Goal: Task Accomplishment & Management: Complete application form

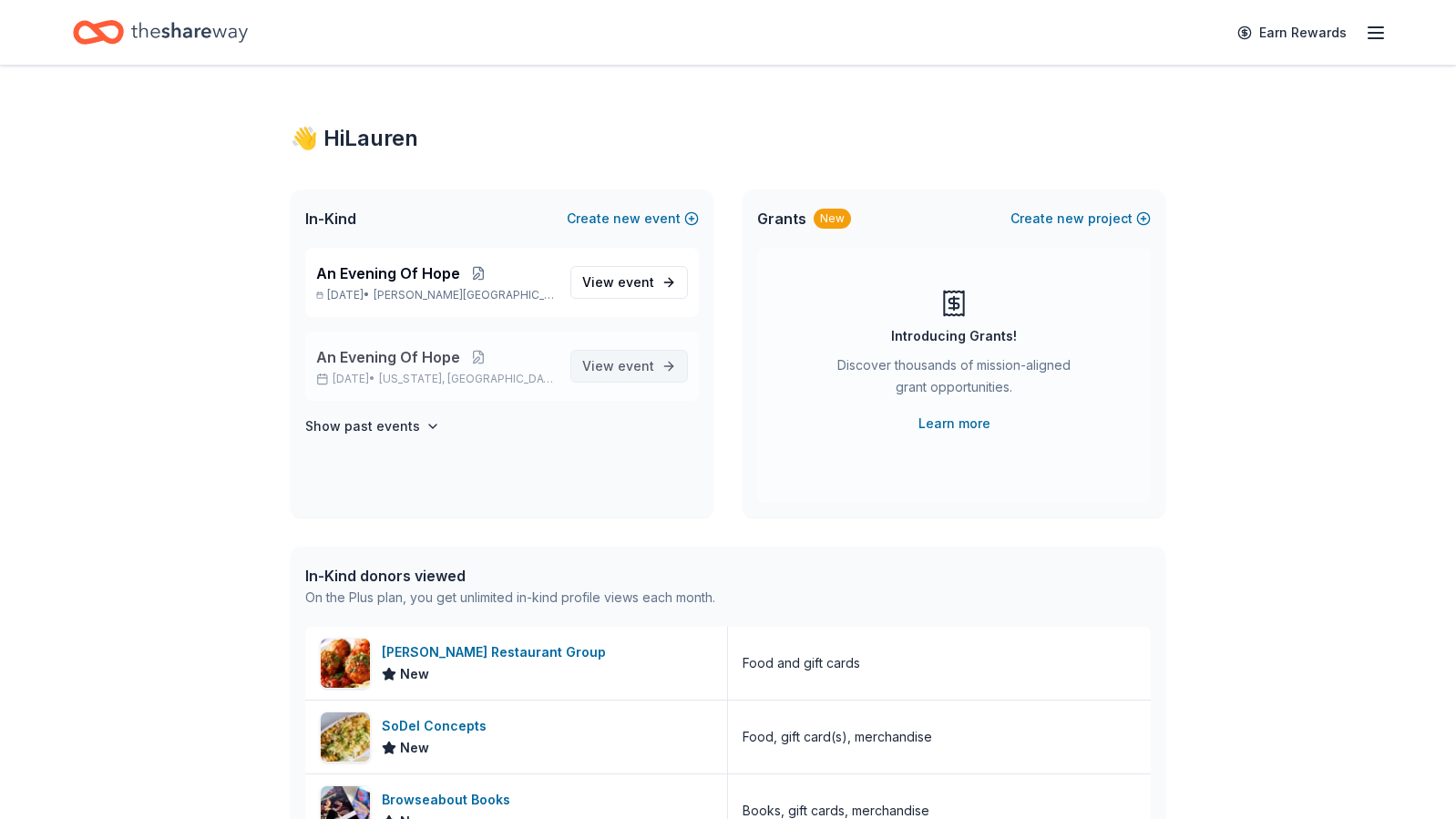
click at [646, 365] on span "event" at bounding box center [636, 366] width 36 height 15
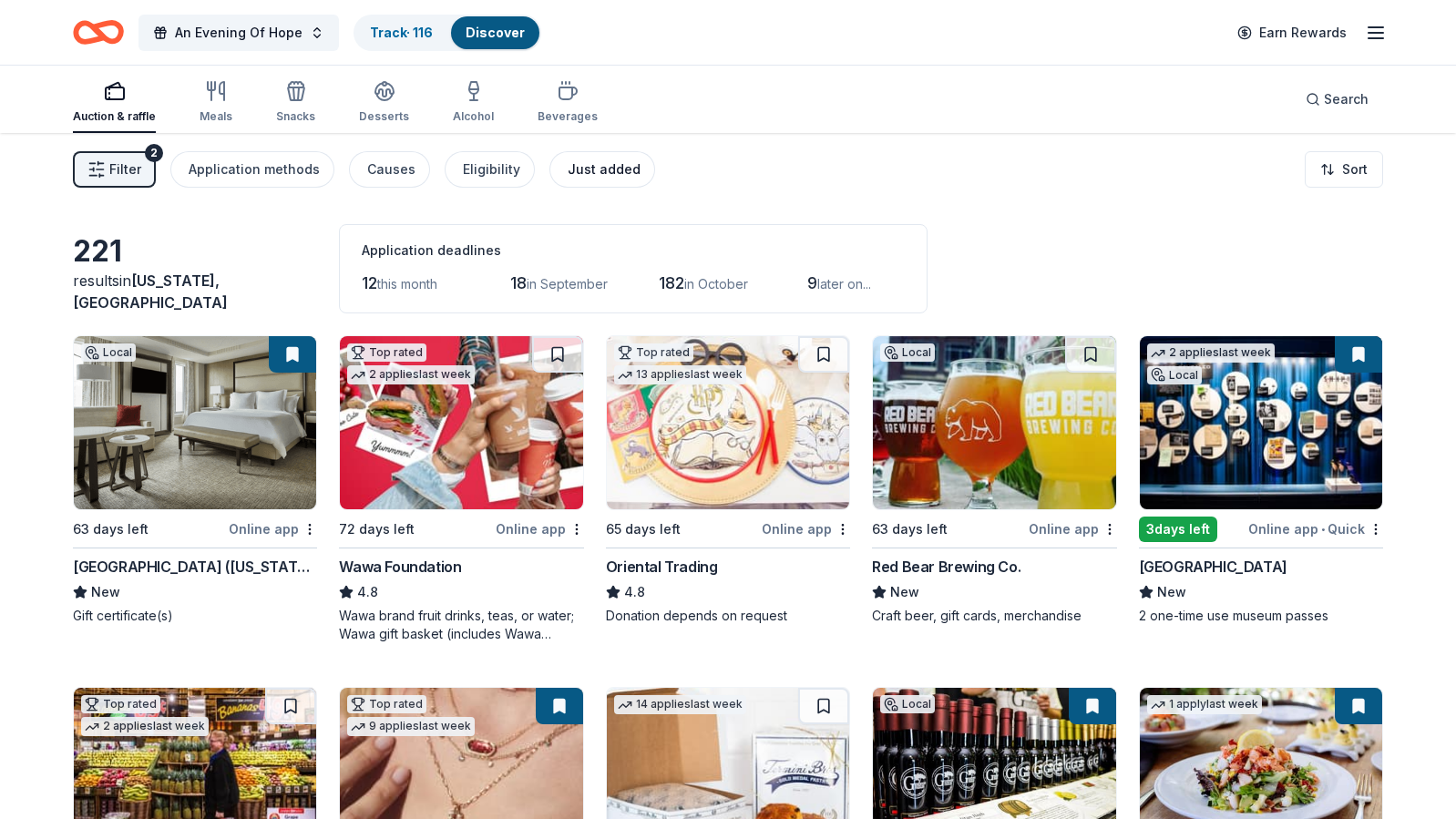
click at [597, 181] on button "Just added" at bounding box center [602, 169] width 106 height 36
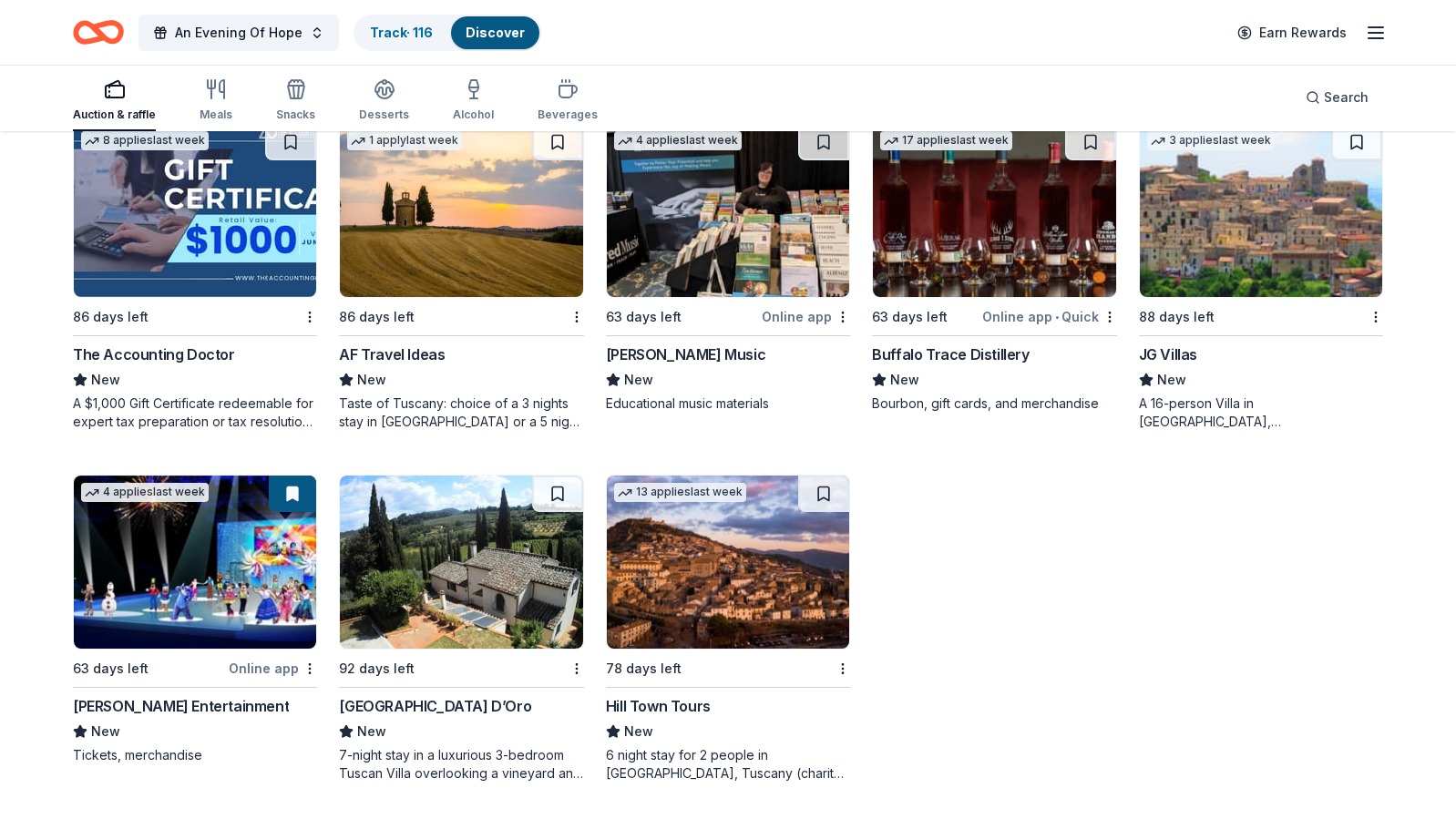
scroll to position [564, 0]
click at [293, 492] on button at bounding box center [293, 494] width 48 height 36
click at [294, 499] on button at bounding box center [293, 494] width 48 height 36
click at [236, 538] on img at bounding box center [195, 562] width 243 height 173
click at [986, 283] on img at bounding box center [994, 210] width 243 height 173
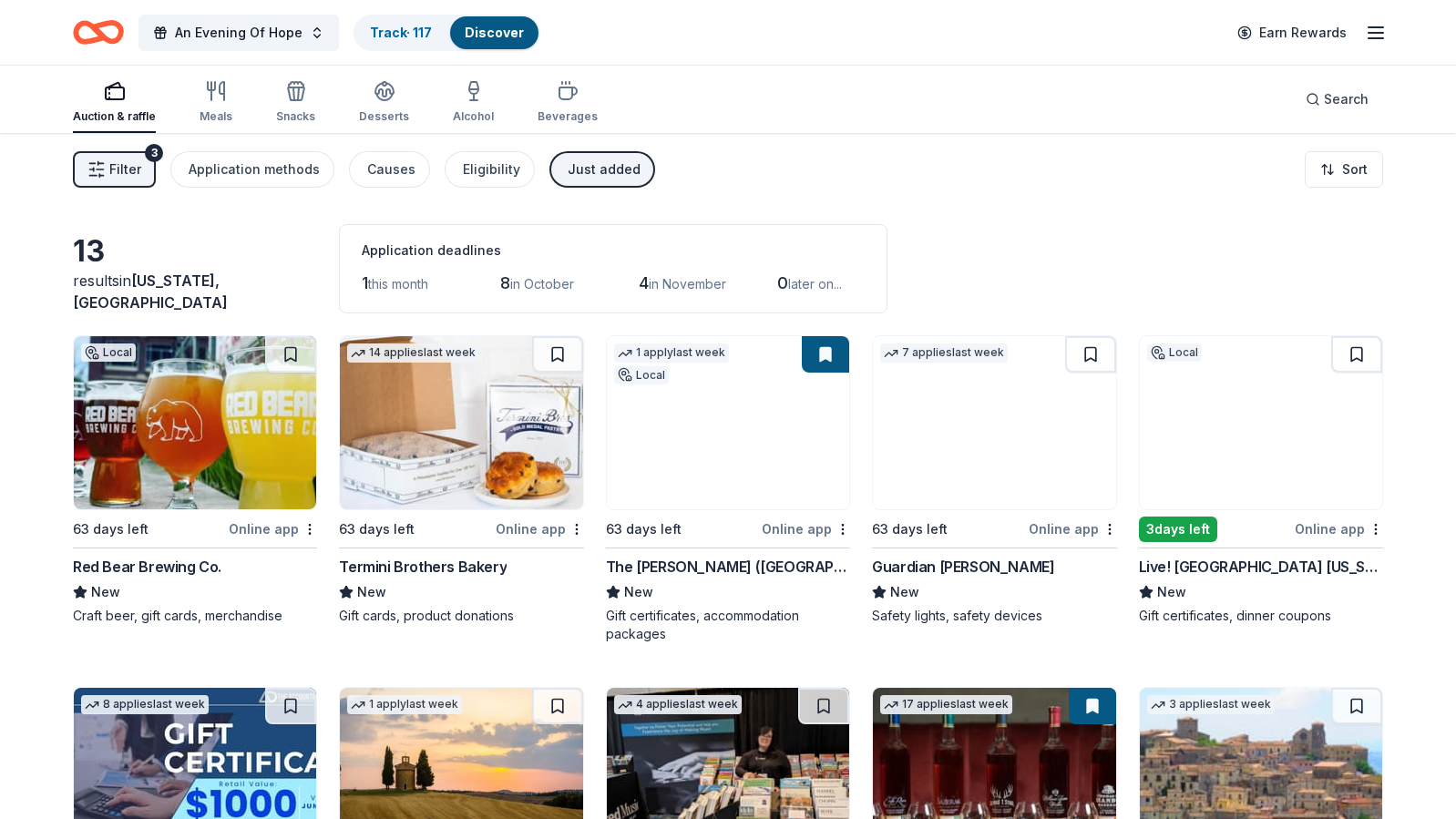
scroll to position [0, 0]
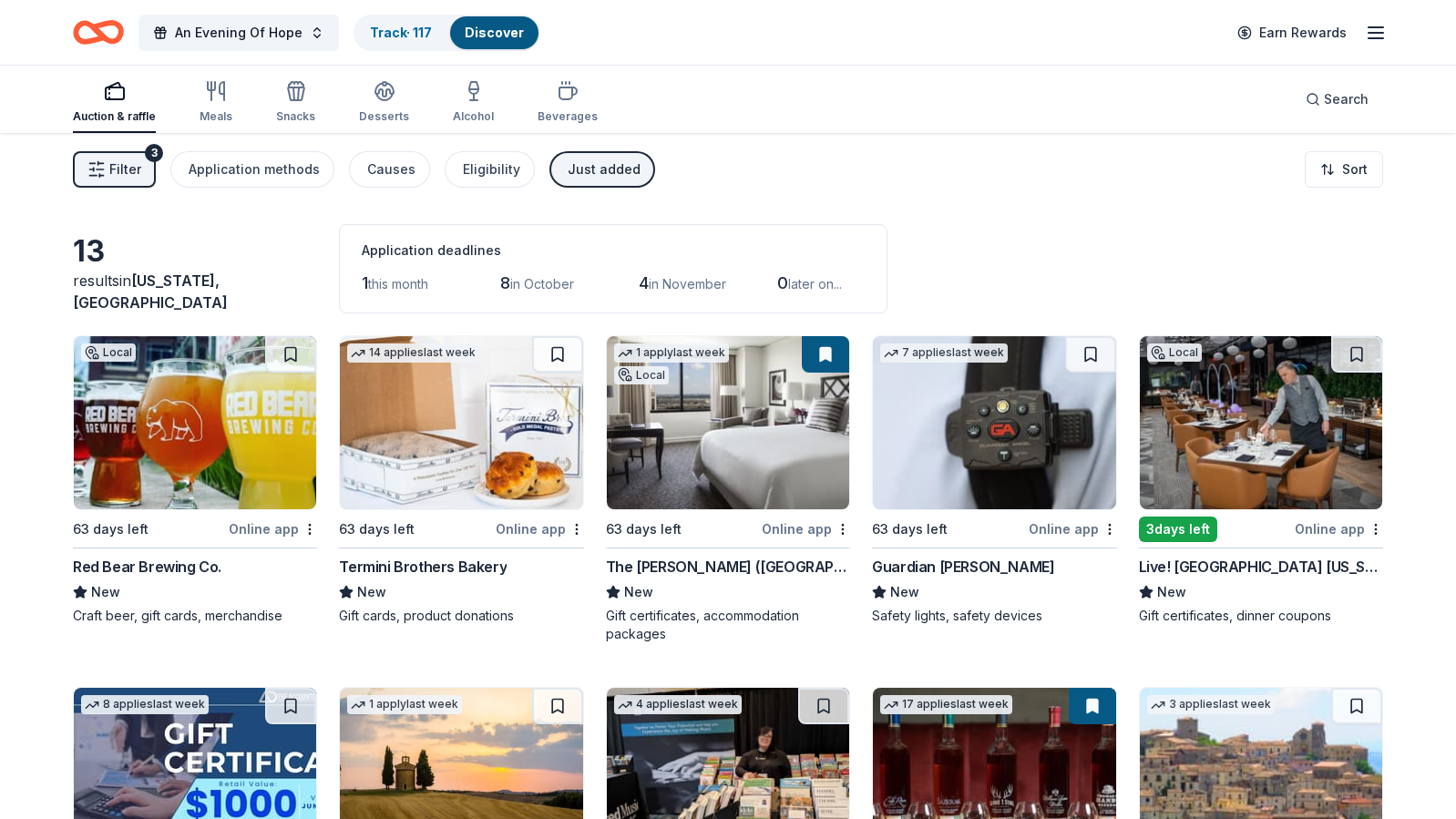
click at [116, 107] on div "Auction & raffle" at bounding box center [114, 102] width 83 height 44
click at [572, 182] on button "Just added" at bounding box center [602, 169] width 106 height 36
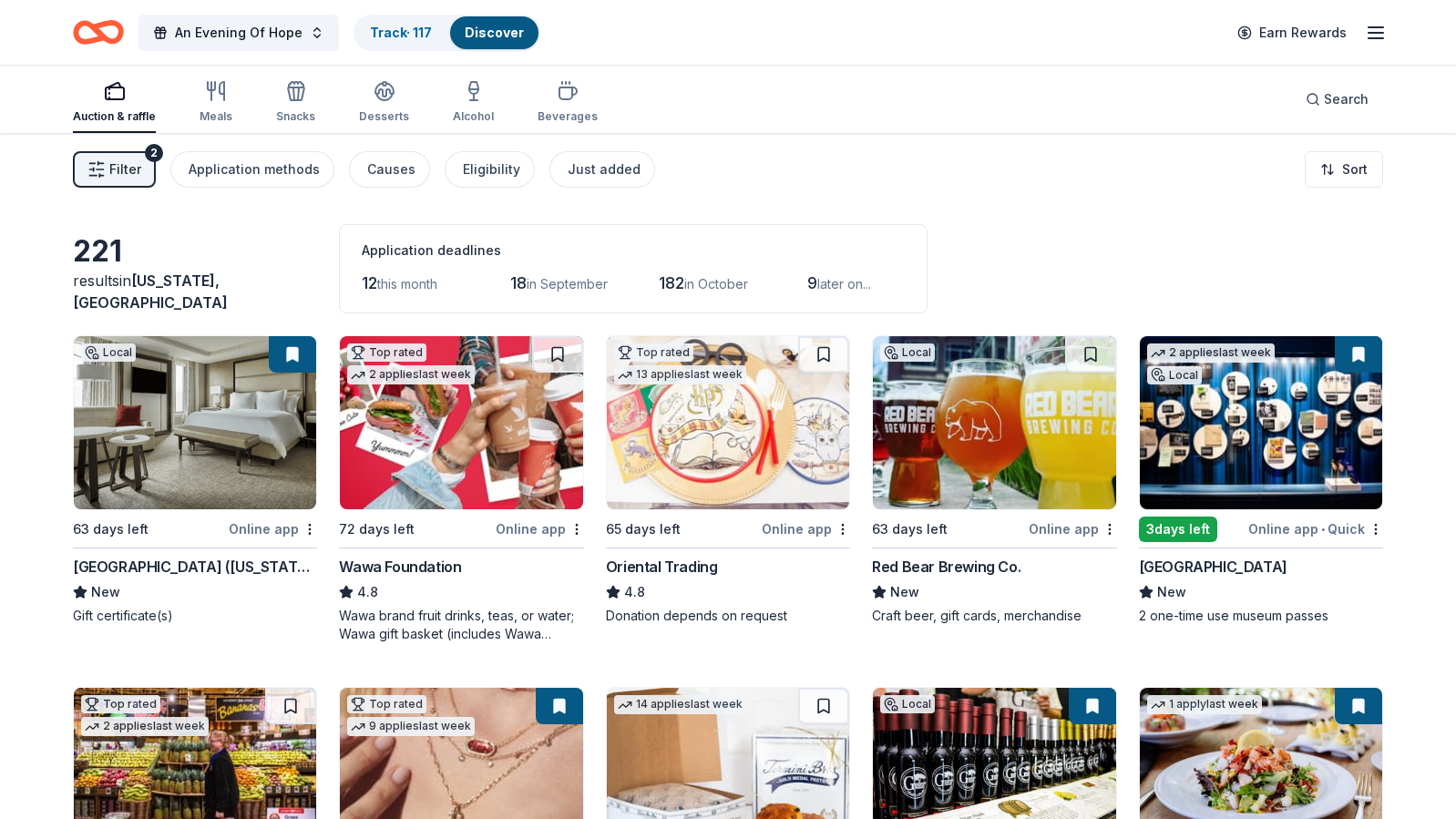
click at [372, 278] on span "12" at bounding box center [369, 283] width 15 height 19
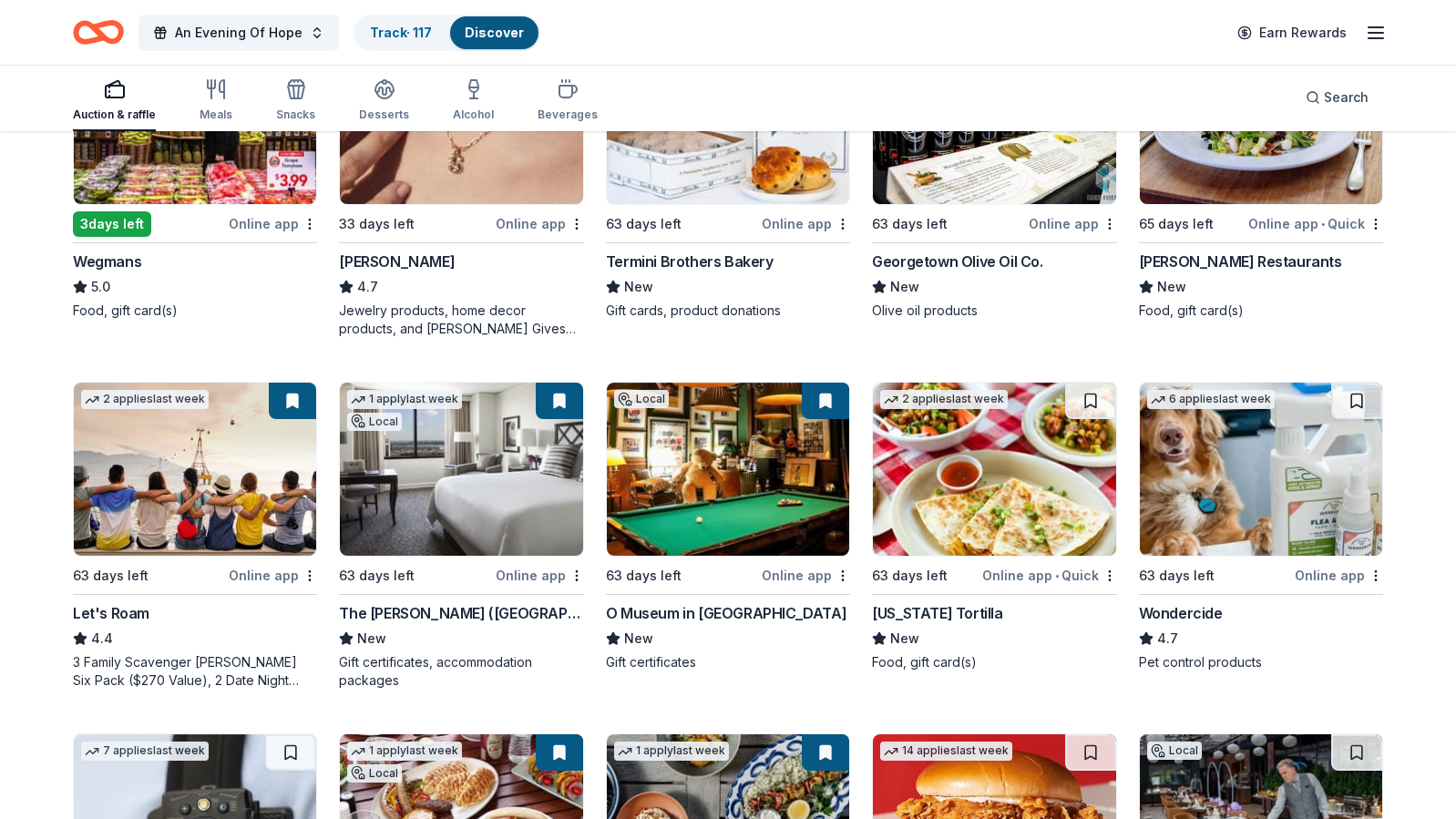
scroll to position [660, 0]
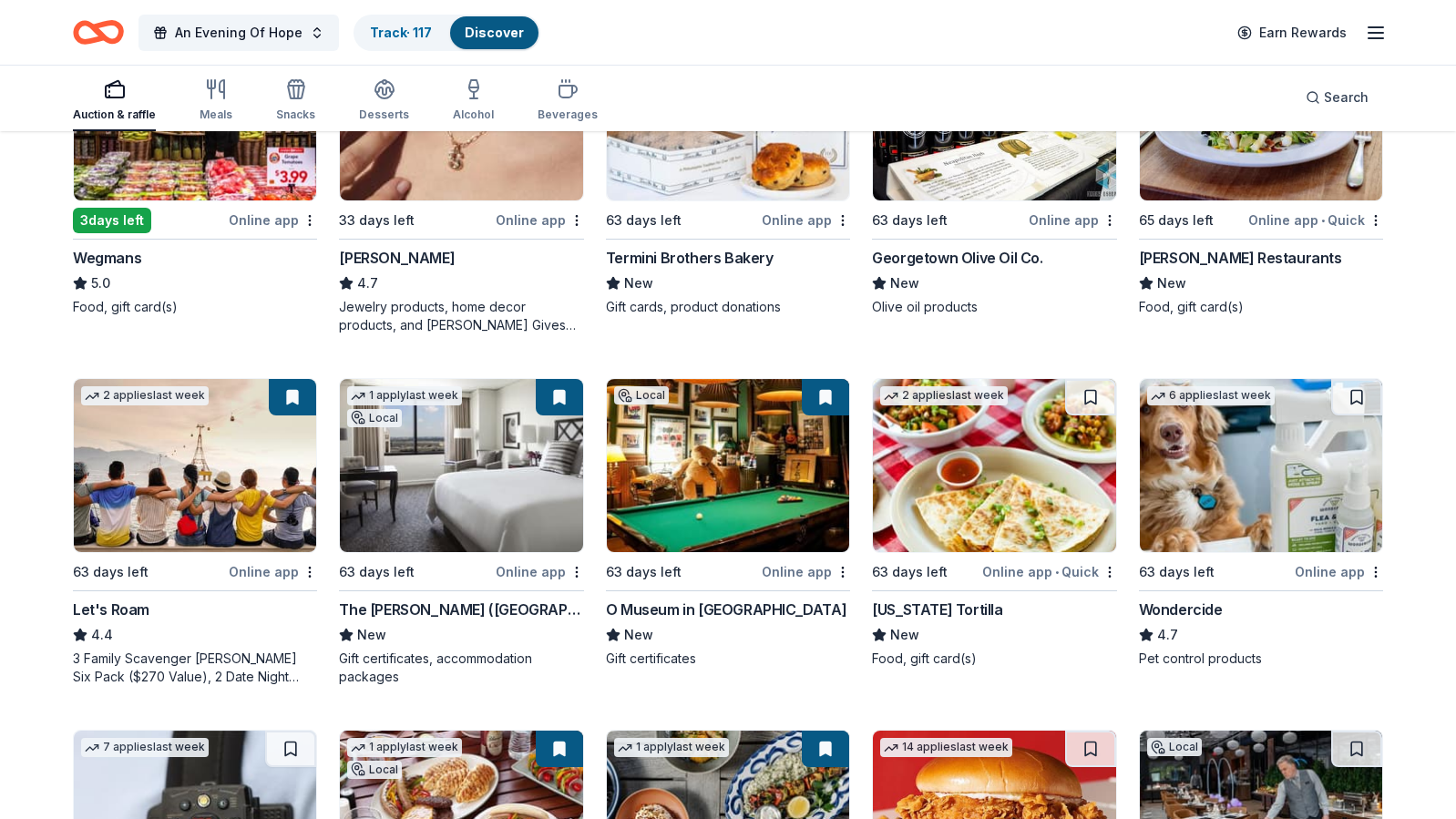
click at [996, 490] on img at bounding box center [994, 465] width 243 height 173
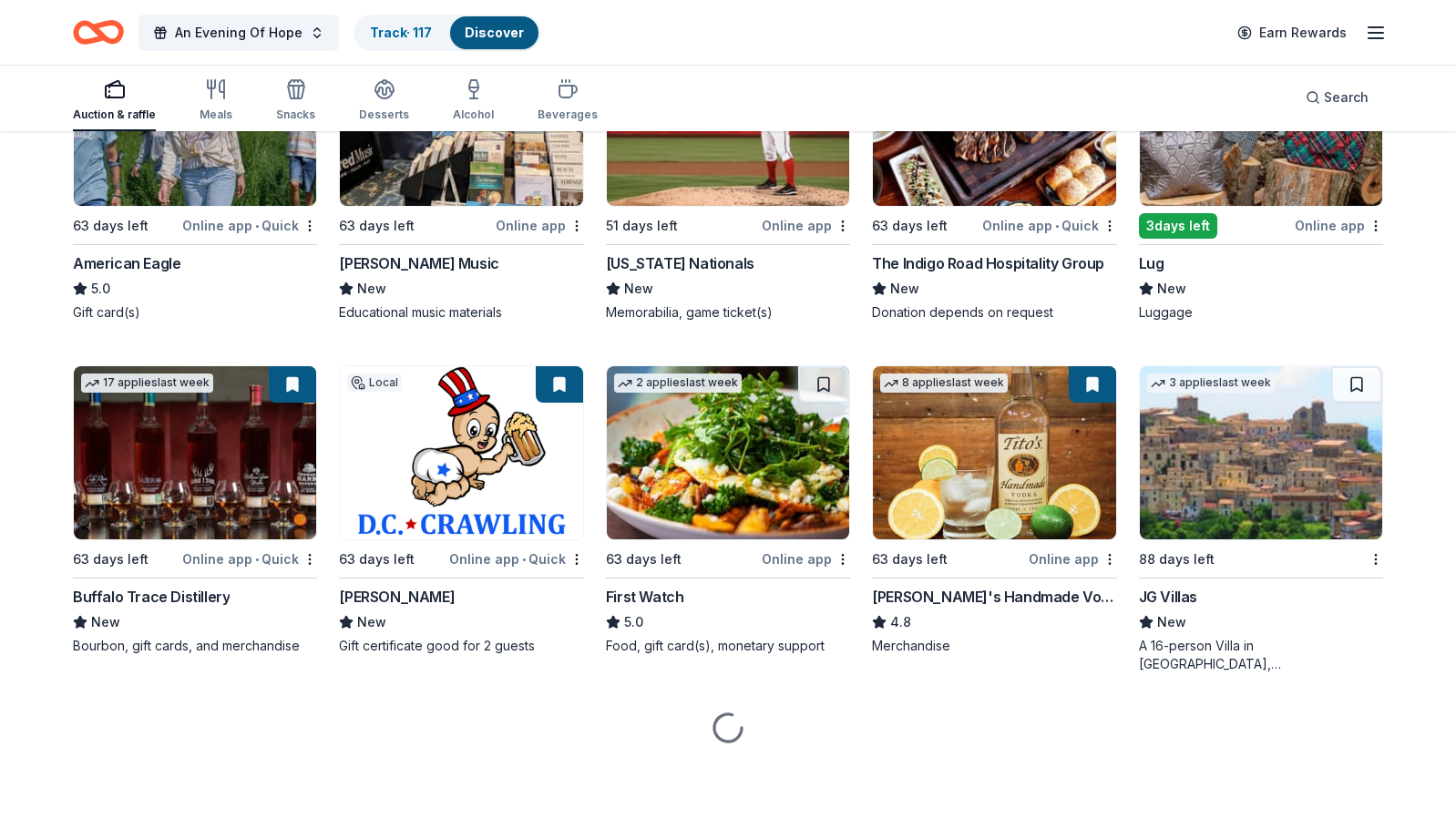
scroll to position [2413, 0]
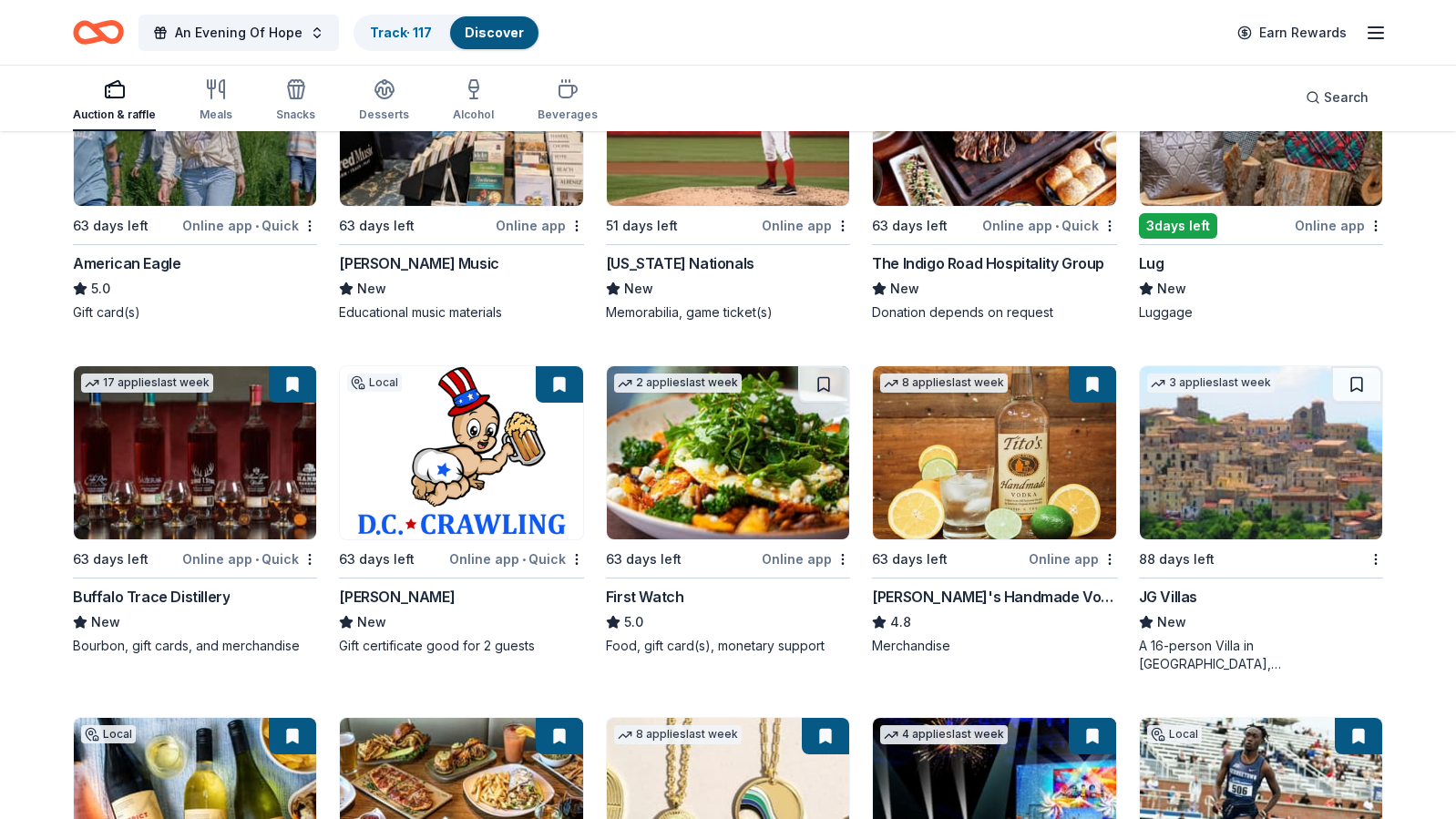
click at [716, 485] on img at bounding box center [728, 452] width 243 height 173
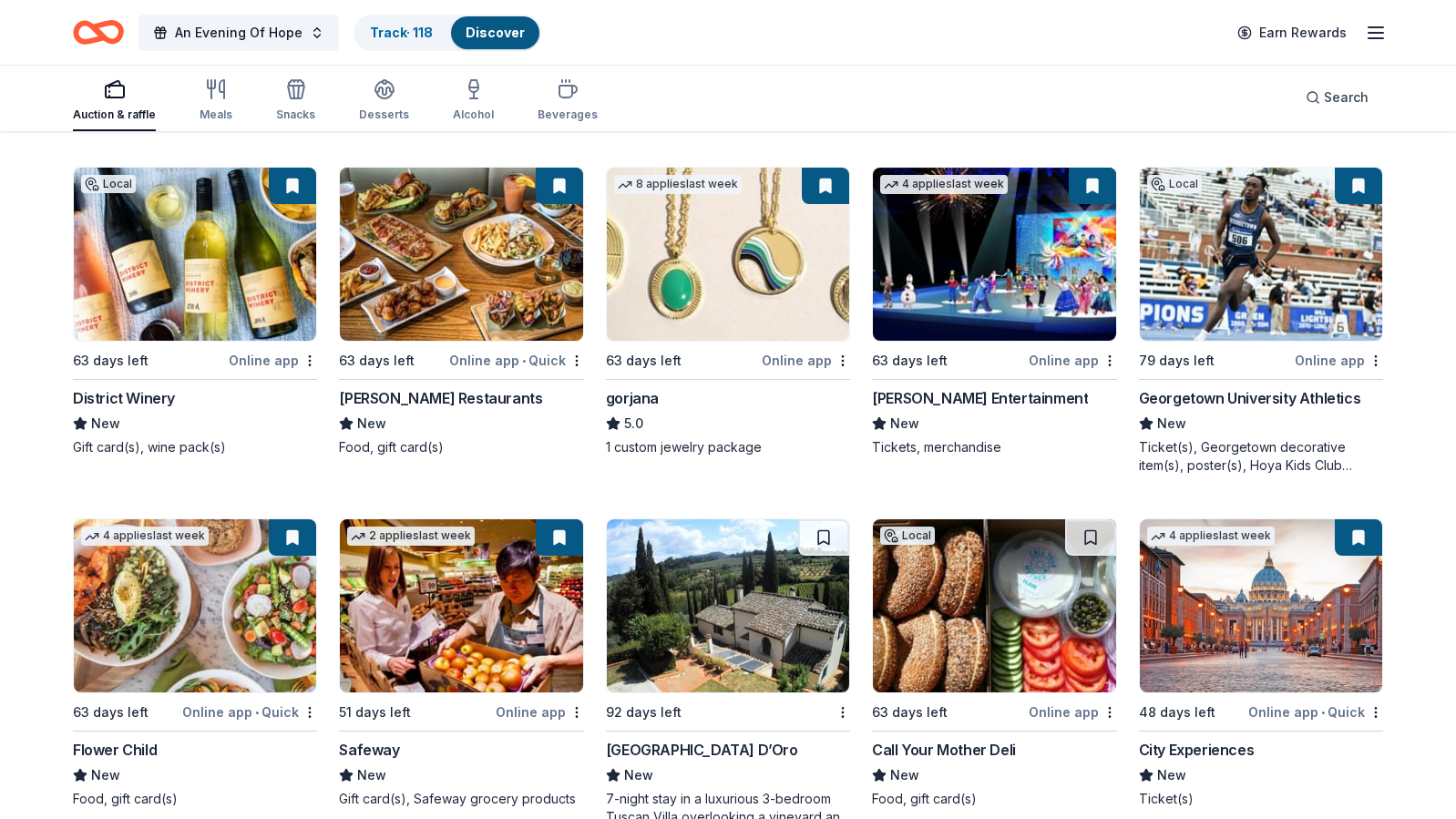
scroll to position [2968, 0]
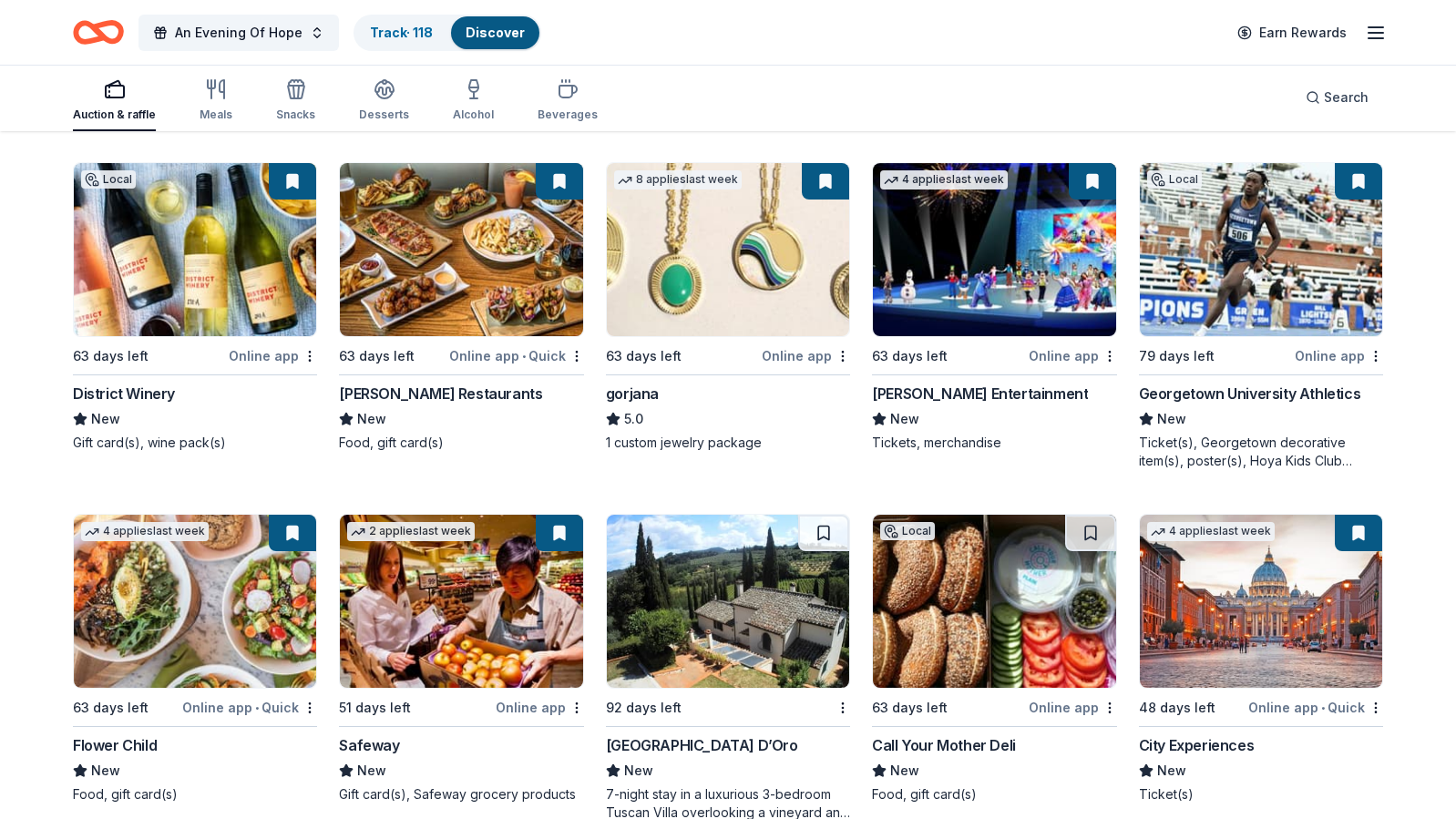
click at [1252, 246] on img at bounding box center [1262, 249] width 243 height 173
click at [934, 590] on img at bounding box center [994, 601] width 243 height 173
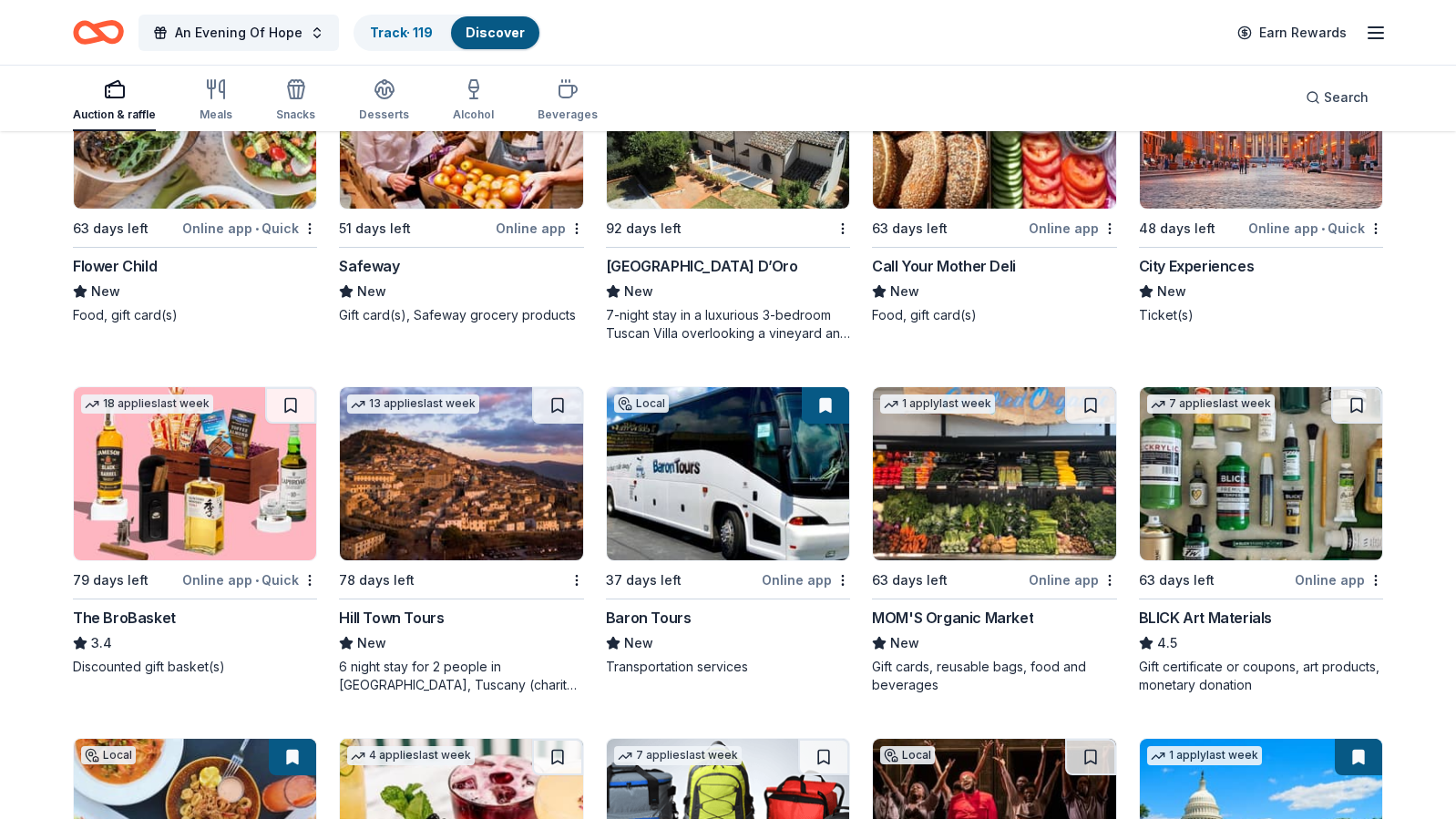
scroll to position [3449, 0]
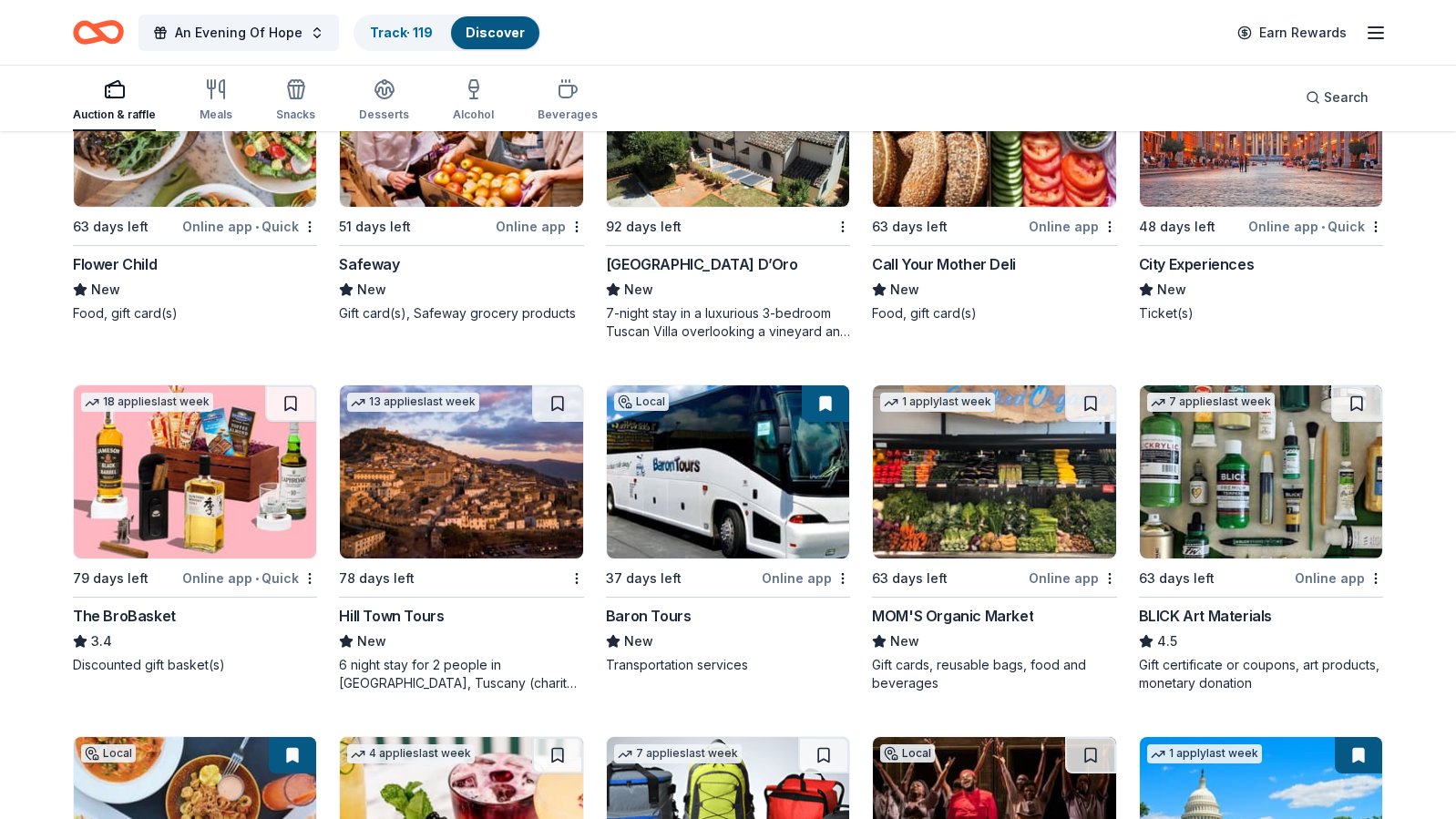
click at [767, 616] on div "Baron Tours" at bounding box center [728, 615] width 244 height 22
click at [989, 496] on img at bounding box center [994, 471] width 243 height 173
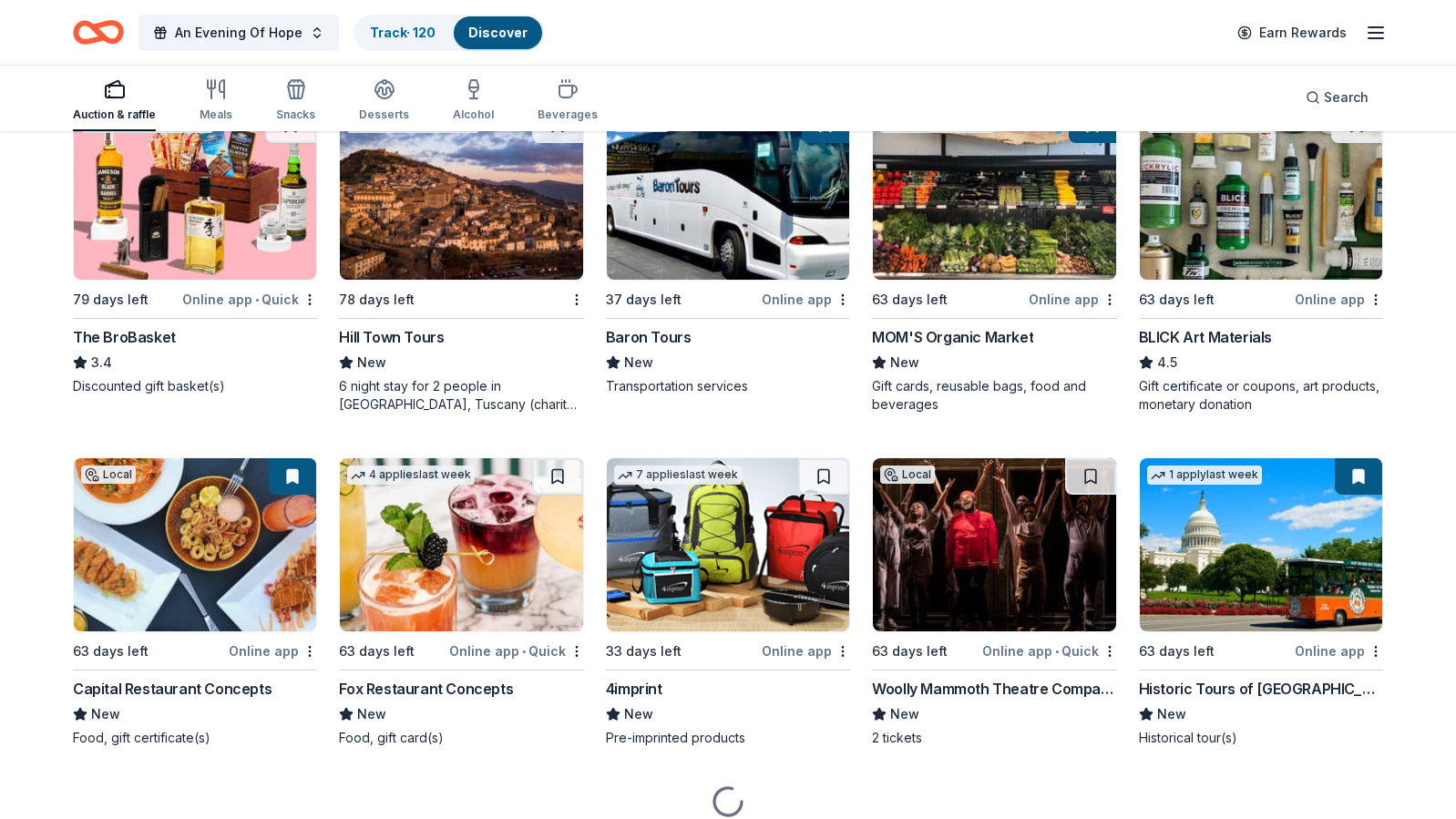
scroll to position [3730, 0]
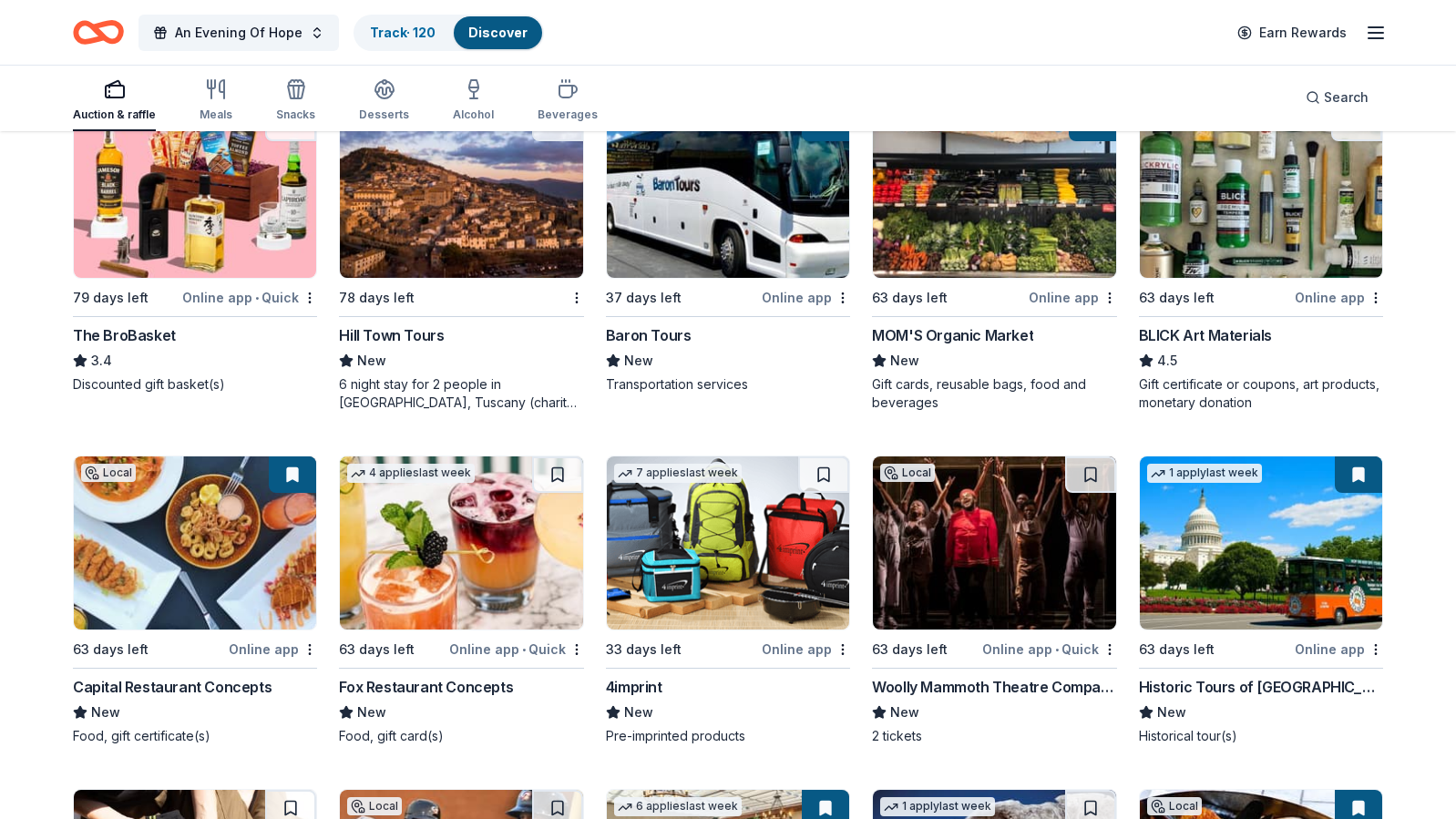
click at [1015, 584] on img at bounding box center [994, 543] width 243 height 173
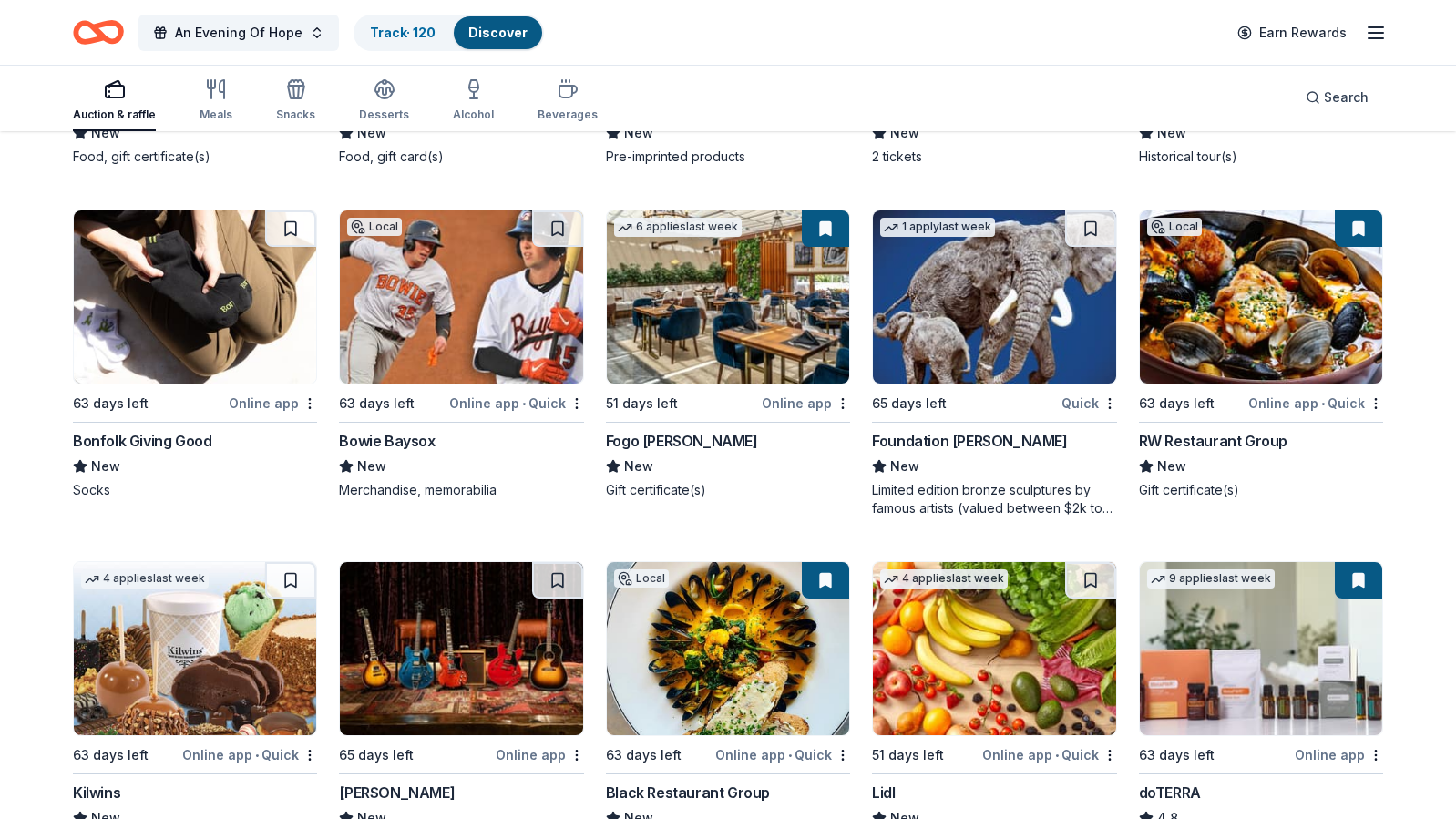
scroll to position [4401, 0]
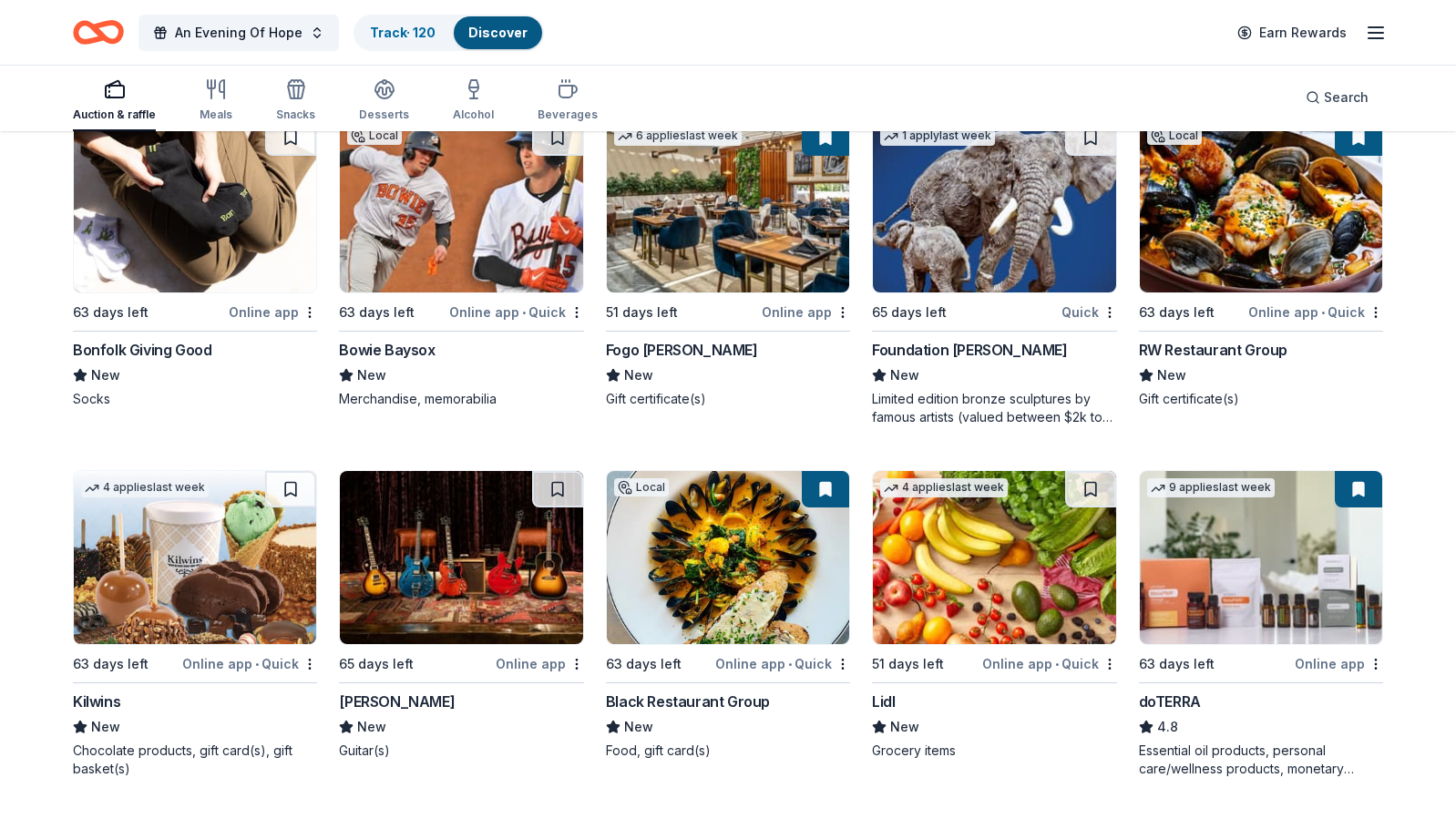
click at [227, 600] on img at bounding box center [195, 557] width 243 height 173
click at [950, 535] on img at bounding box center [994, 557] width 243 height 173
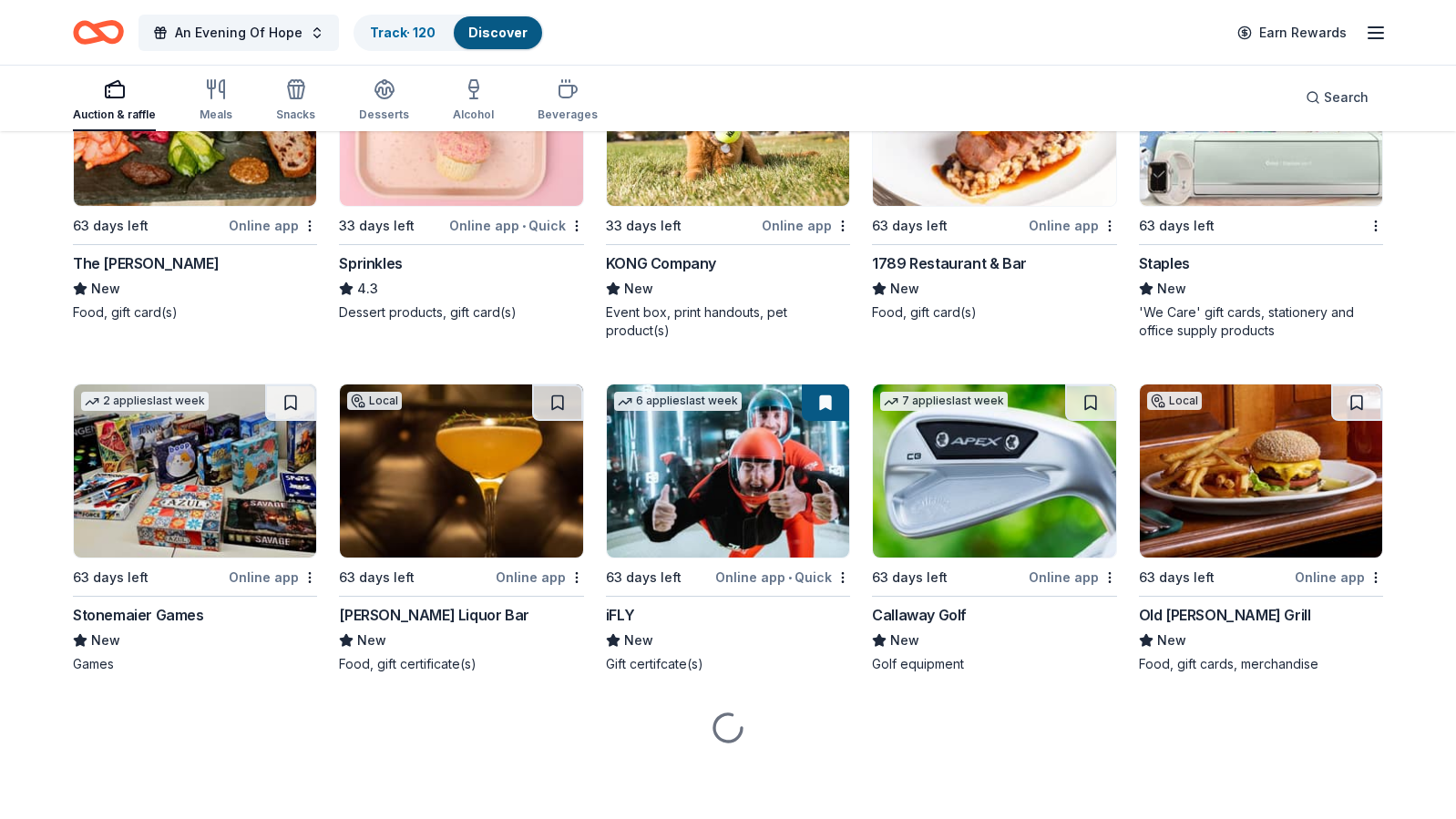
scroll to position [5190, 0]
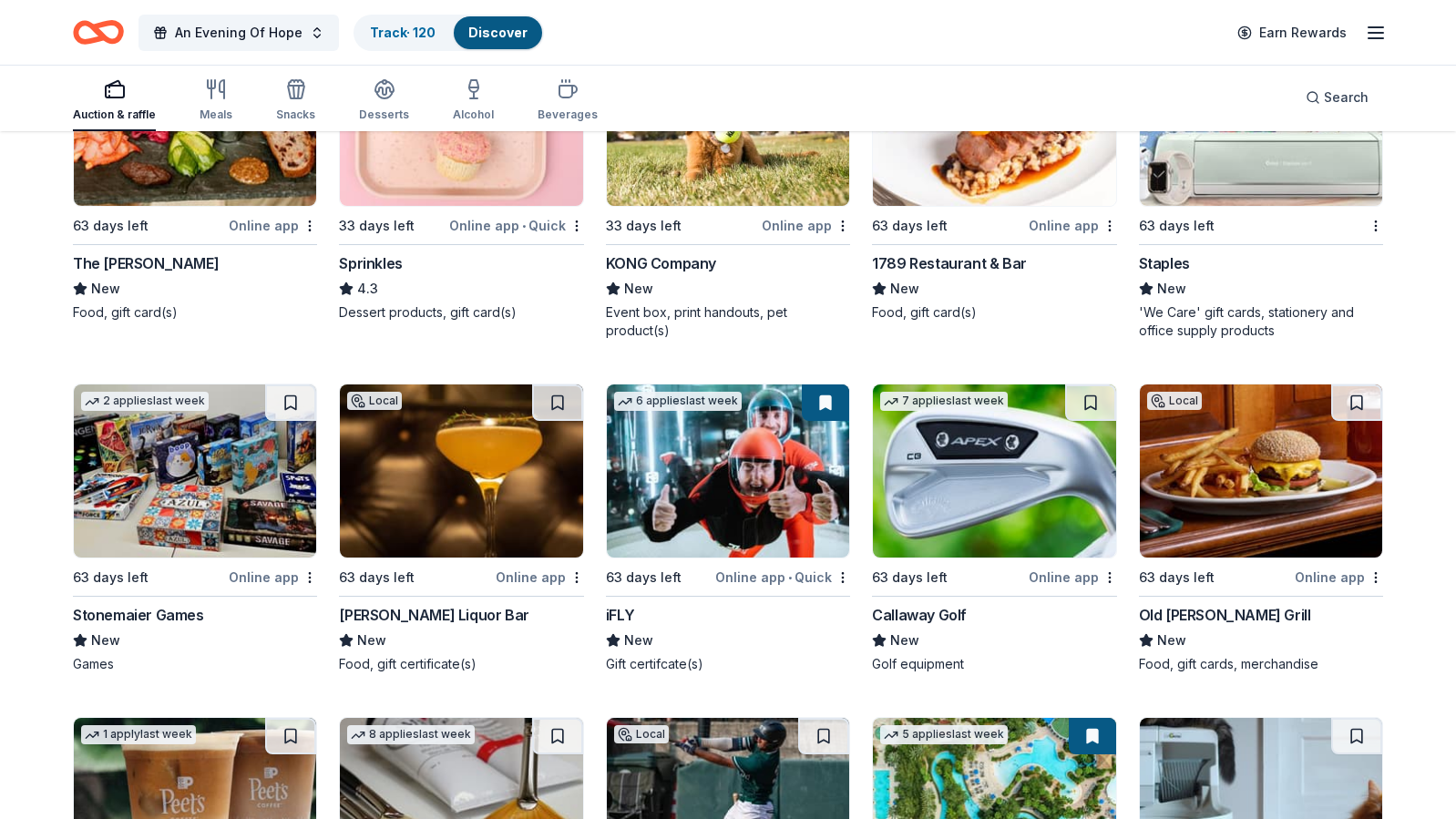
click at [447, 478] on img at bounding box center [462, 470] width 243 height 173
click at [1260, 442] on img at bounding box center [1262, 470] width 243 height 173
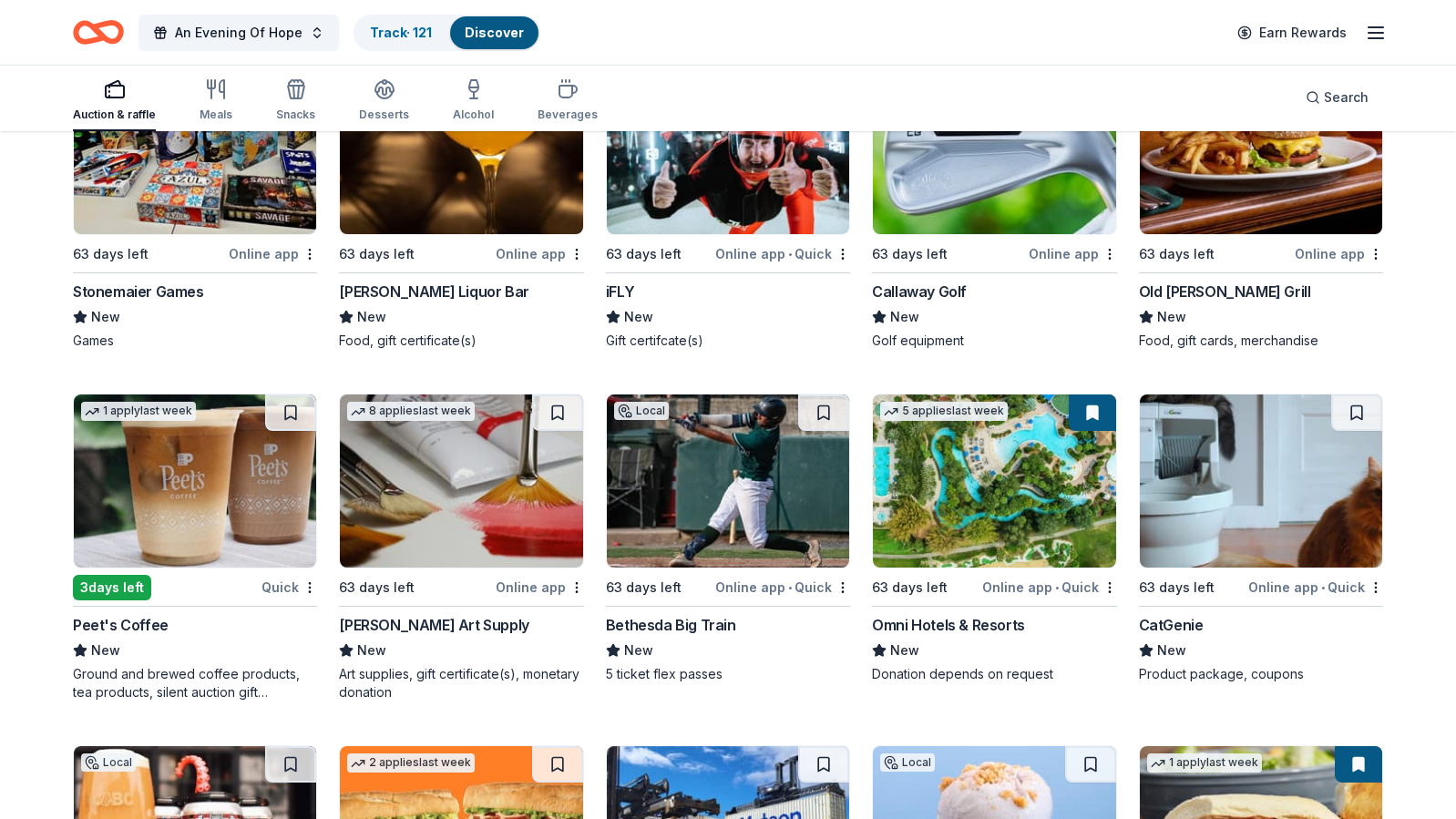
scroll to position [5515, 0]
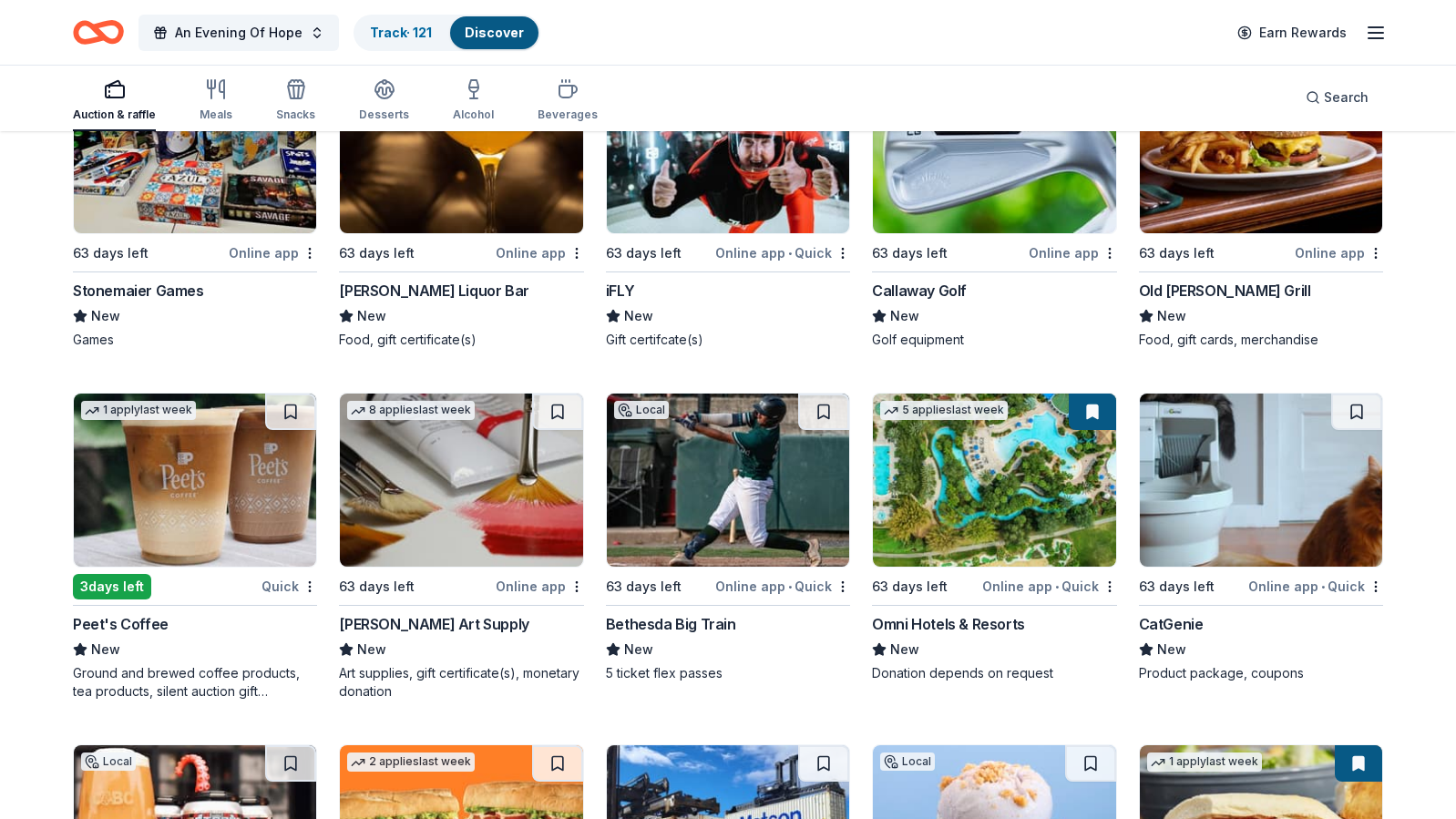
click at [171, 517] on img at bounding box center [195, 480] width 243 height 173
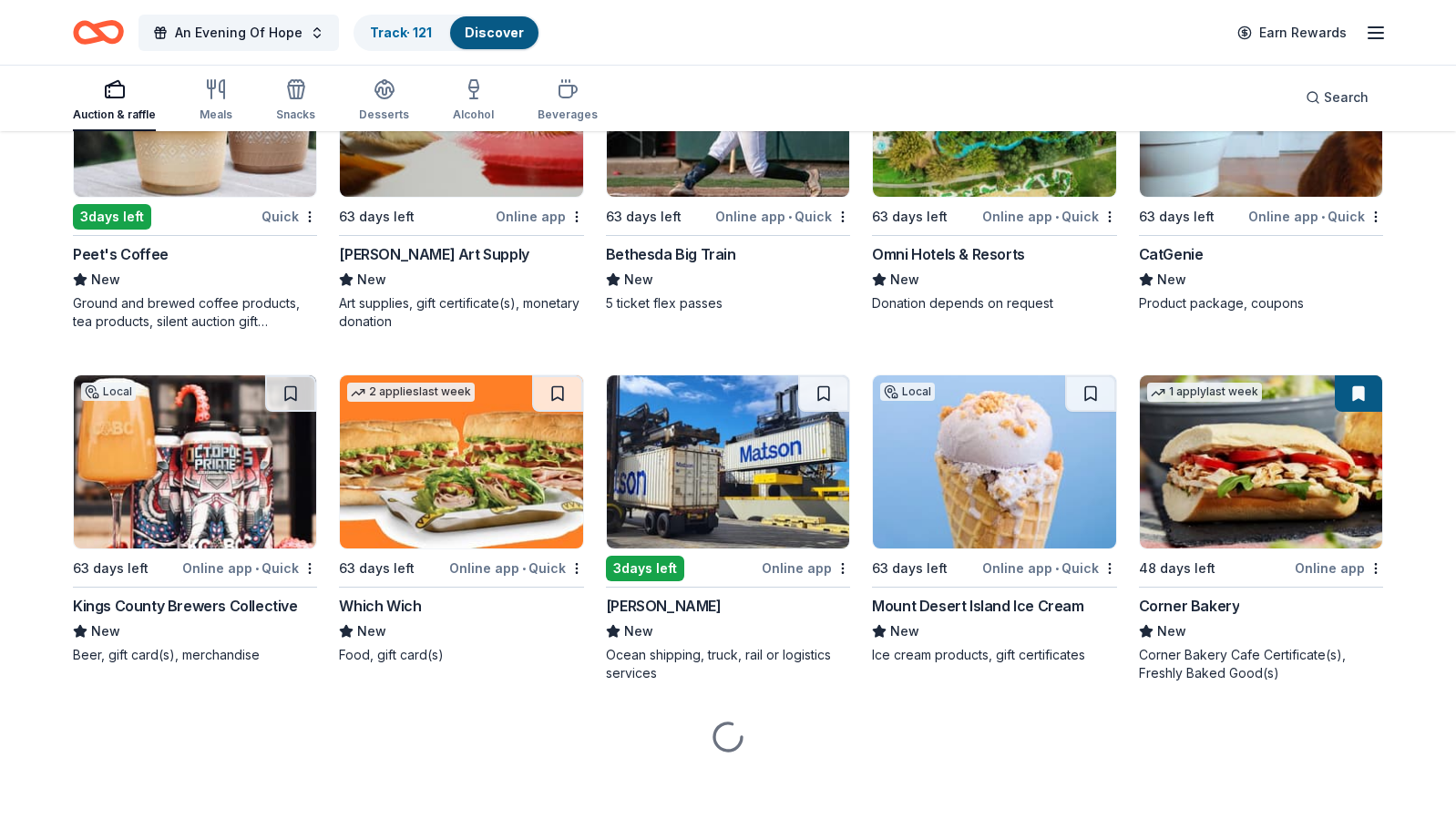
scroll to position [5890, 0]
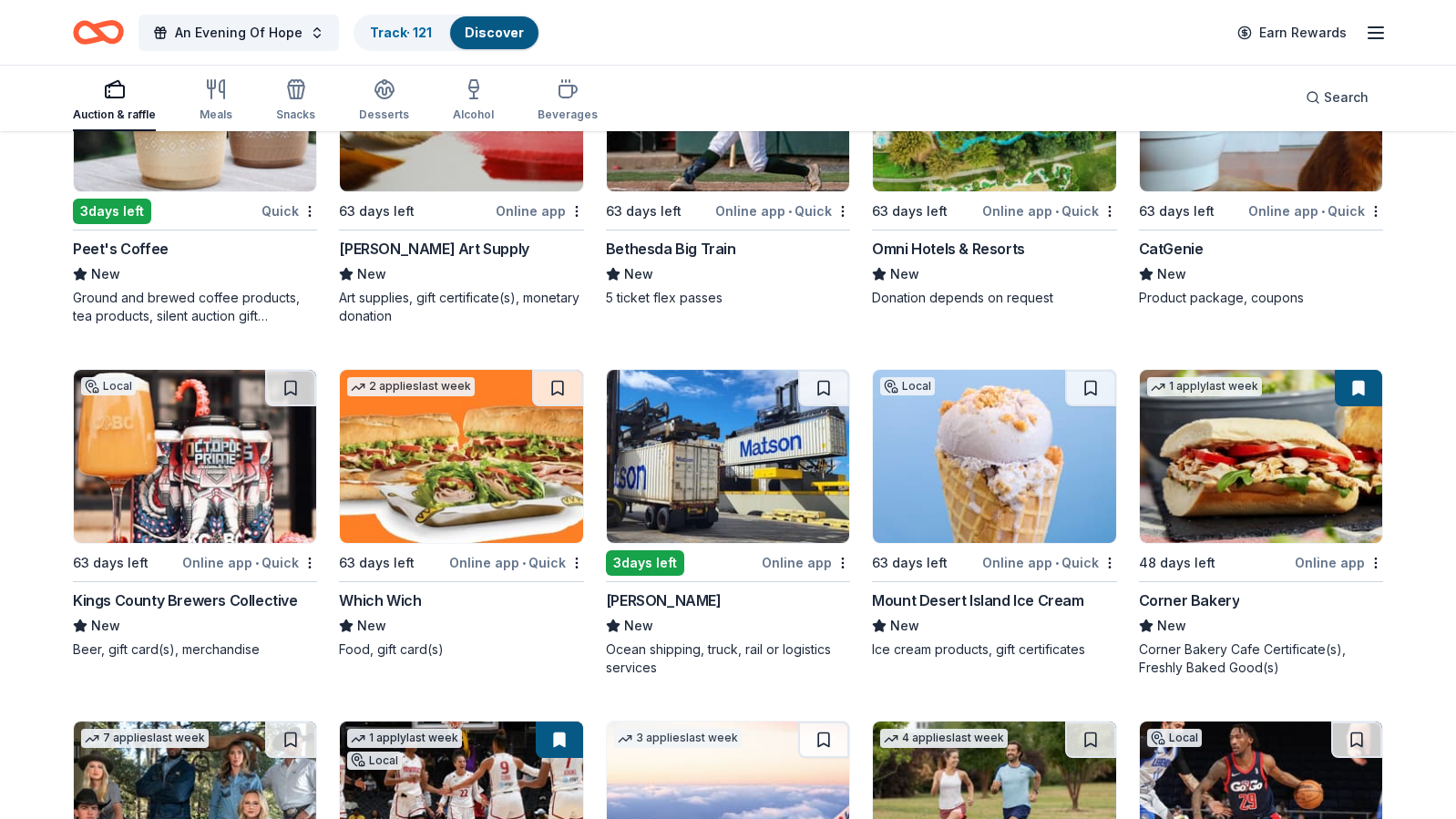
click at [133, 492] on img at bounding box center [195, 456] width 243 height 173
click at [1293, 428] on img at bounding box center [1262, 456] width 243 height 173
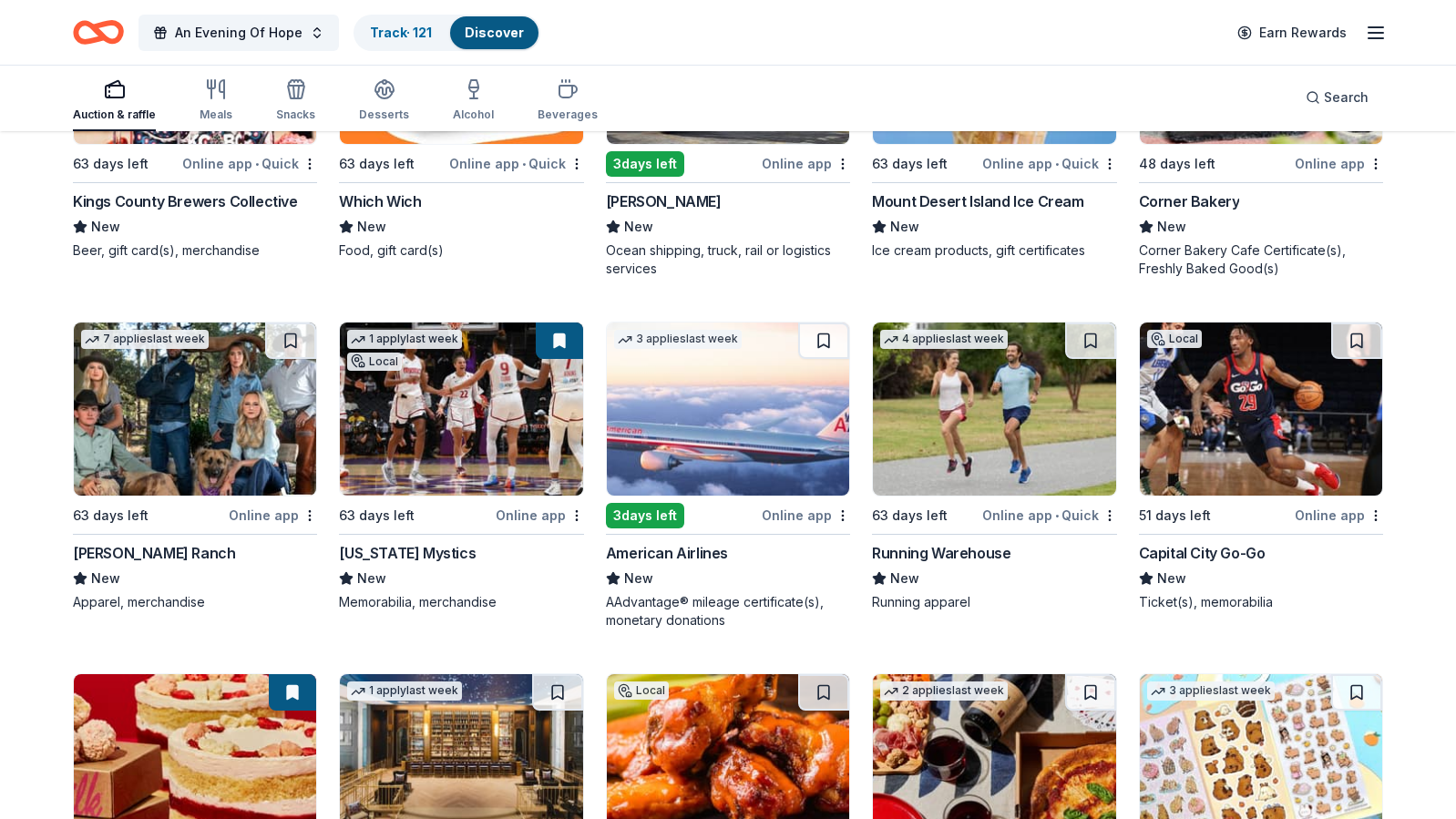
scroll to position [6290, 0]
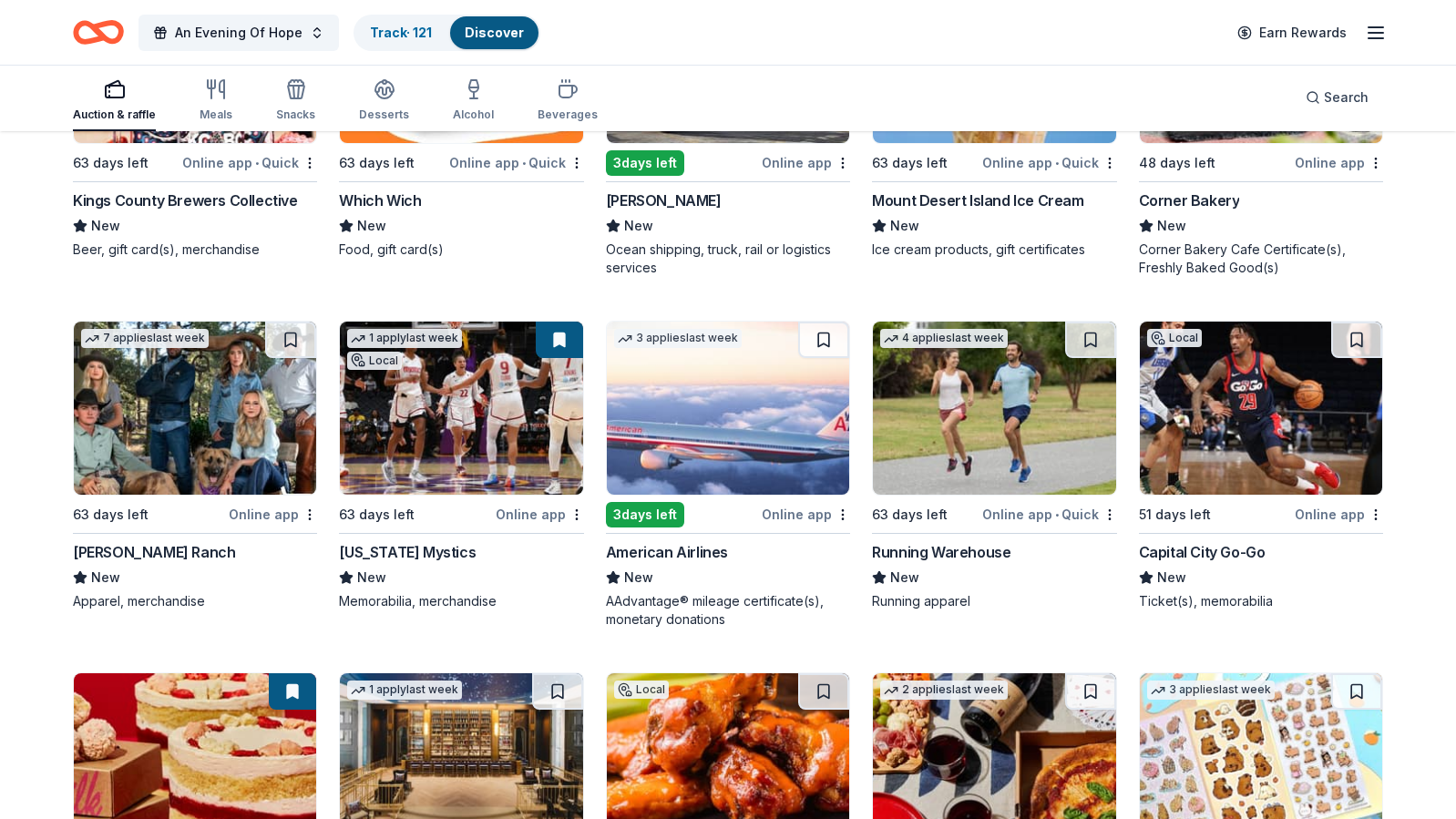
click at [678, 460] on img at bounding box center [728, 408] width 243 height 173
click at [1208, 468] on img at bounding box center [1262, 408] width 243 height 173
click at [929, 405] on img at bounding box center [994, 408] width 243 height 173
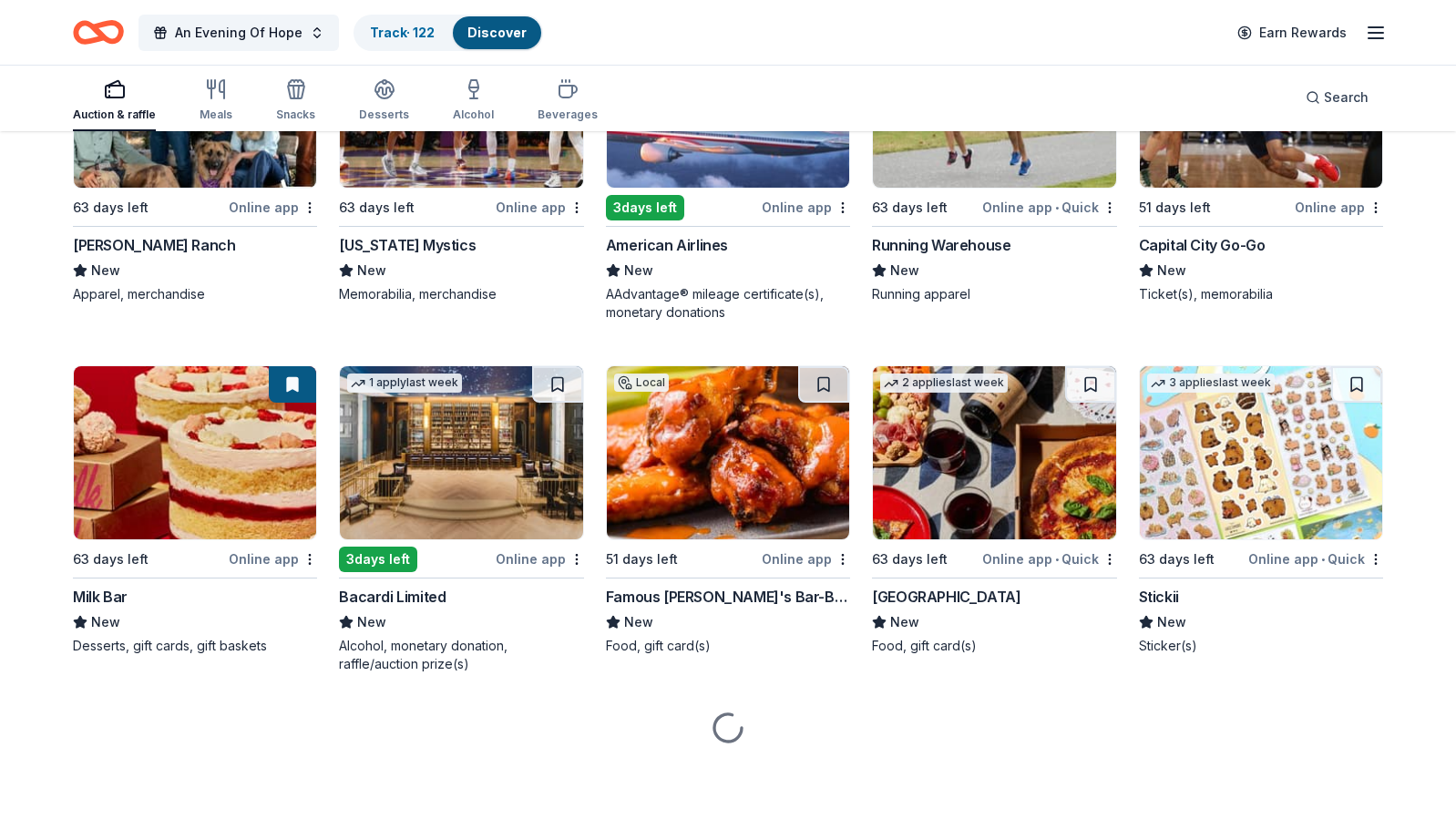
scroll to position [6597, 0]
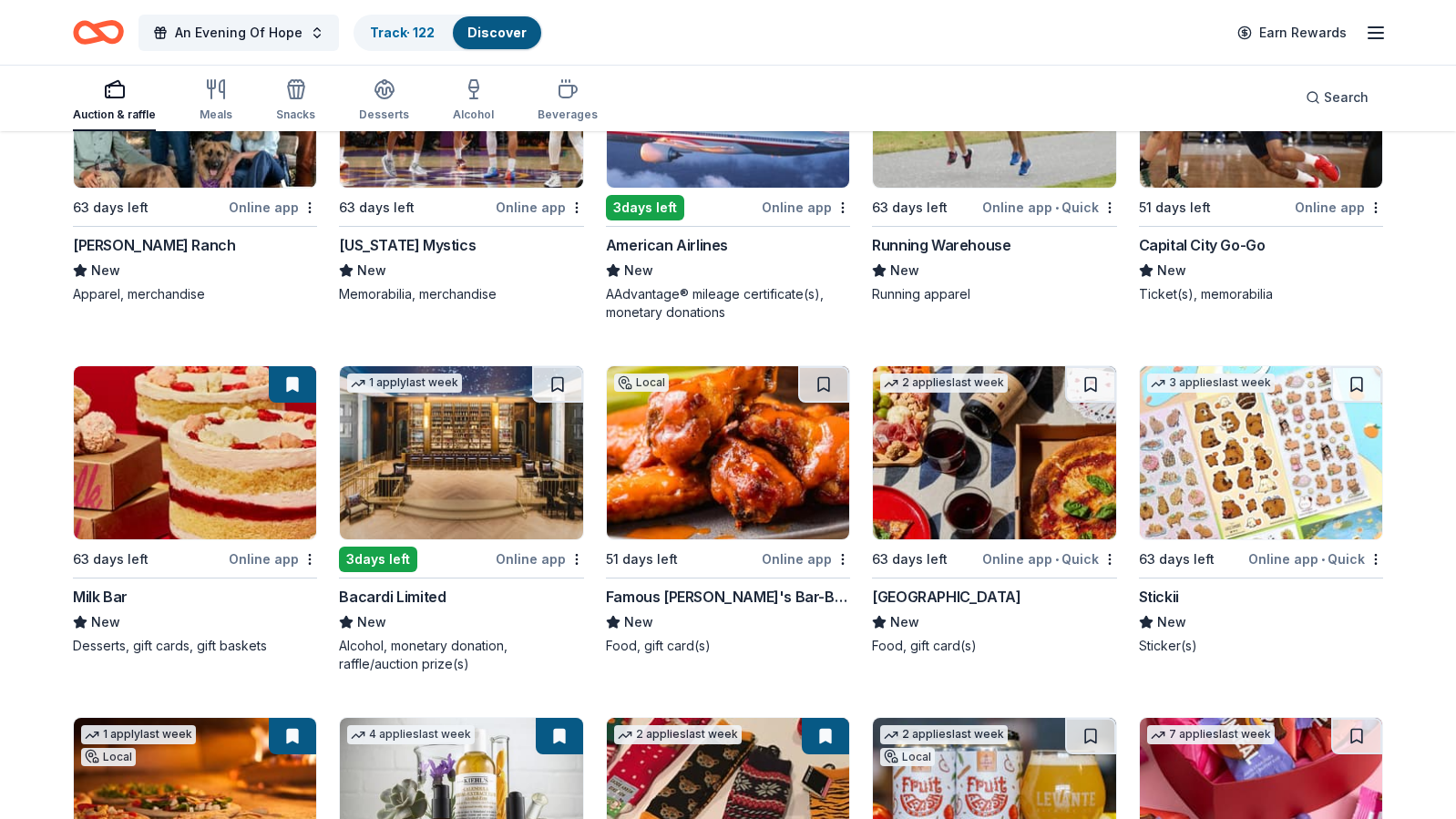
click at [105, 447] on img at bounding box center [195, 452] width 243 height 173
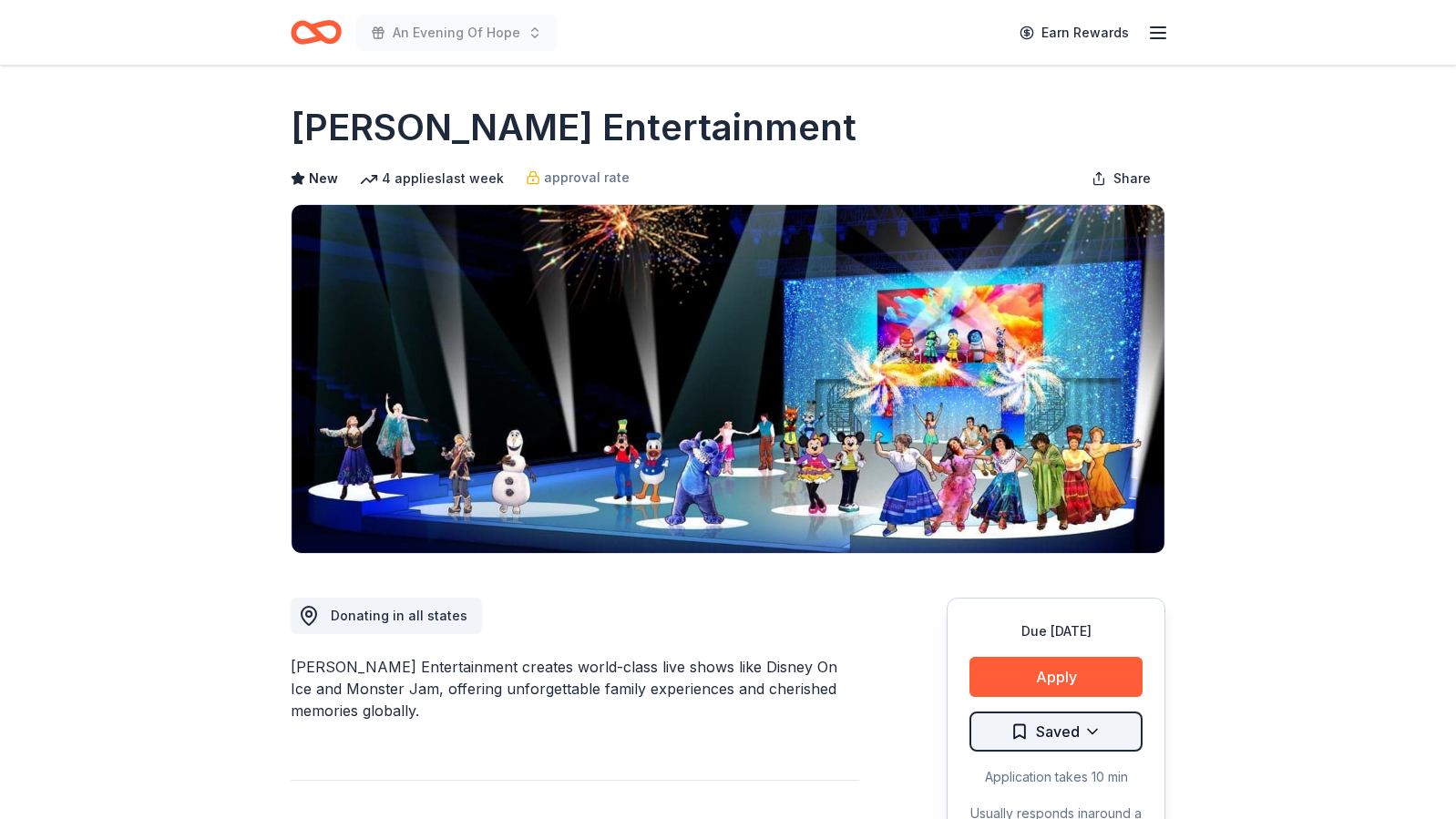
click at [1080, 725] on html "An Evening Of Hope Earn Rewards Due [DATE] Share [PERSON_NAME] Entertainment Ne…" at bounding box center [728, 409] width 1456 height 819
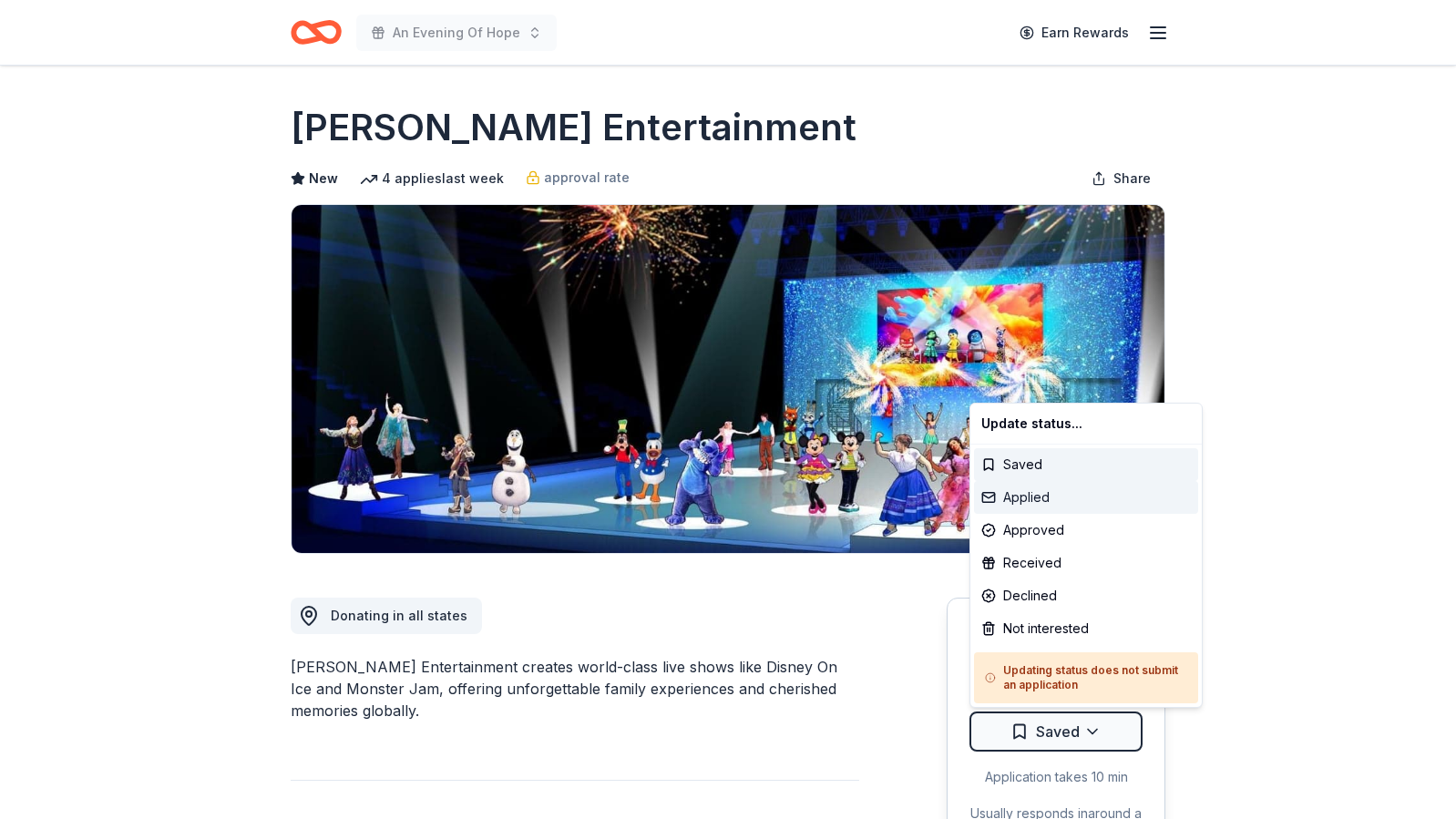
click at [1054, 498] on div "Applied" at bounding box center [1086, 497] width 225 height 32
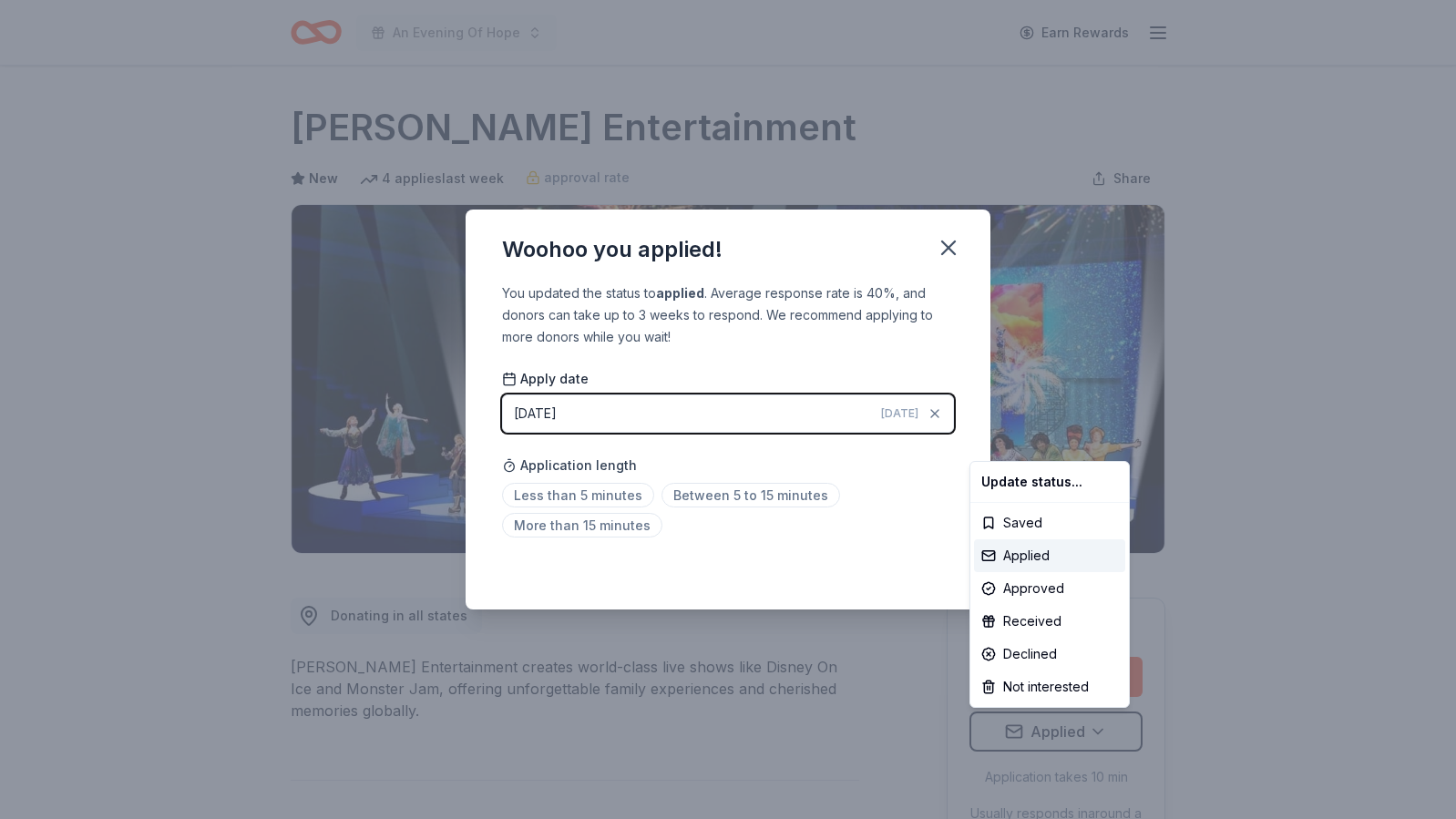
click at [946, 245] on html "An Evening Of Hope Earn Rewards Due in 63 days Share Feld Entertainment New 4 a…" at bounding box center [728, 409] width 1456 height 819
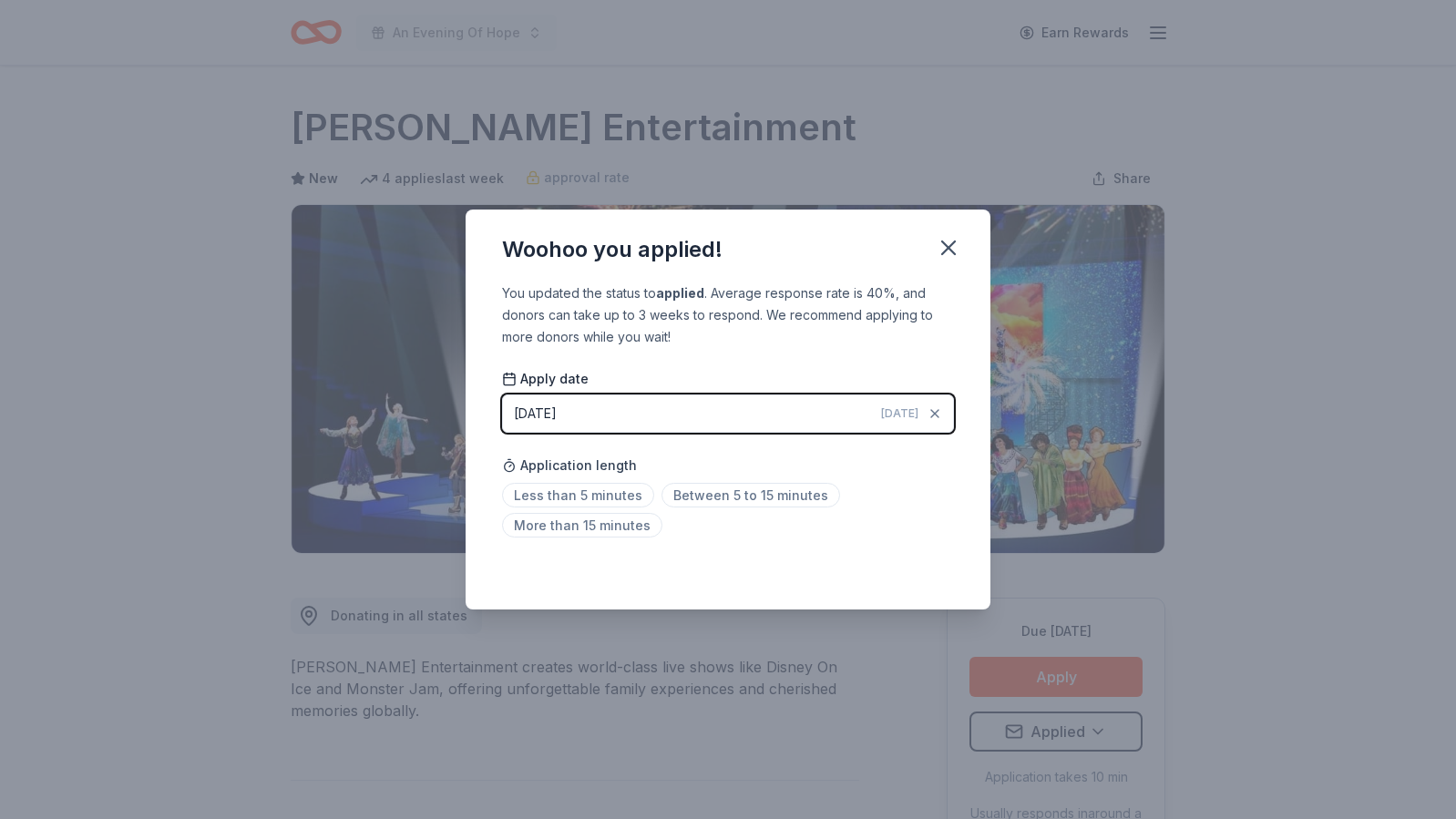
click at [946, 245] on icon "button" at bounding box center [948, 248] width 12 height 12
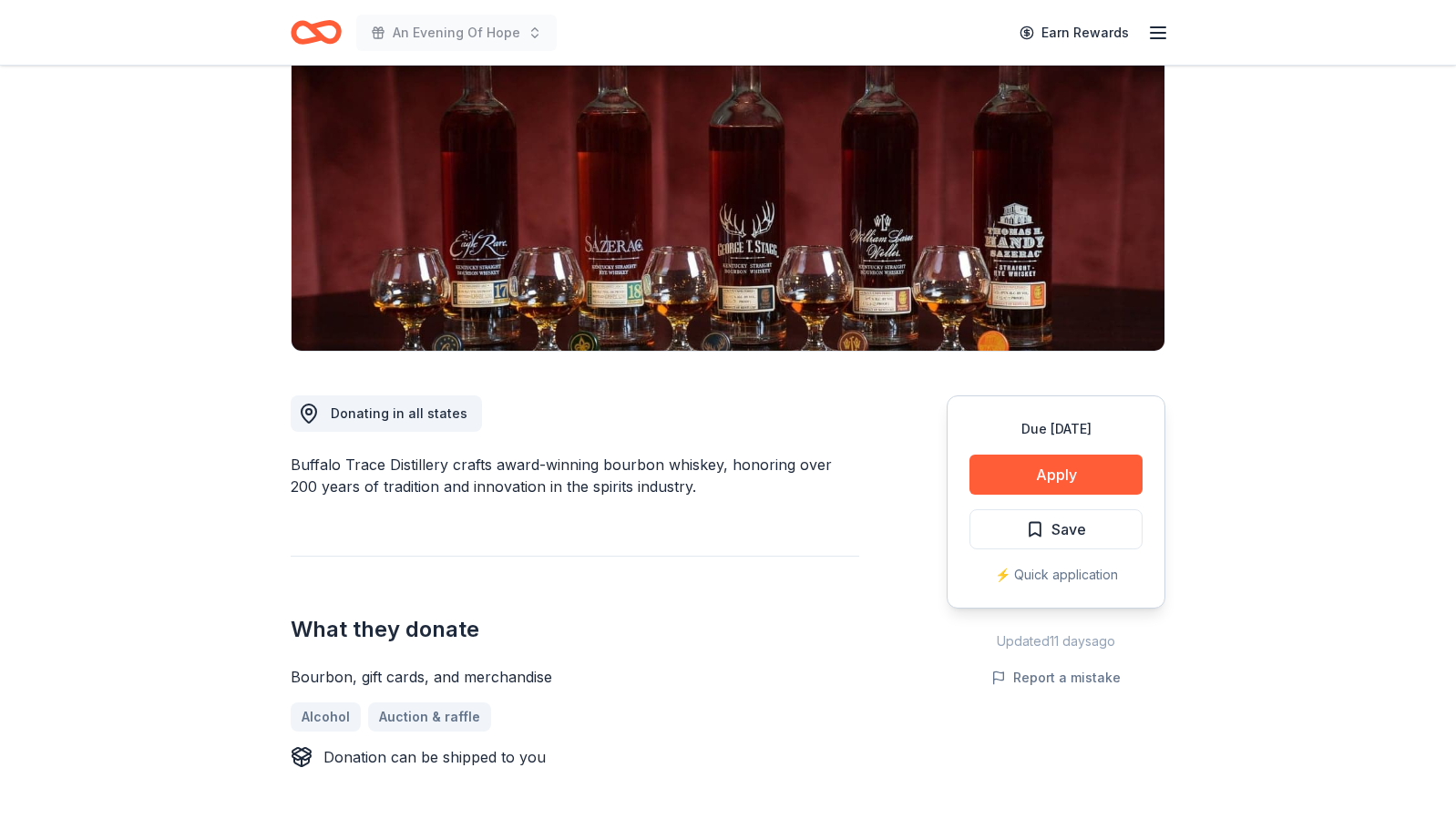
scroll to position [260, 0]
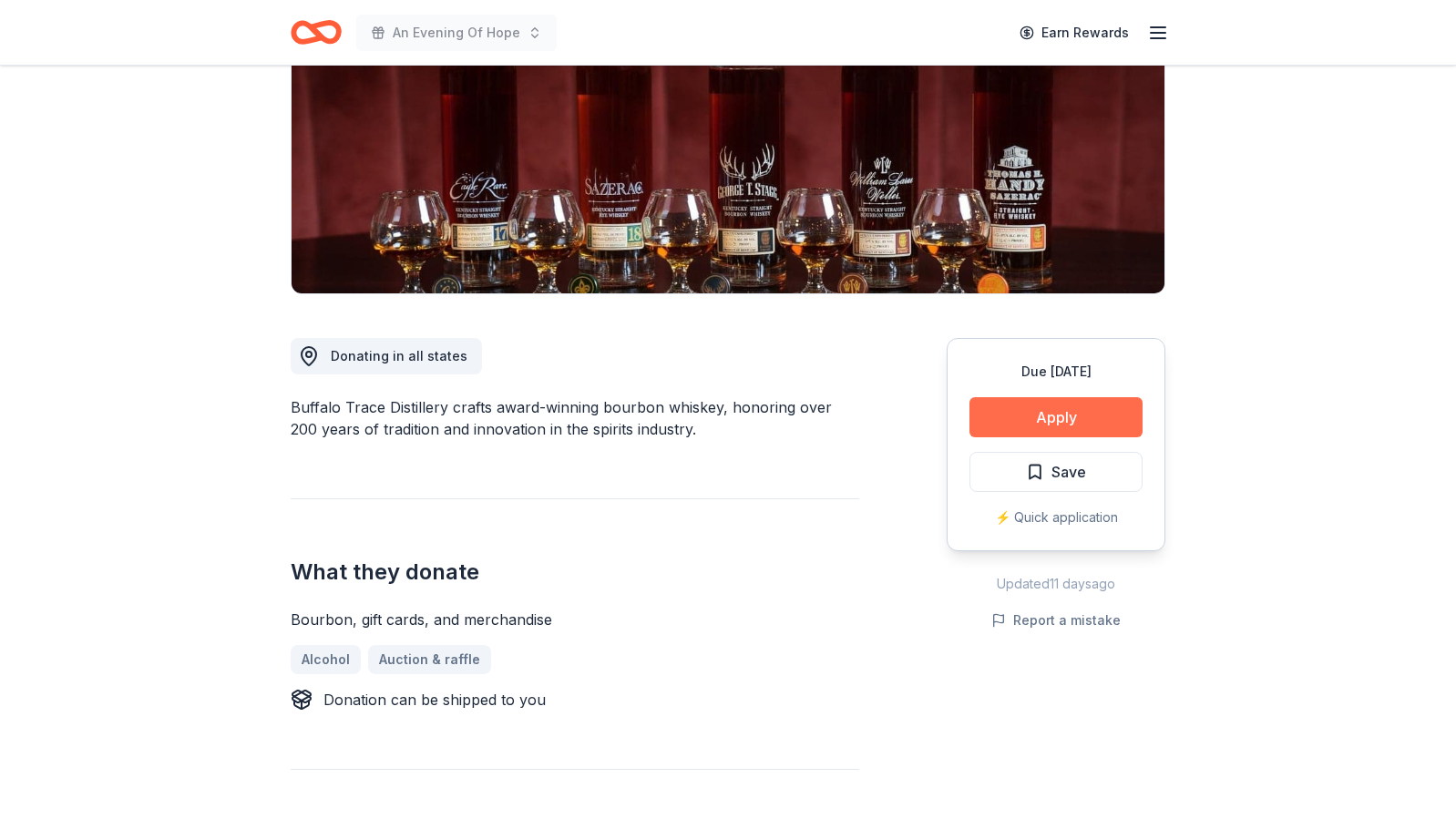
click at [1029, 412] on button "Apply" at bounding box center [1055, 418] width 173 height 40
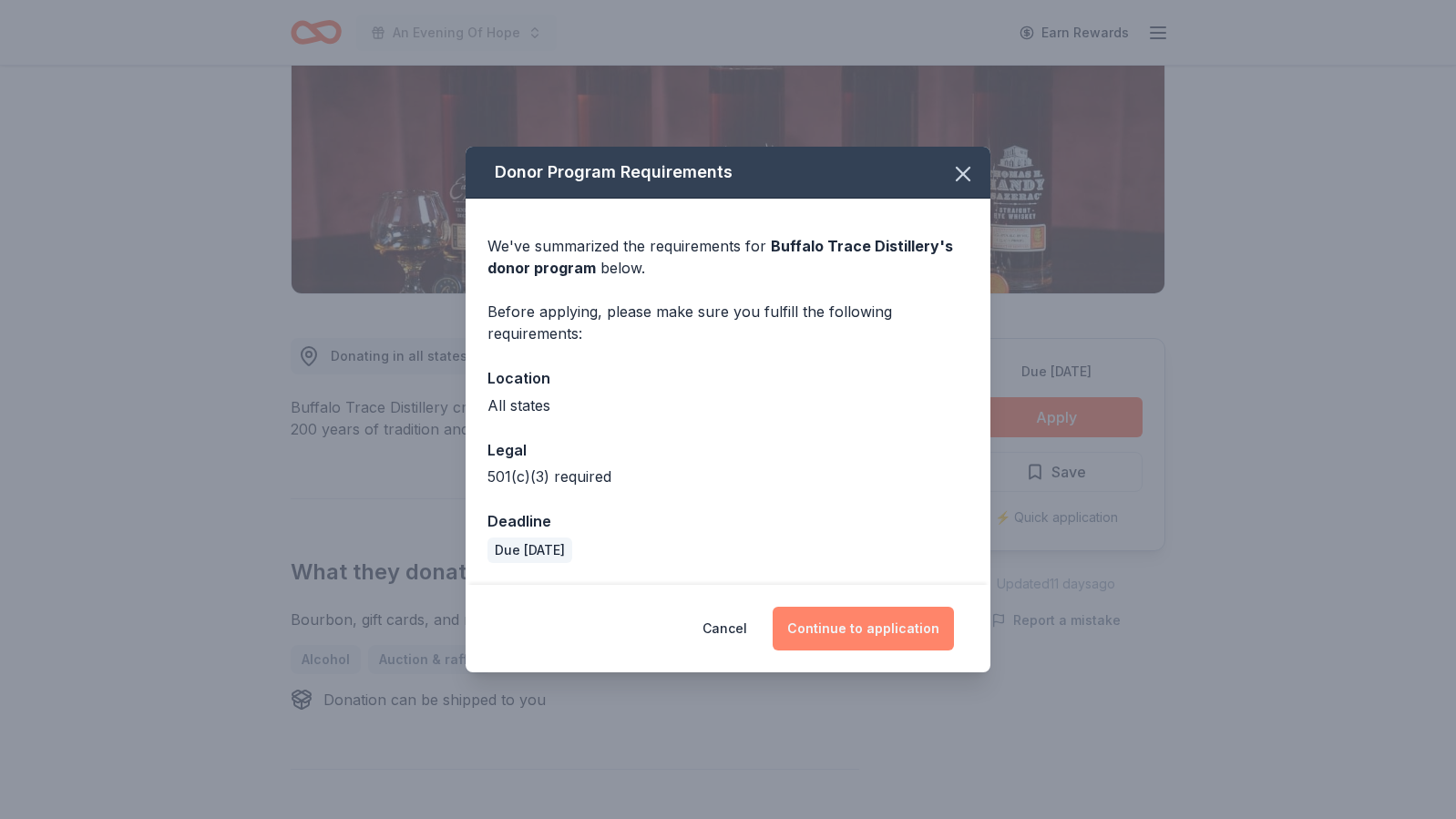
click at [856, 630] on button "Continue to application" at bounding box center [863, 629] width 182 height 44
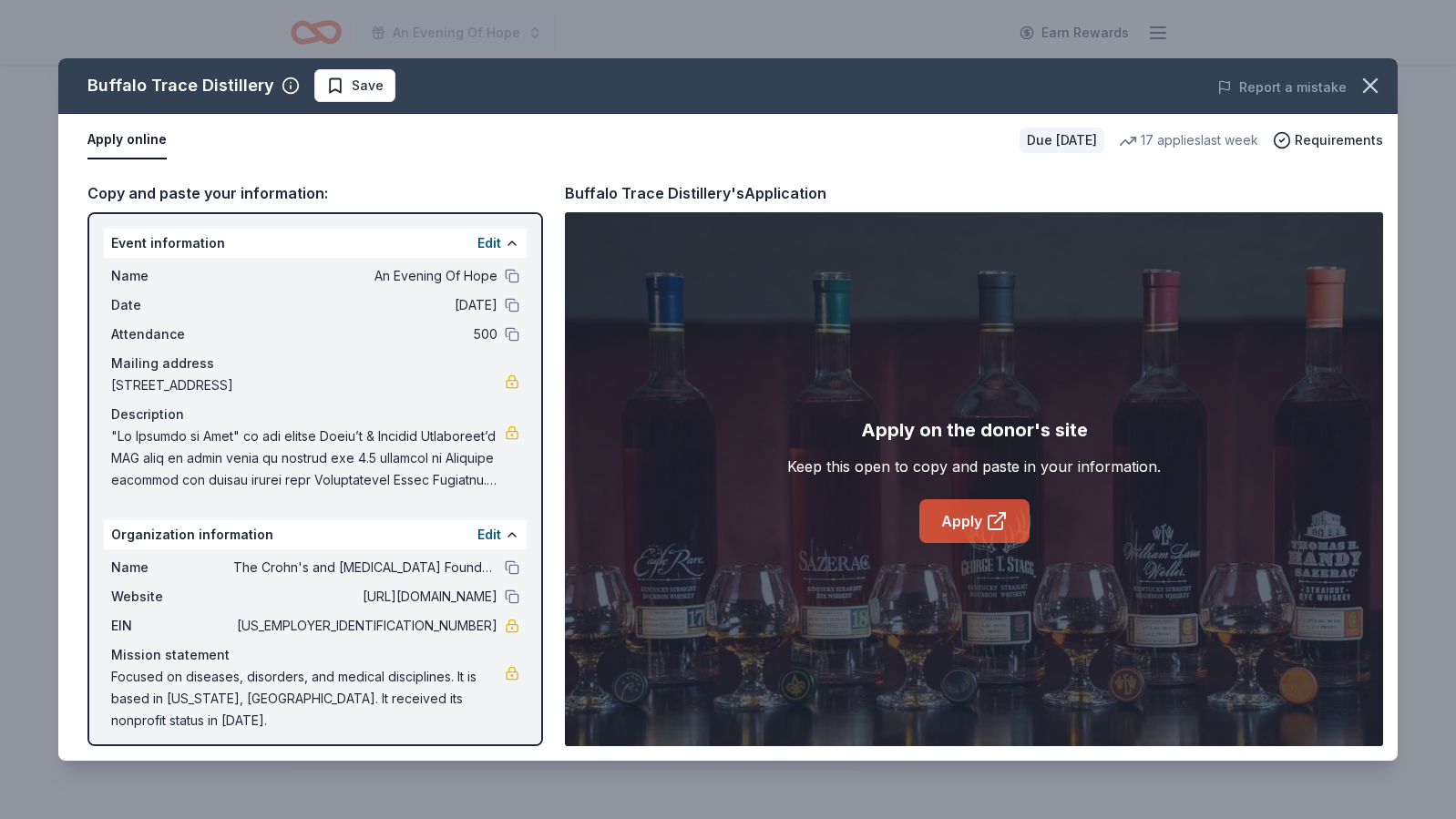
click at [969, 526] on link "Apply" at bounding box center [974, 521] width 110 height 44
click at [352, 78] on span "Save" at bounding box center [367, 85] width 32 height 22
click at [348, 90] on html "An Evening Of Hope Earn Rewards Due in 63 days Share Buffalo Trace Distillery N…" at bounding box center [728, 149] width 1456 height 819
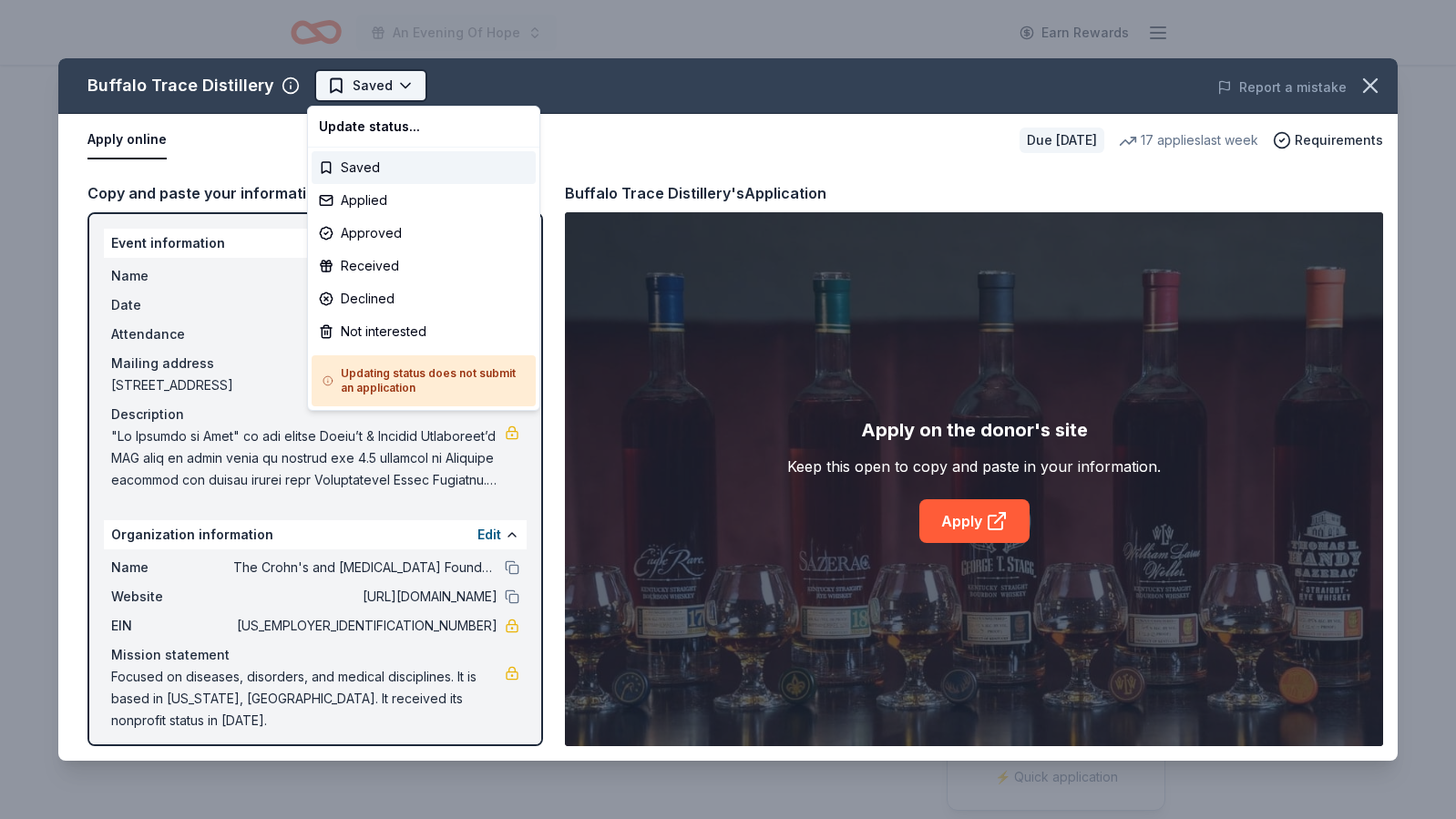
scroll to position [0, 0]
click at [366, 194] on div "Applied" at bounding box center [424, 201] width 225 height 32
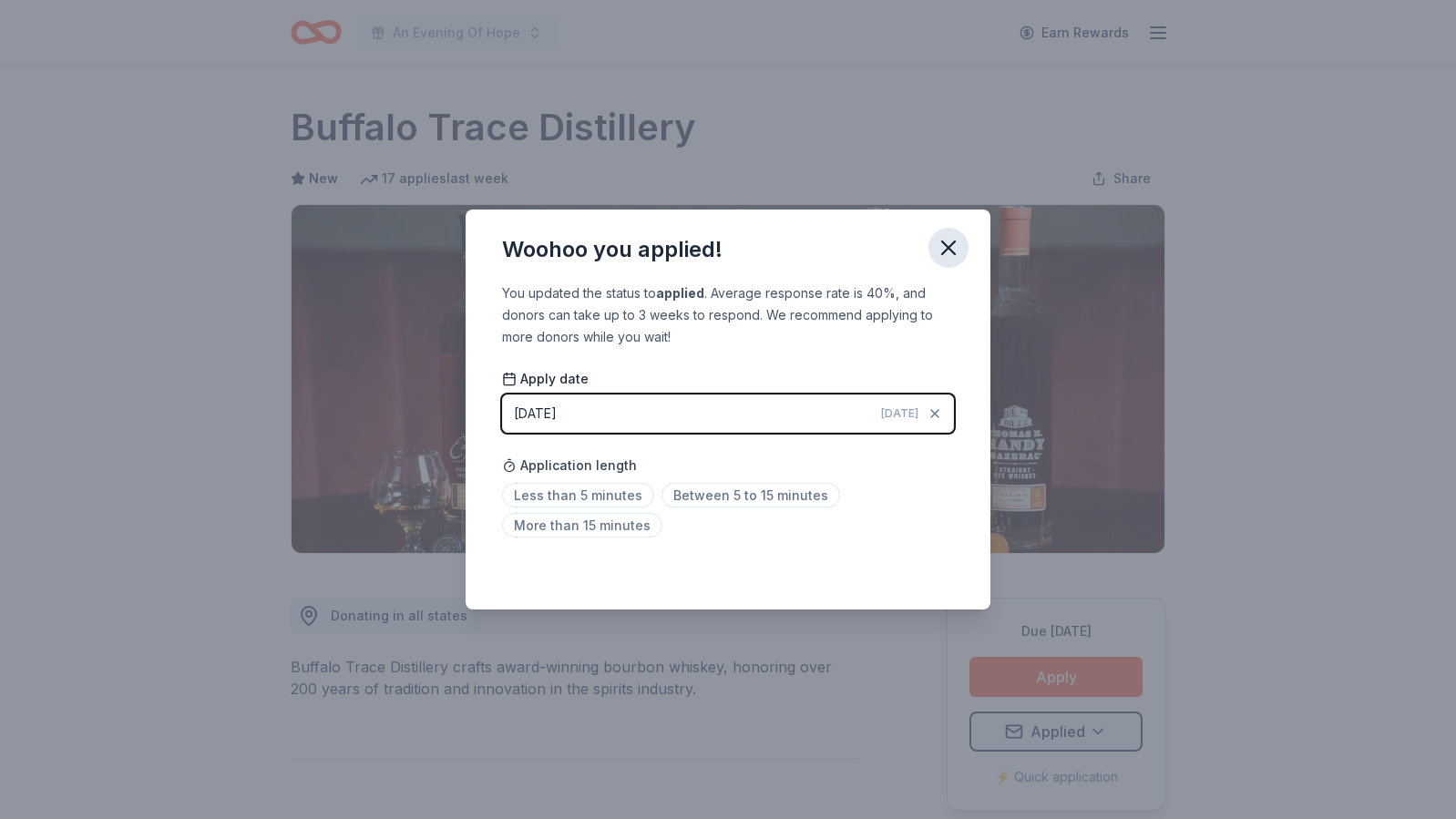
click at [960, 251] on icon "button" at bounding box center [948, 248] width 26 height 26
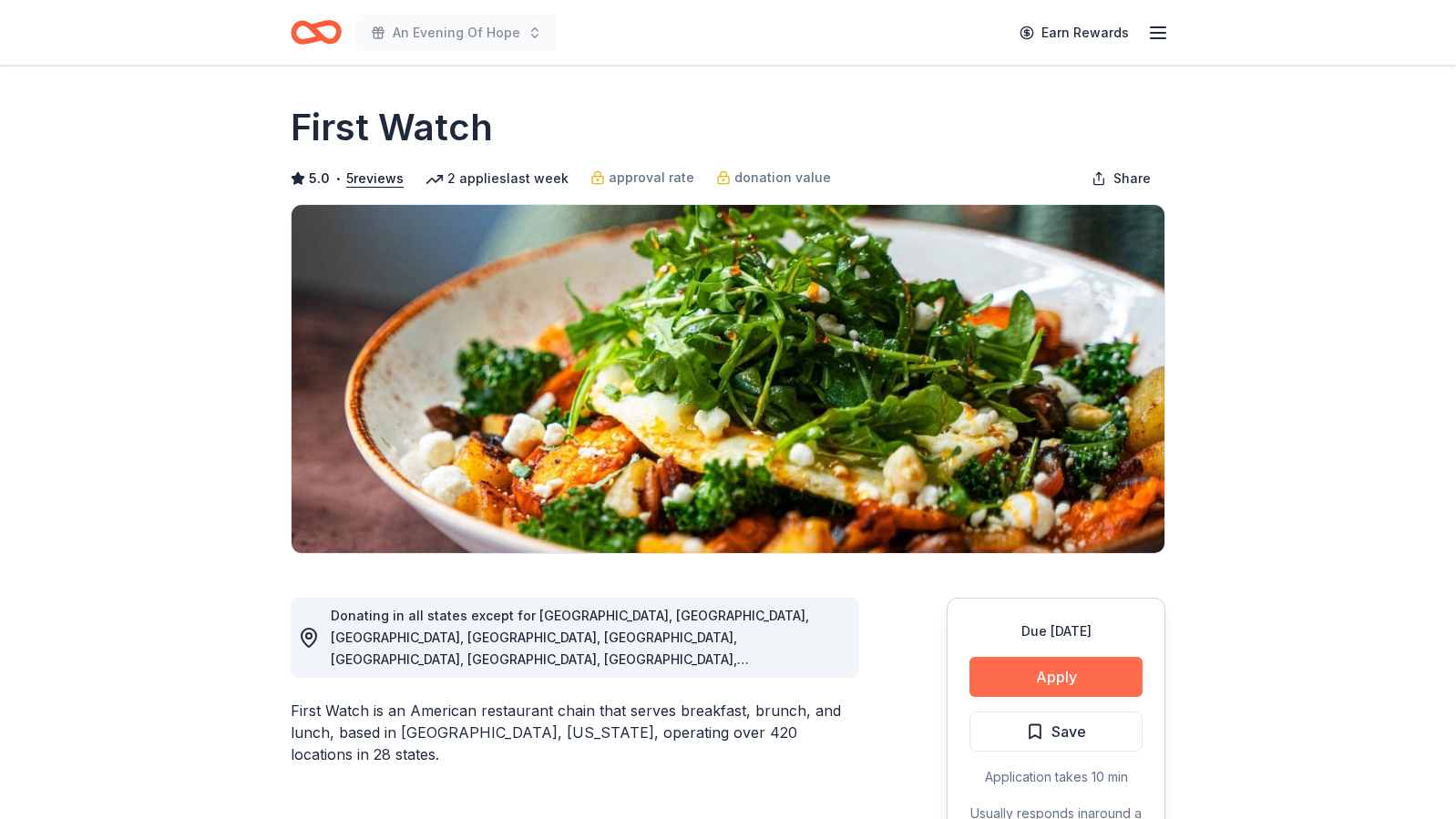
click at [1020, 674] on button "Apply" at bounding box center [1055, 677] width 173 height 40
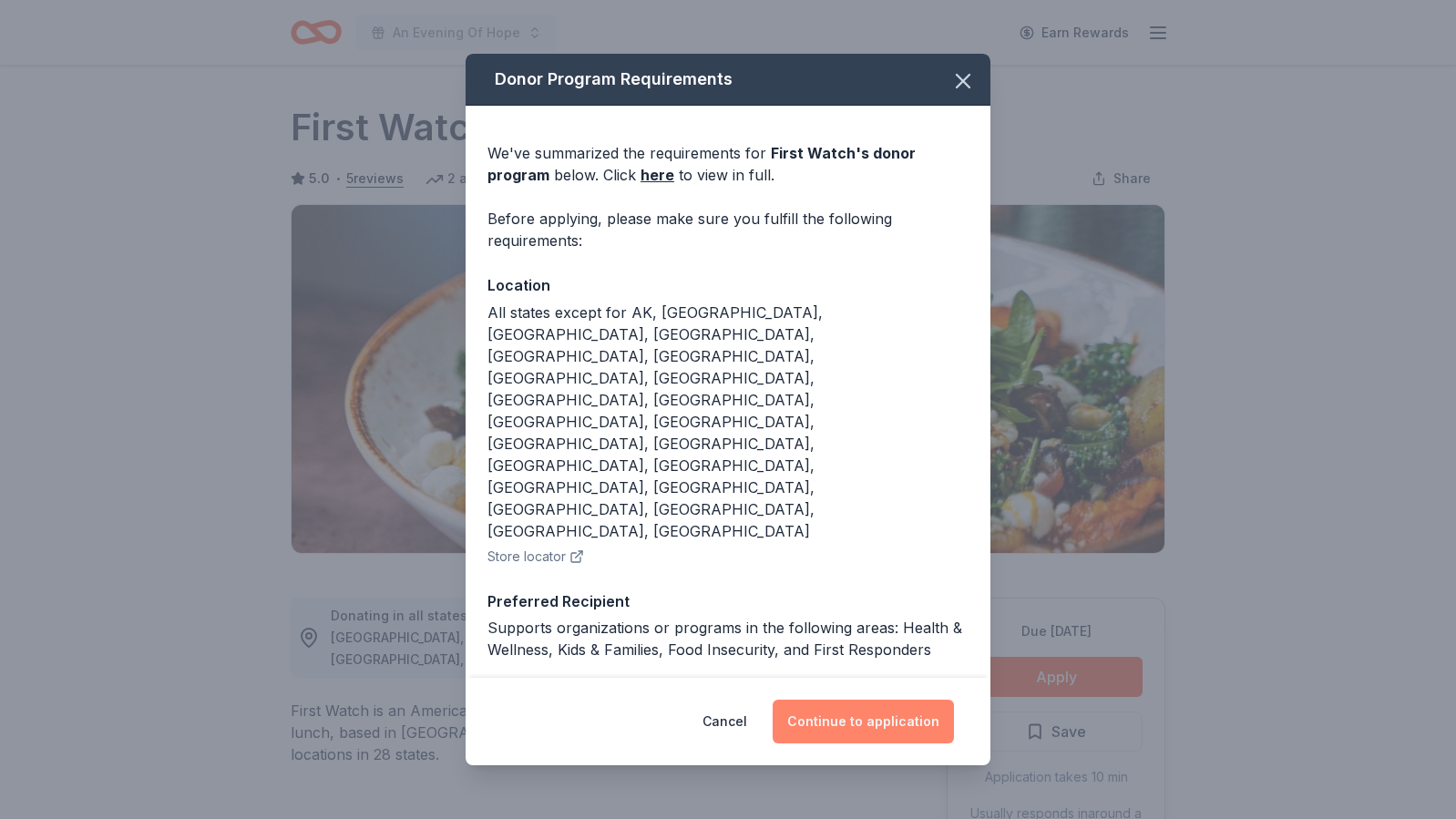
click at [840, 700] on button "Continue to application" at bounding box center [863, 722] width 182 height 44
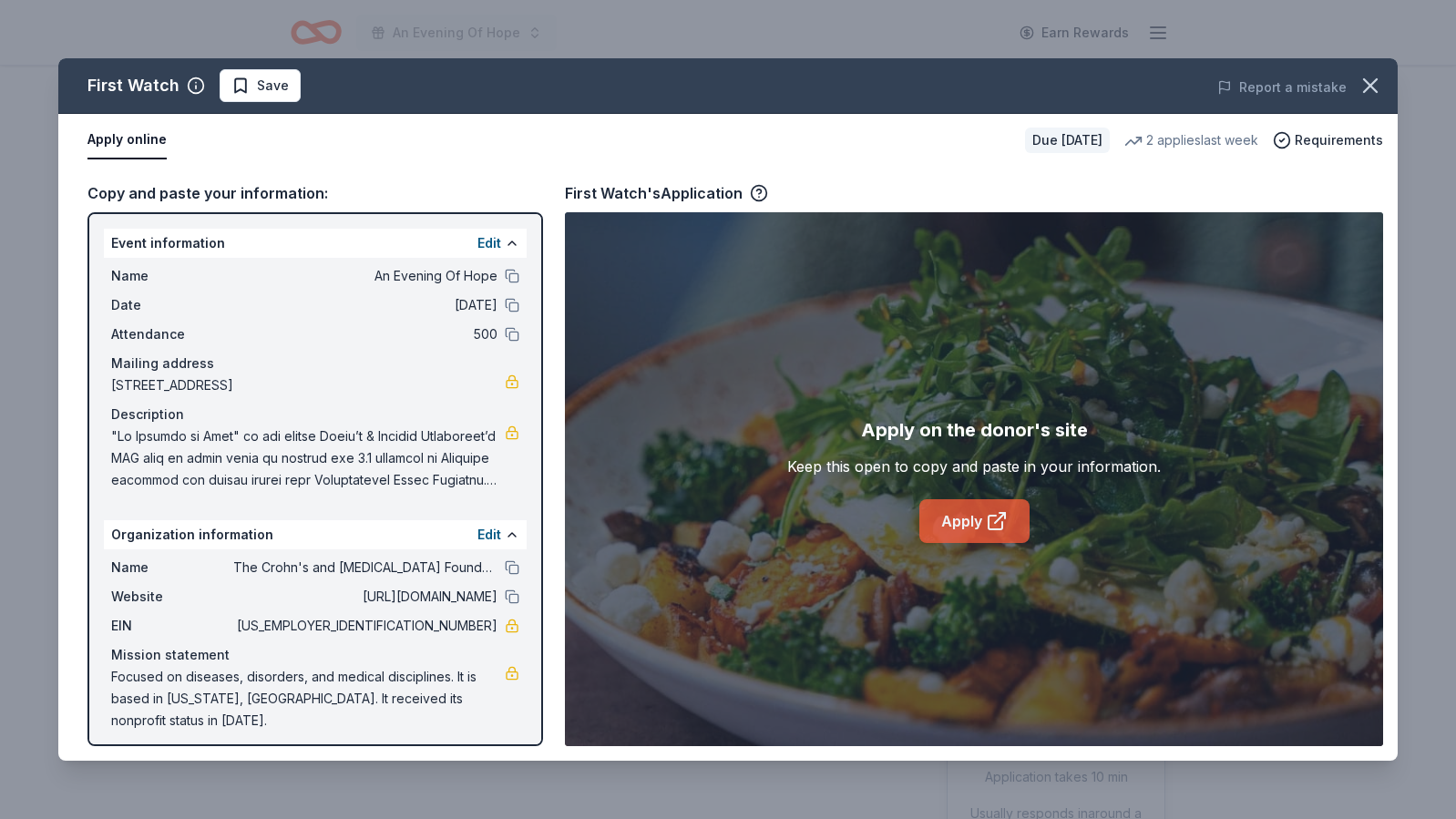
click at [936, 522] on link "Apply" at bounding box center [974, 521] width 110 height 44
click at [285, 90] on button "Save" at bounding box center [260, 85] width 81 height 32
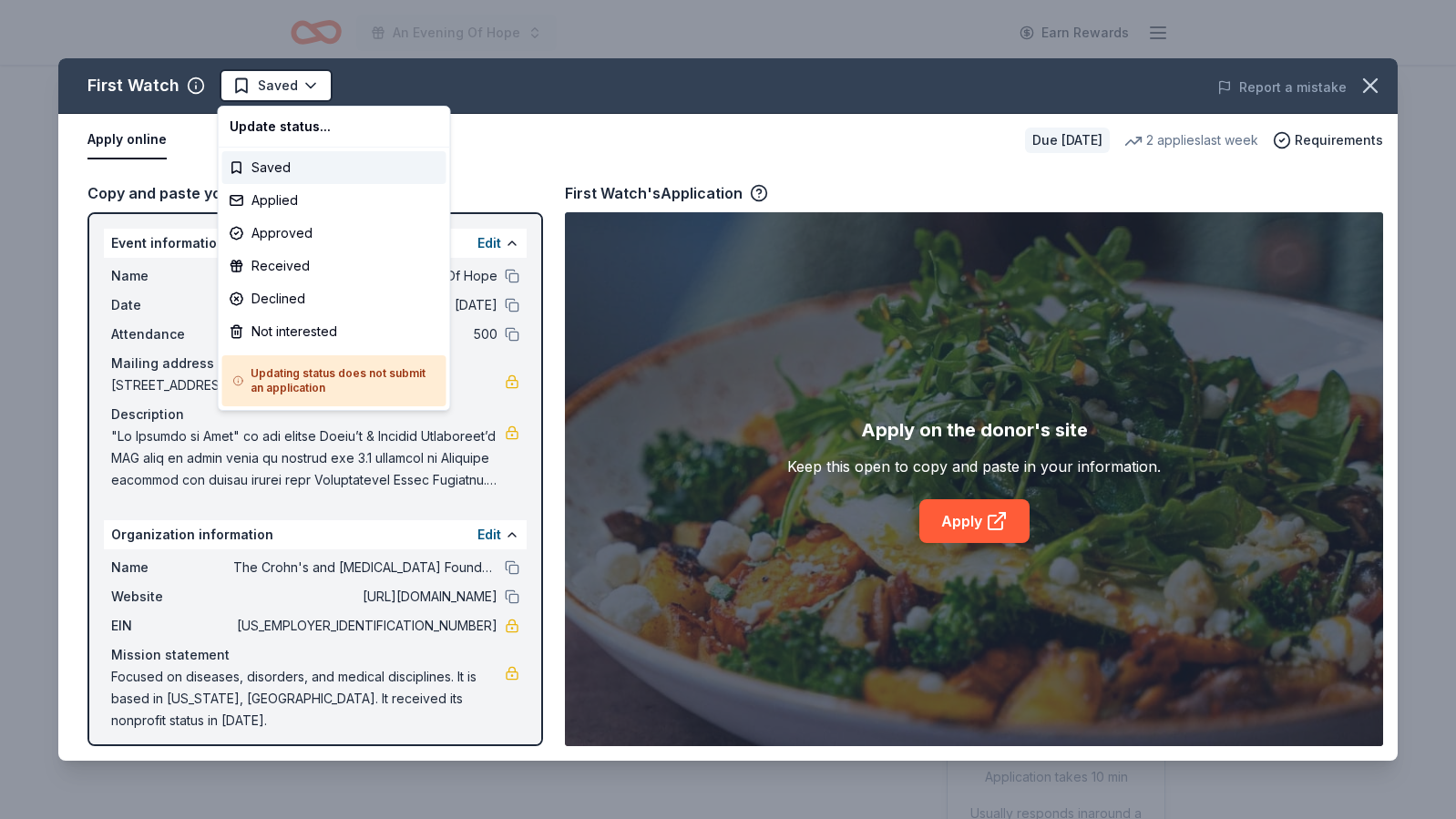
click at [285, 90] on html "An Evening Of Hope Earn Rewards Due in 63 days Share First Watch 5.0 • 5 review…" at bounding box center [728, 409] width 1456 height 819
click at [293, 189] on div "Applied" at bounding box center [335, 201] width 225 height 32
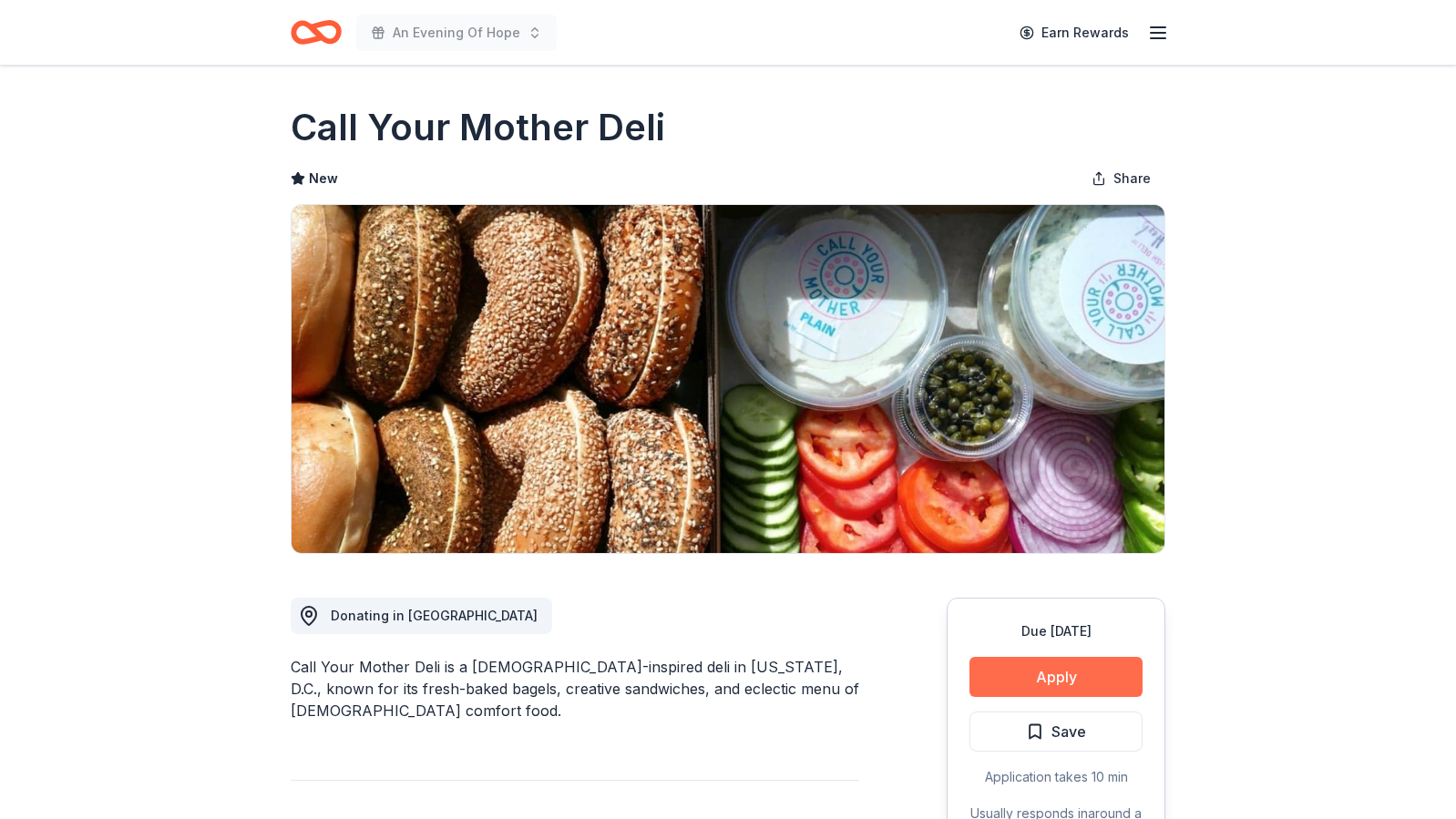
click at [1018, 675] on button "Apply" at bounding box center [1055, 677] width 173 height 40
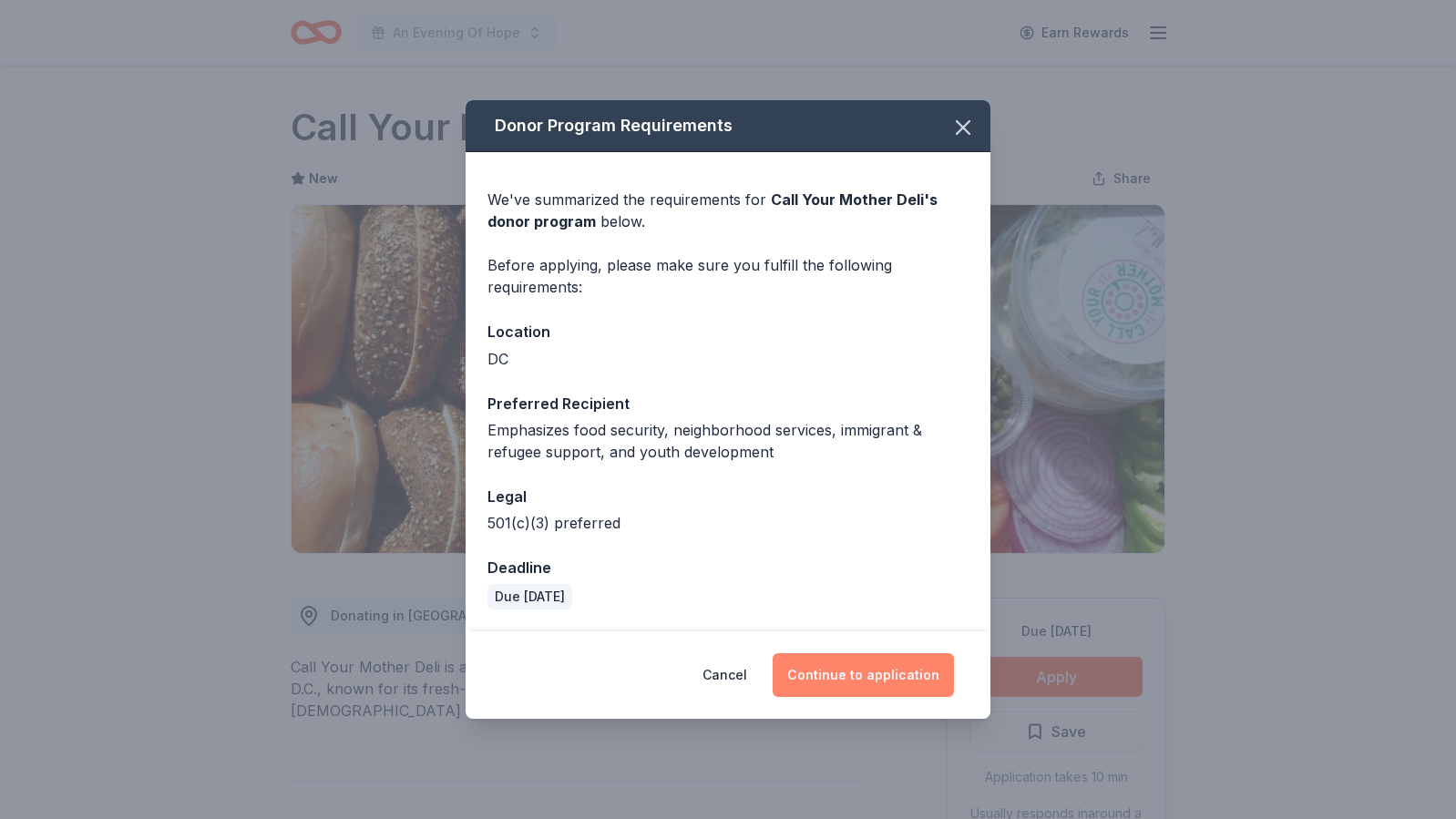
click at [902, 670] on button "Continue to application" at bounding box center [863, 676] width 182 height 44
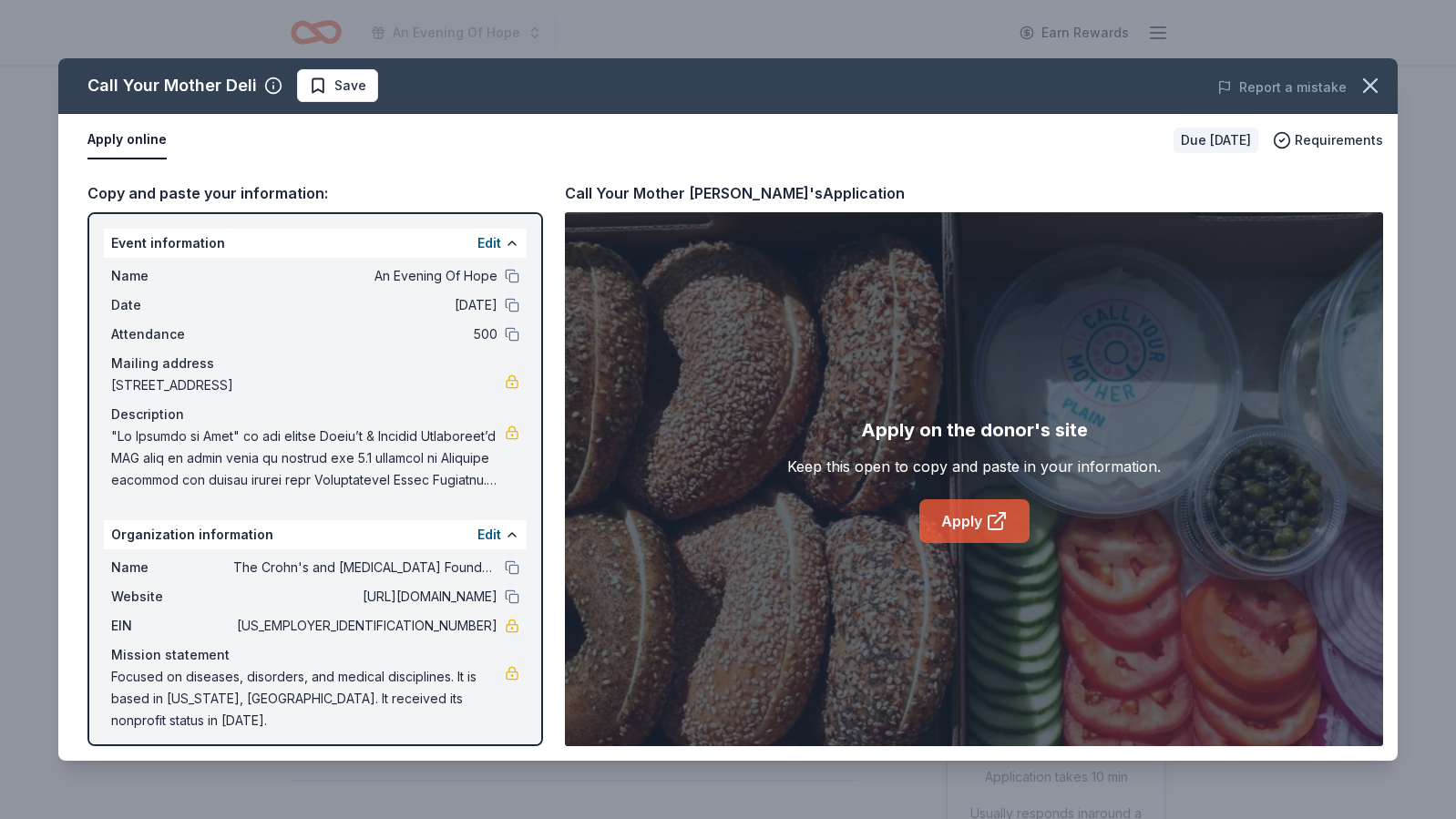
click at [960, 520] on link "Apply" at bounding box center [974, 521] width 110 height 44
click at [325, 90] on span "Save" at bounding box center [337, 85] width 57 height 22
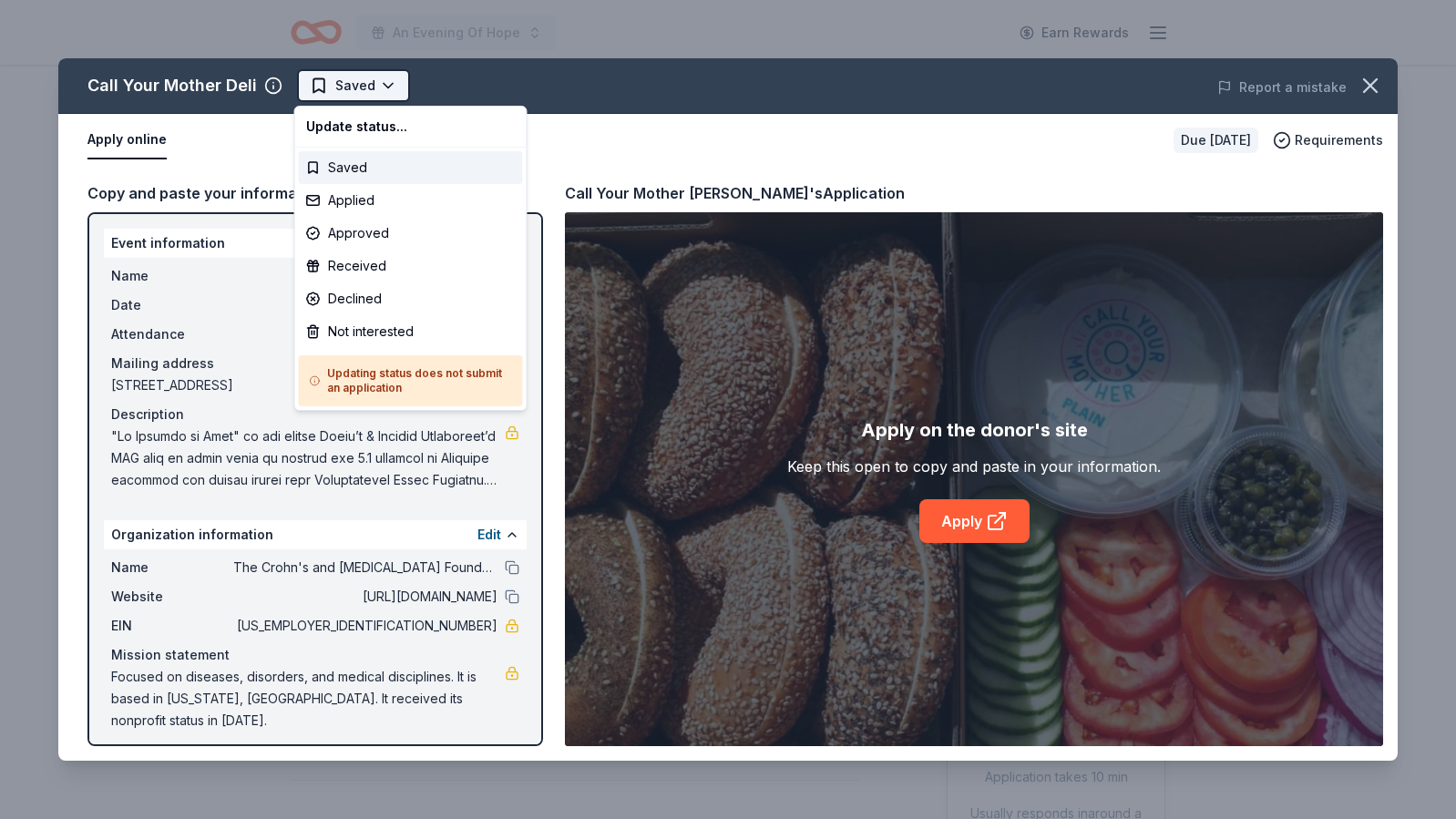
click at [350, 85] on html "An Evening Of Hope Earn Rewards Due [DATE] Share Call Your Mother Deli New Shar…" at bounding box center [728, 409] width 1456 height 819
click at [357, 205] on div "Applied" at bounding box center [411, 201] width 225 height 32
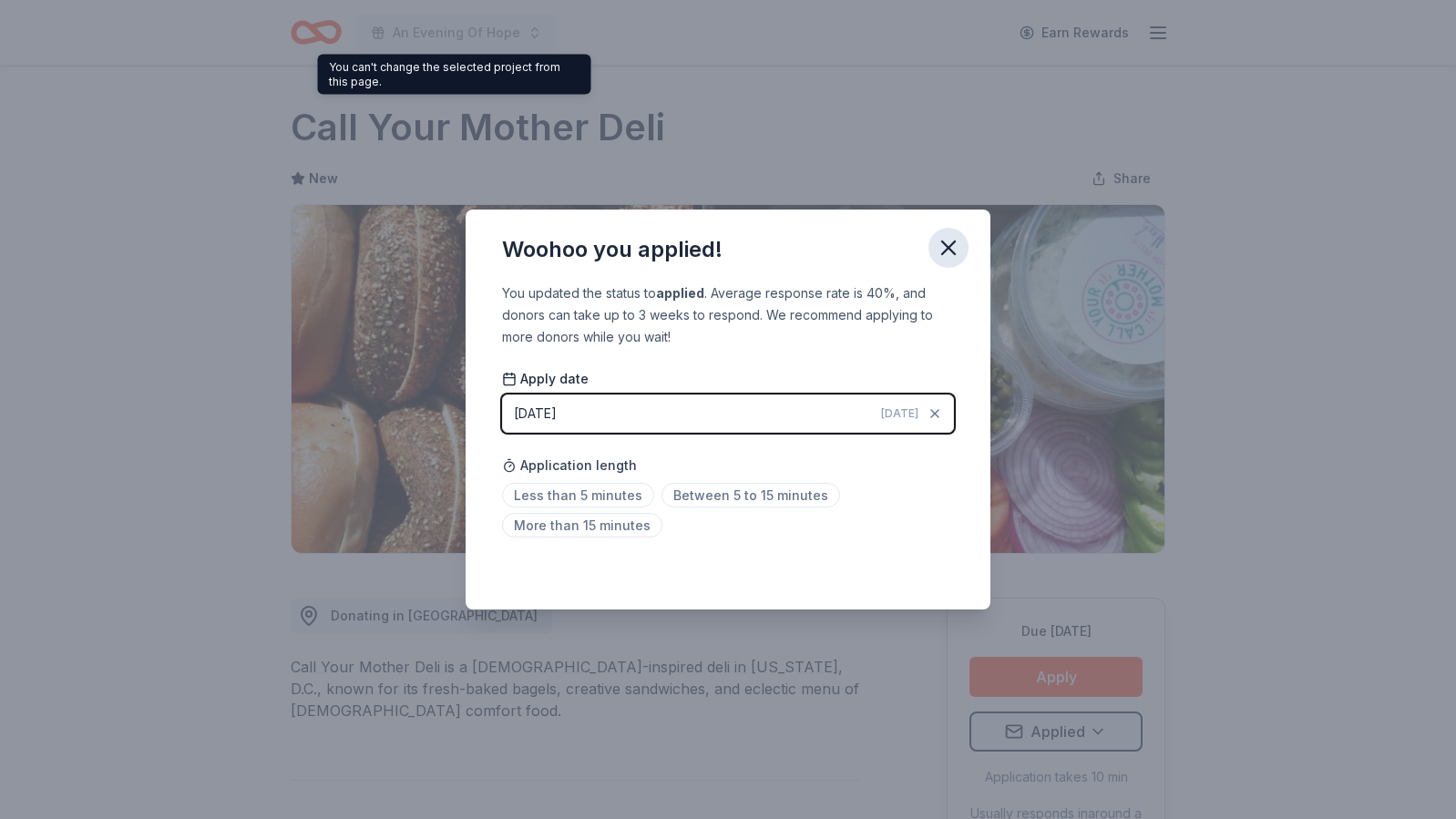
click at [947, 251] on icon "button" at bounding box center [948, 248] width 26 height 26
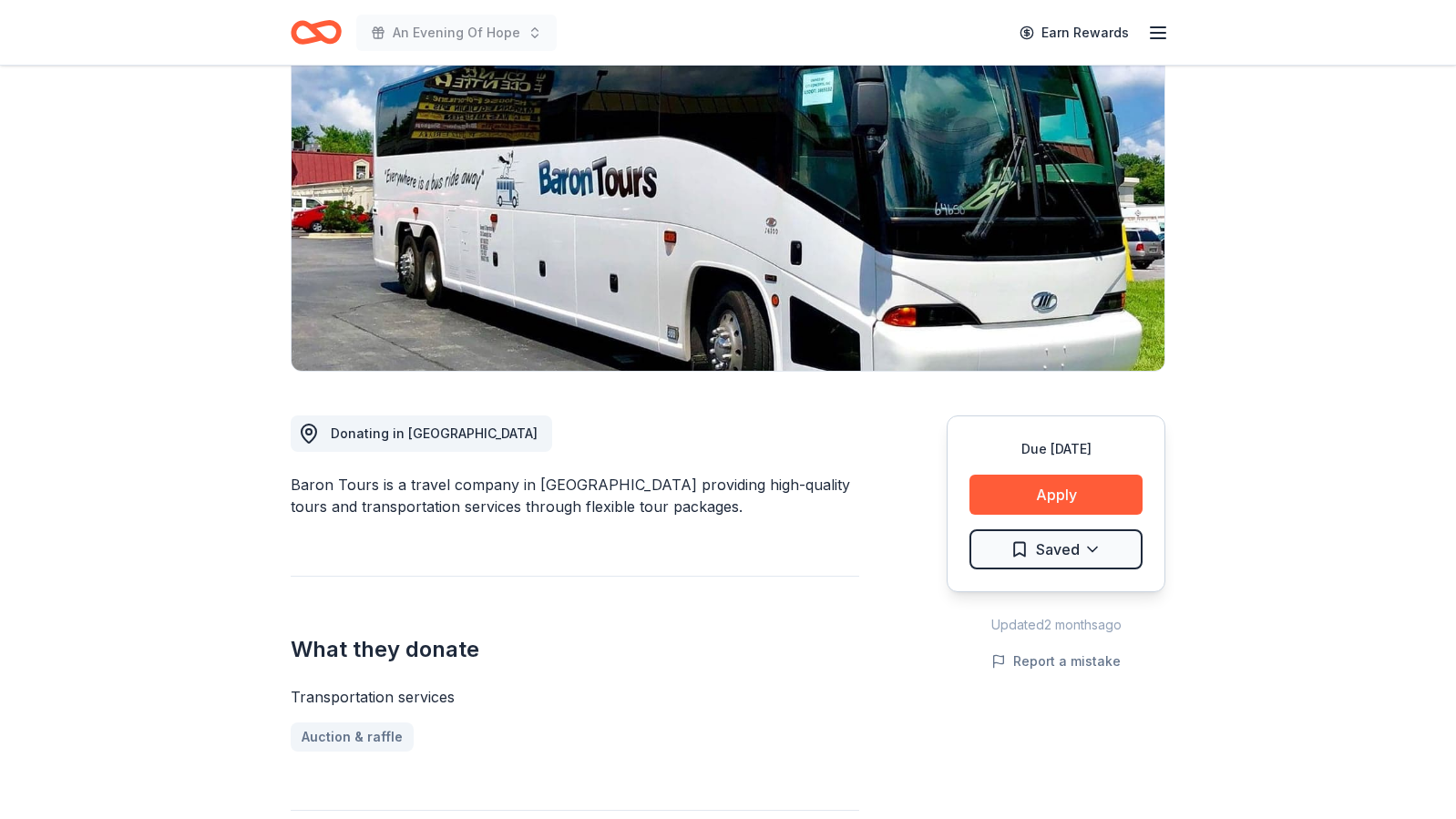
scroll to position [182, 0]
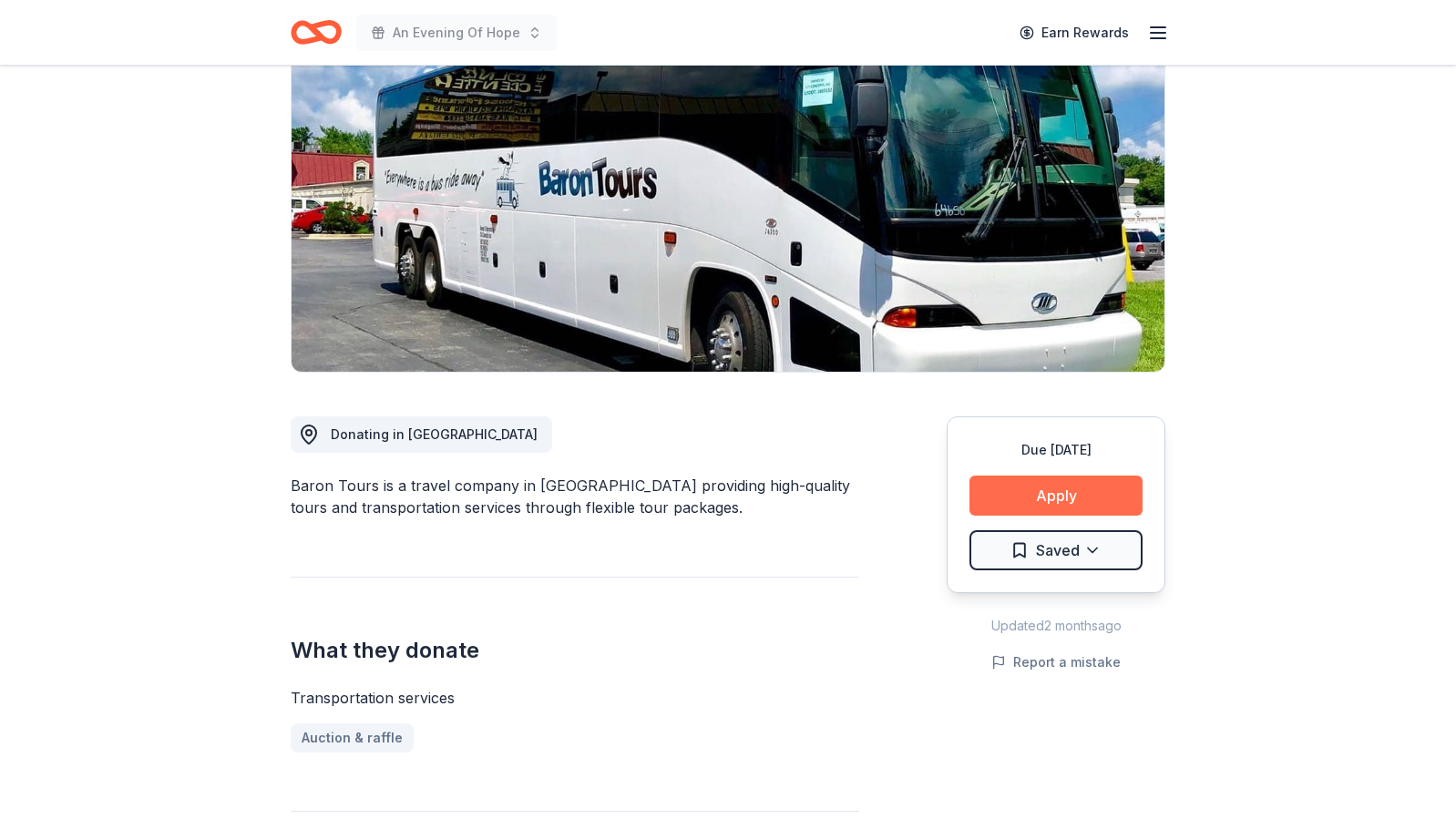
click at [1054, 492] on button "Apply" at bounding box center [1055, 496] width 173 height 40
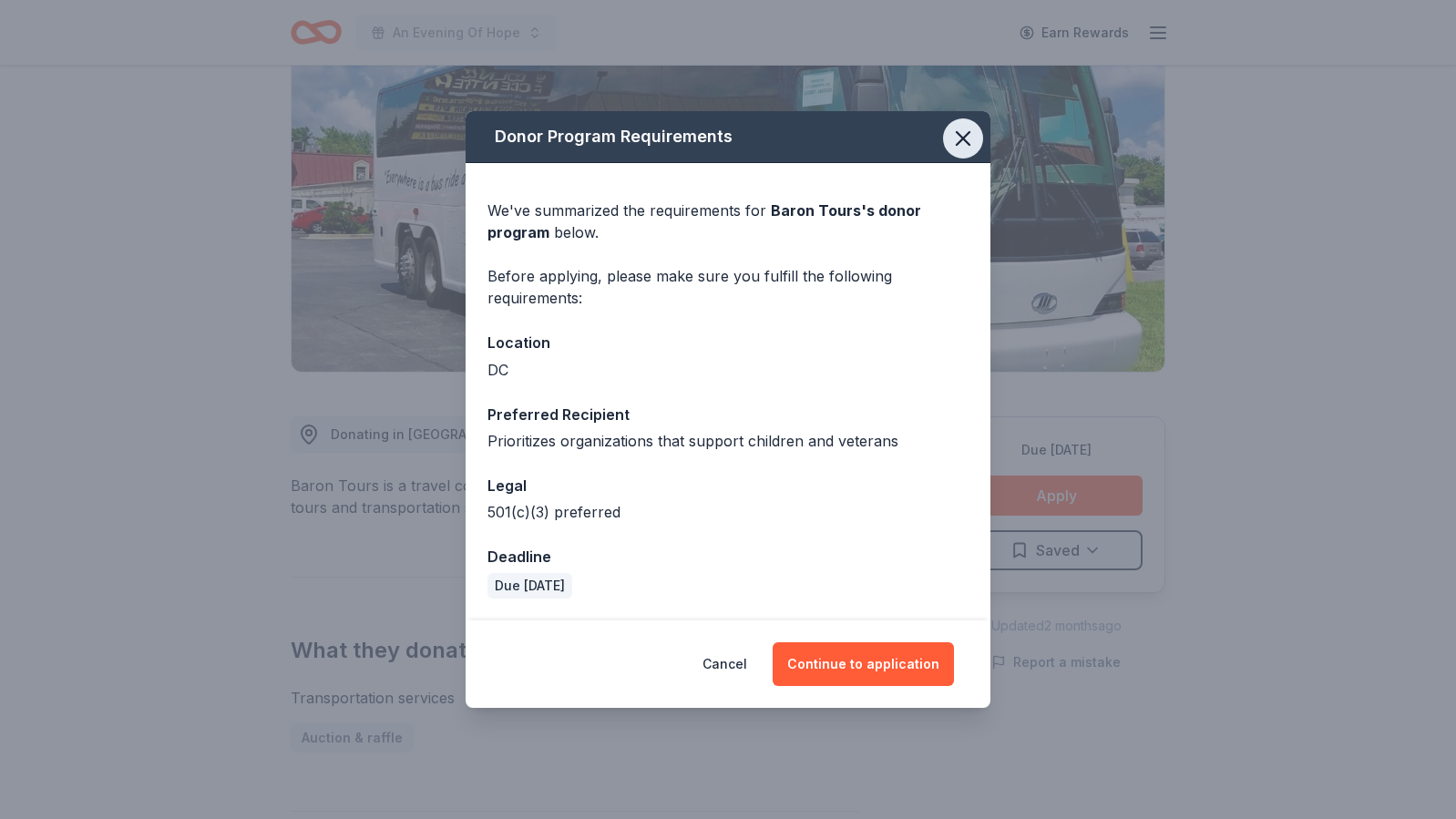
click at [958, 140] on icon "button" at bounding box center [963, 139] width 26 height 26
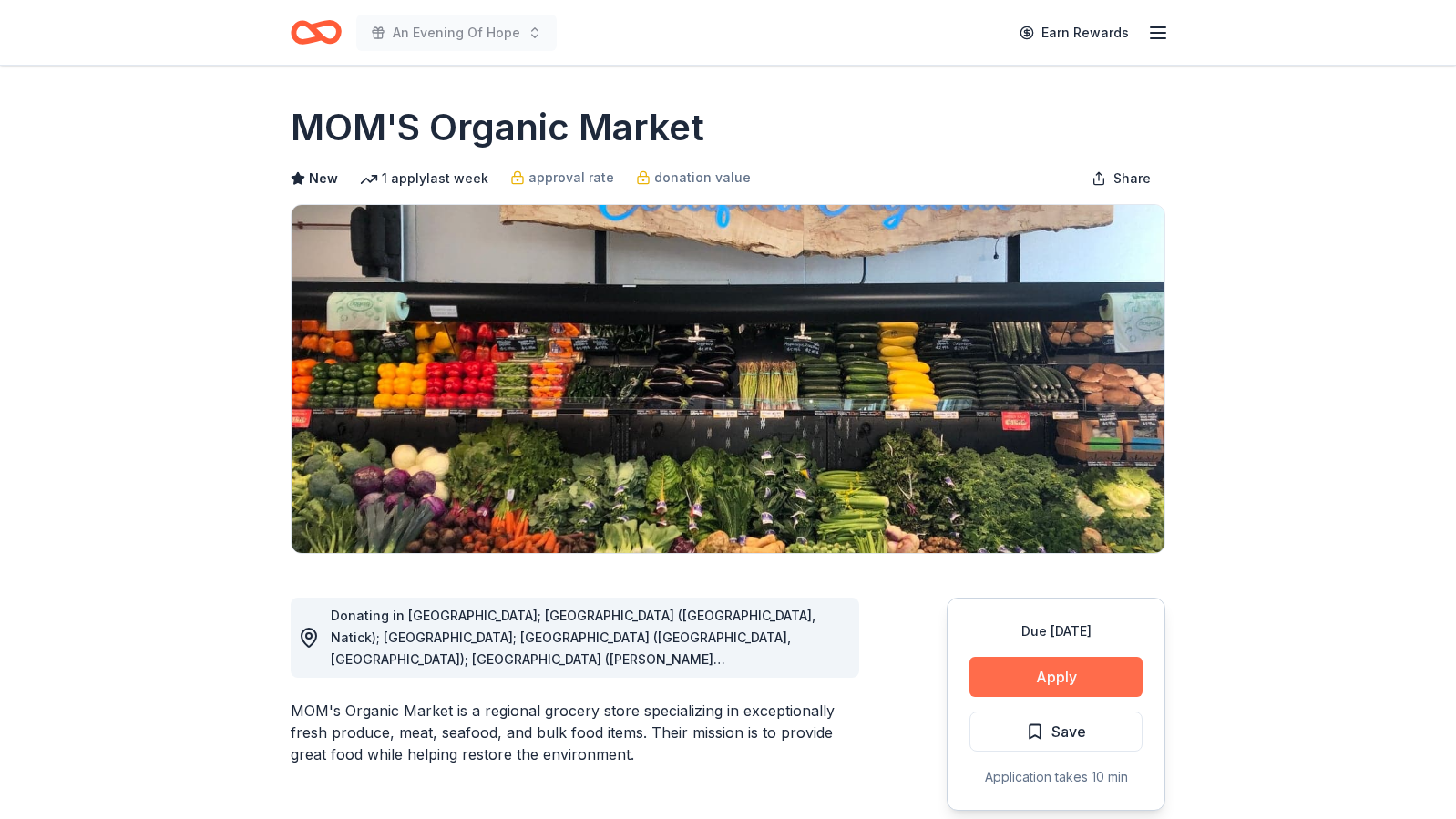
click at [1044, 670] on button "Apply" at bounding box center [1055, 677] width 173 height 40
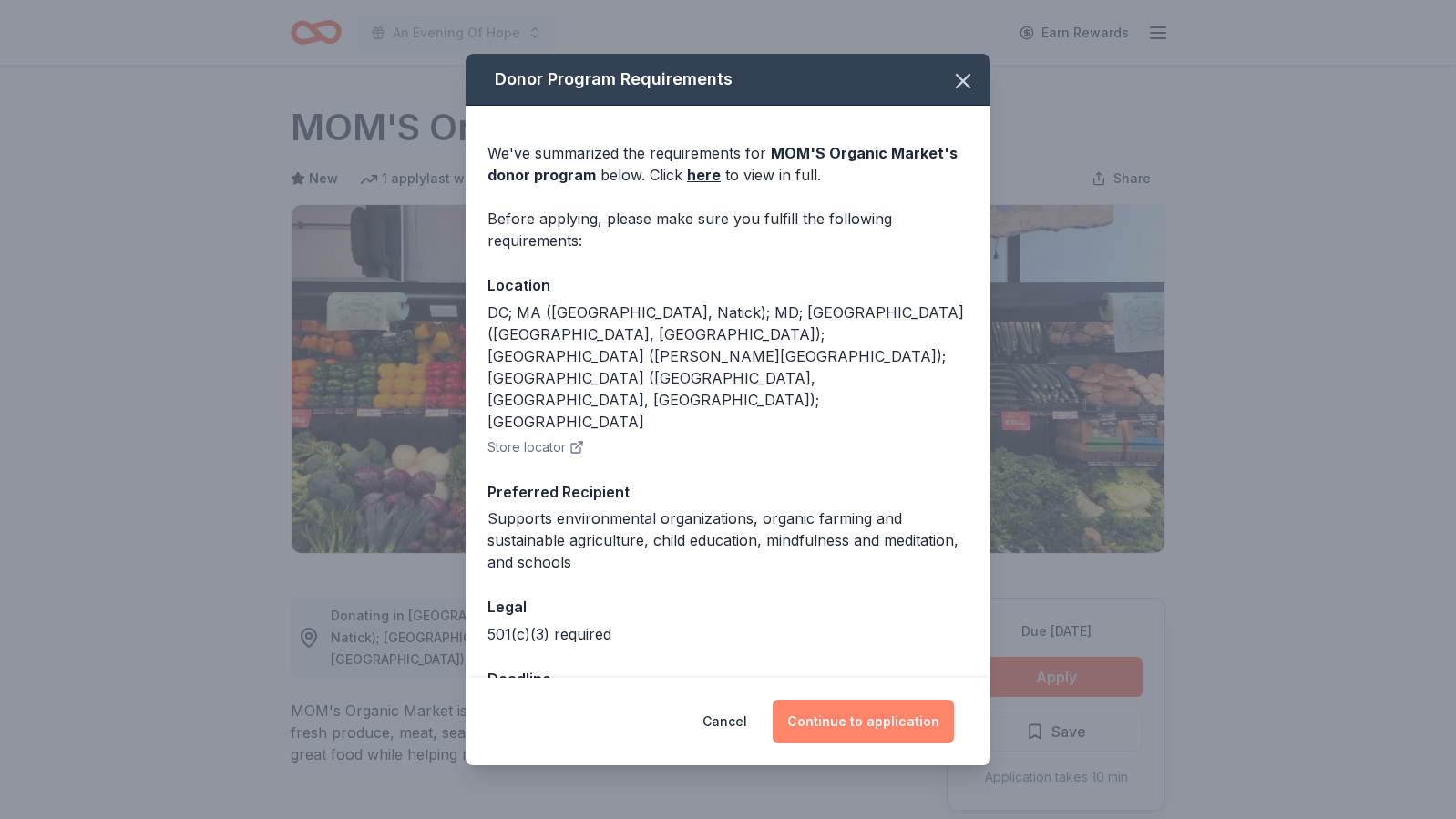
click at [828, 718] on button "Continue to application" at bounding box center [863, 722] width 182 height 44
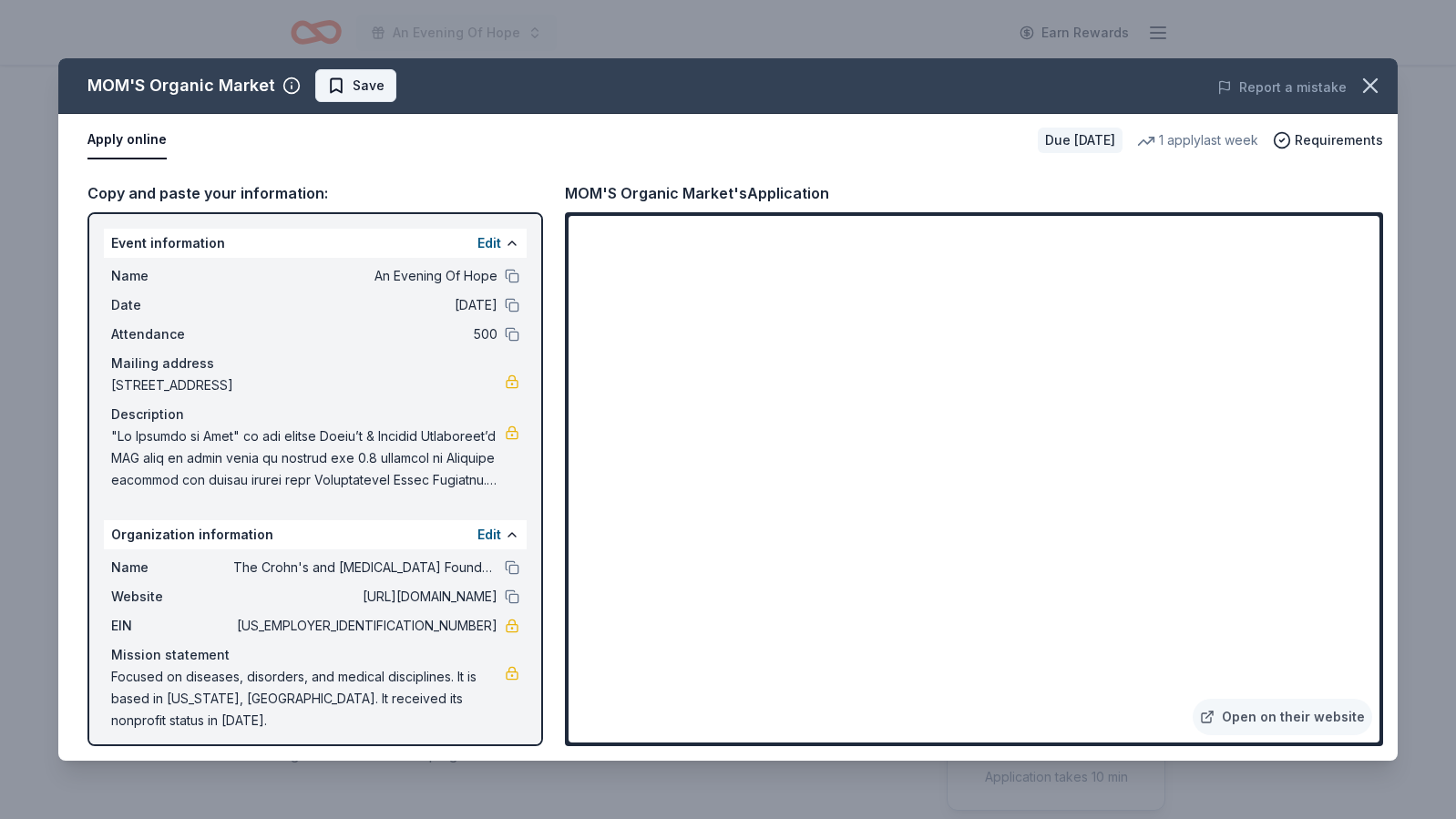
click at [364, 94] on span "Save" at bounding box center [368, 85] width 32 height 22
click at [364, 94] on html "An Evening Of Hope Earn Rewards Due in 63 days Share MOM'S Organic Market New 1…" at bounding box center [728, 409] width 1456 height 819
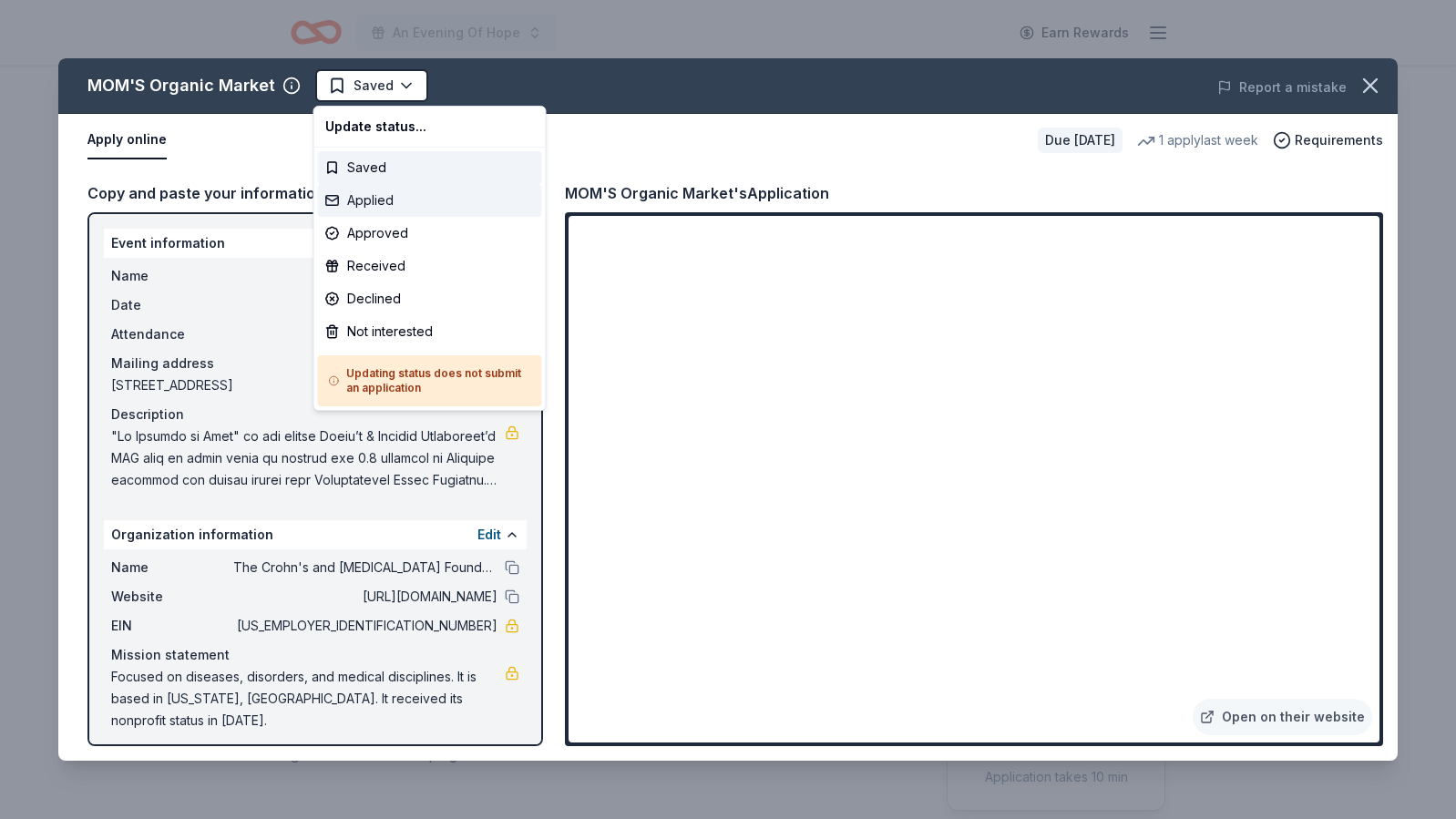
click at [358, 206] on div "Applied" at bounding box center [430, 201] width 225 height 32
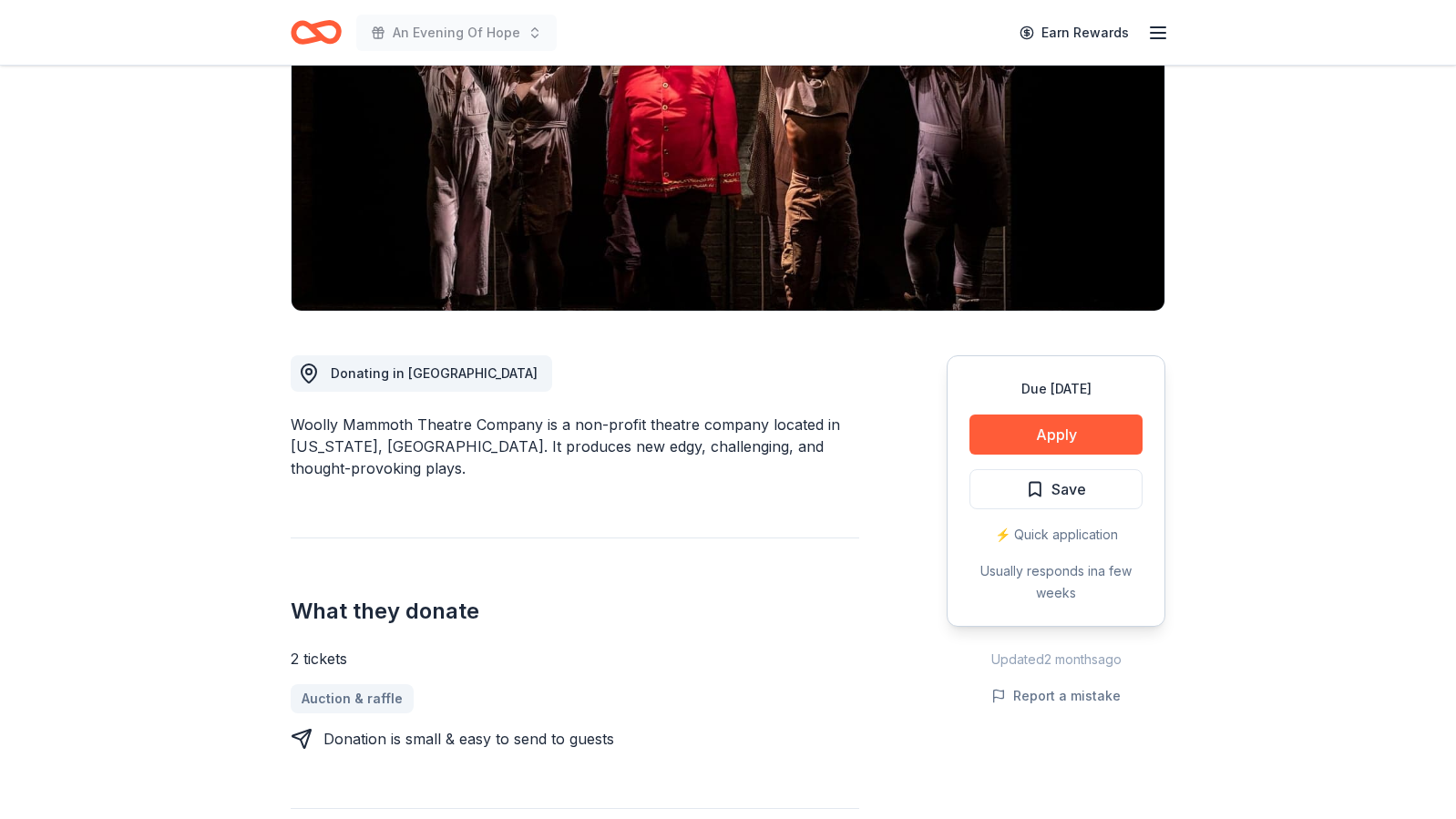
scroll to position [246, 0]
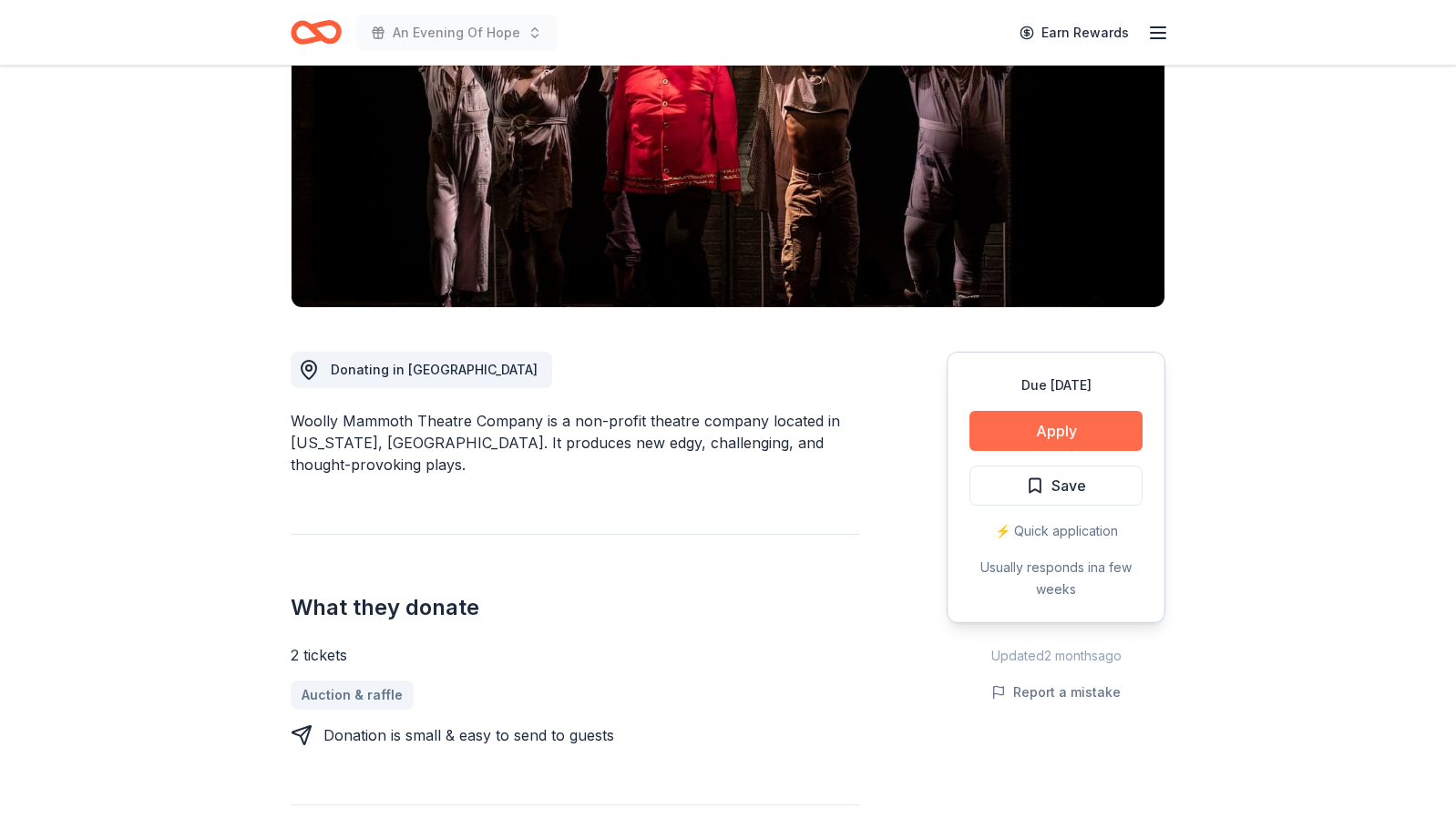
click at [1032, 424] on button "Apply" at bounding box center [1055, 431] width 173 height 40
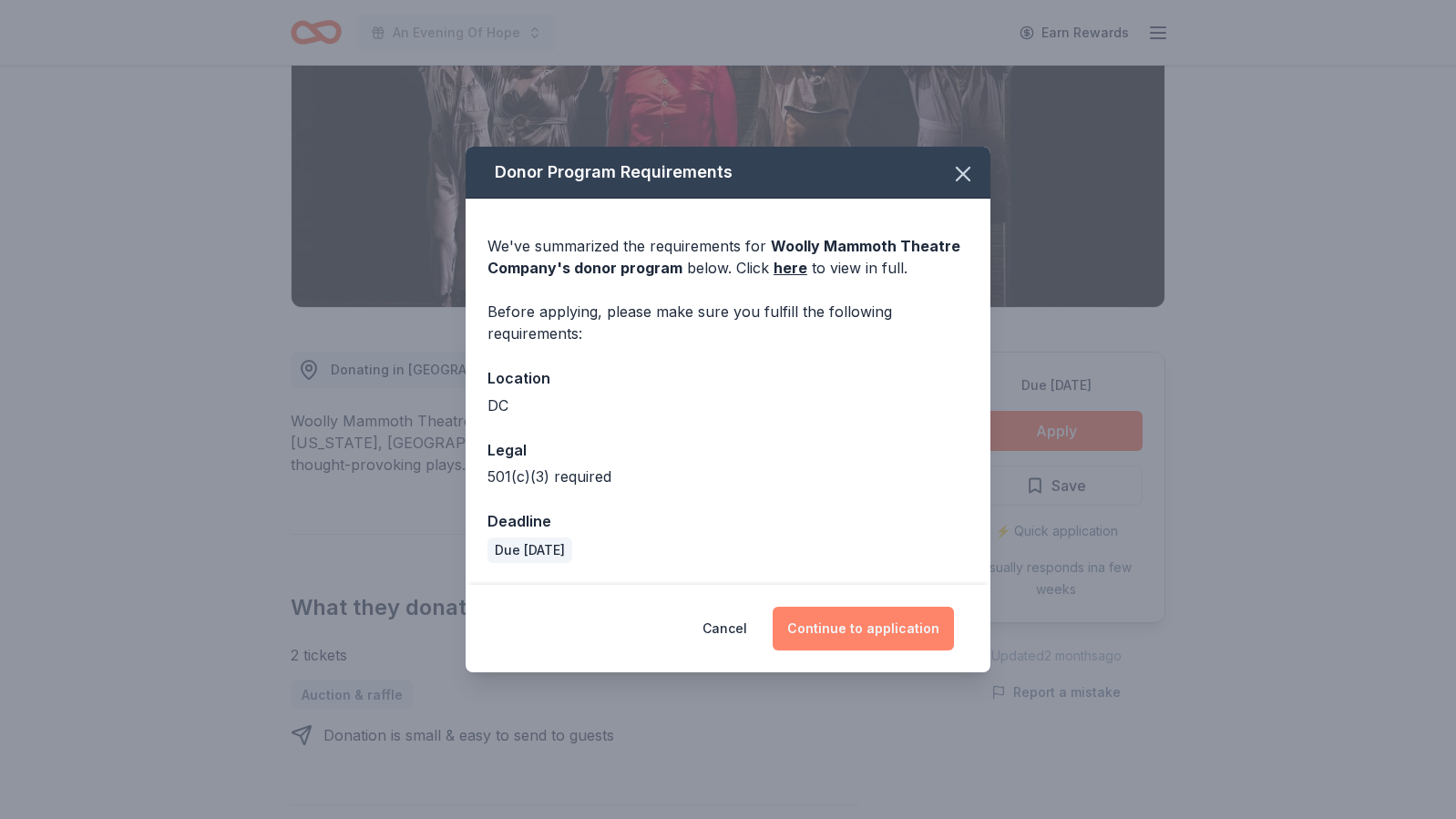
click at [860, 624] on button "Continue to application" at bounding box center [863, 629] width 182 height 44
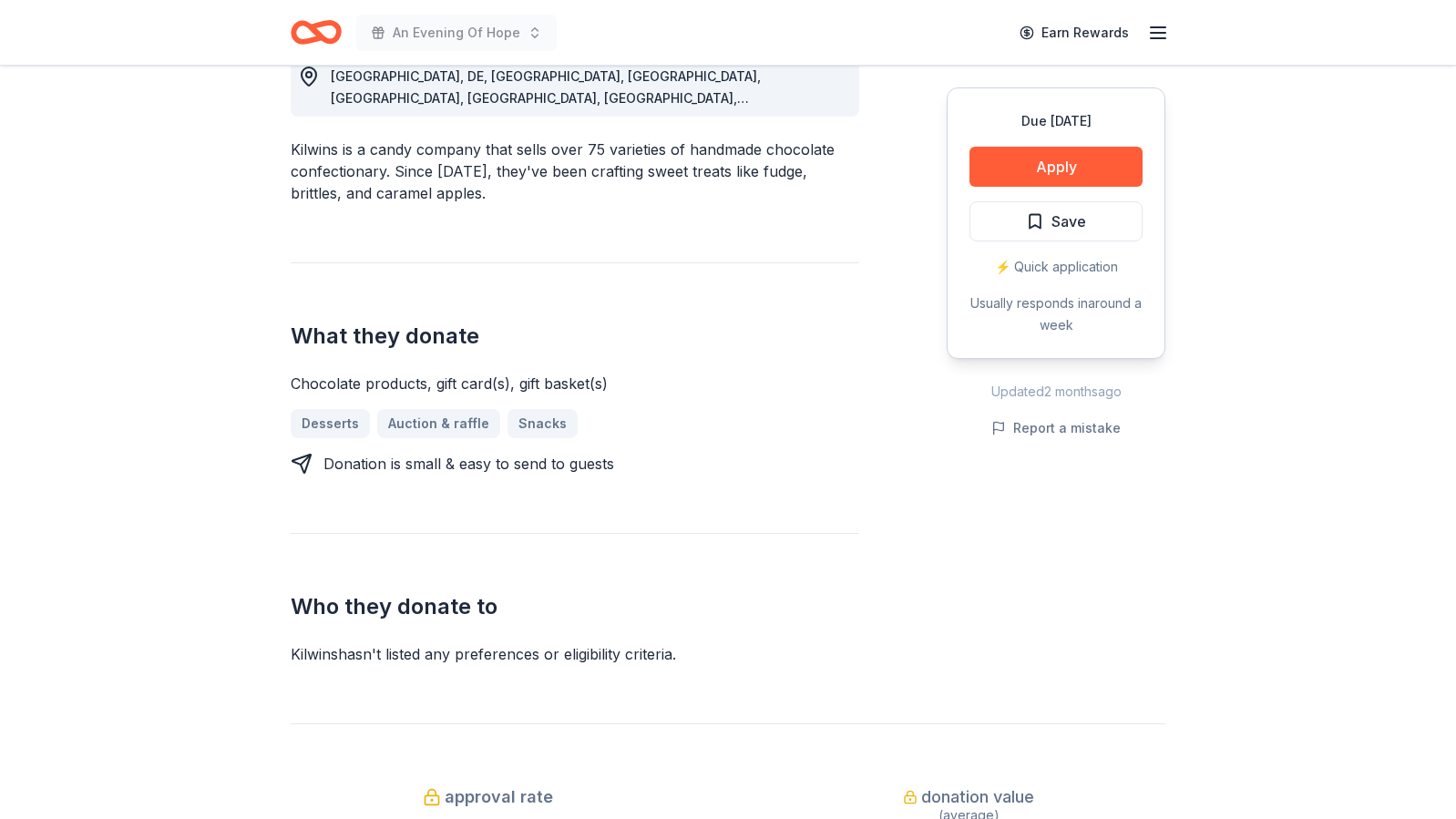
scroll to position [564, 0]
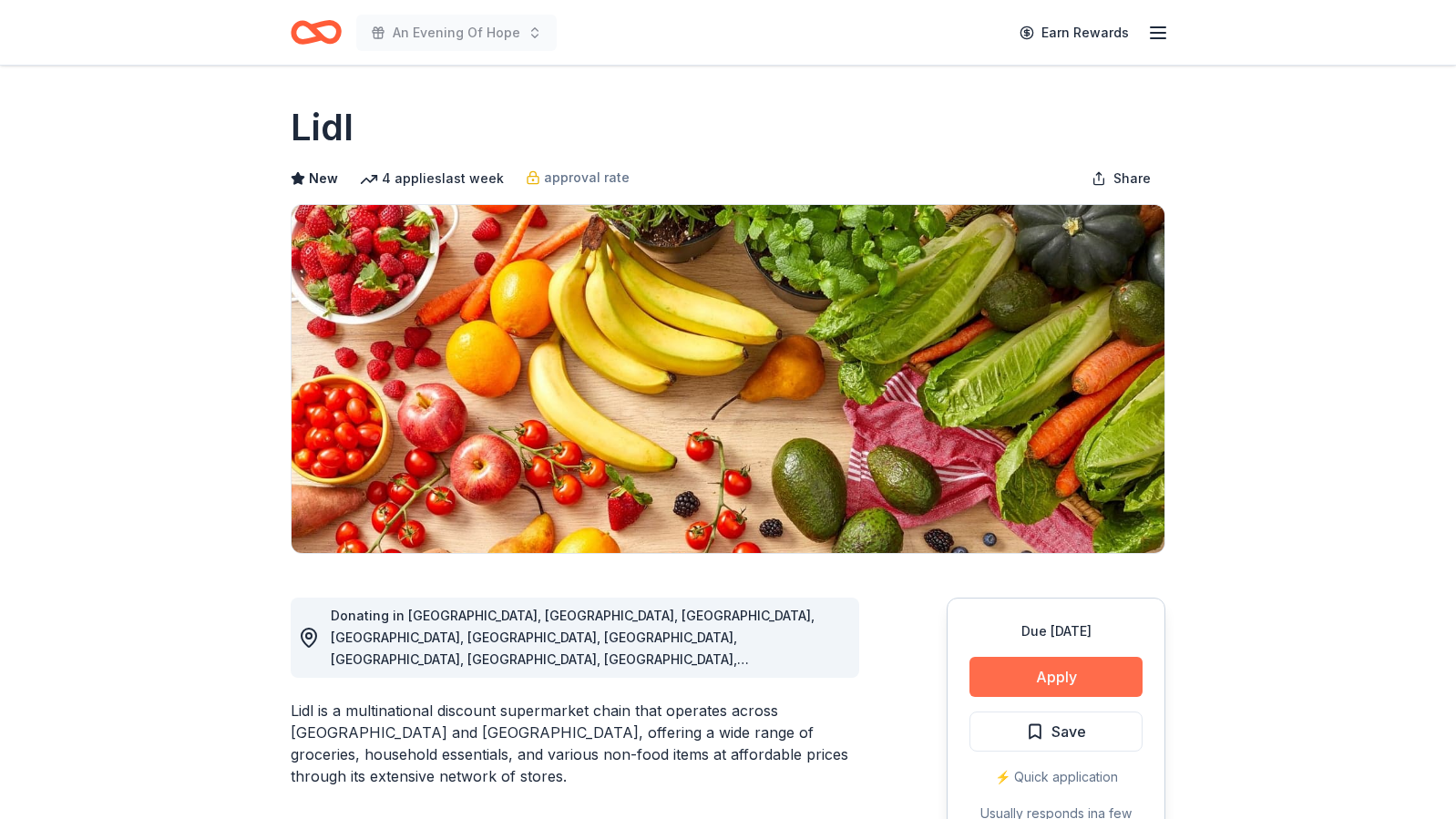
click at [984, 663] on button "Apply" at bounding box center [1055, 677] width 173 height 40
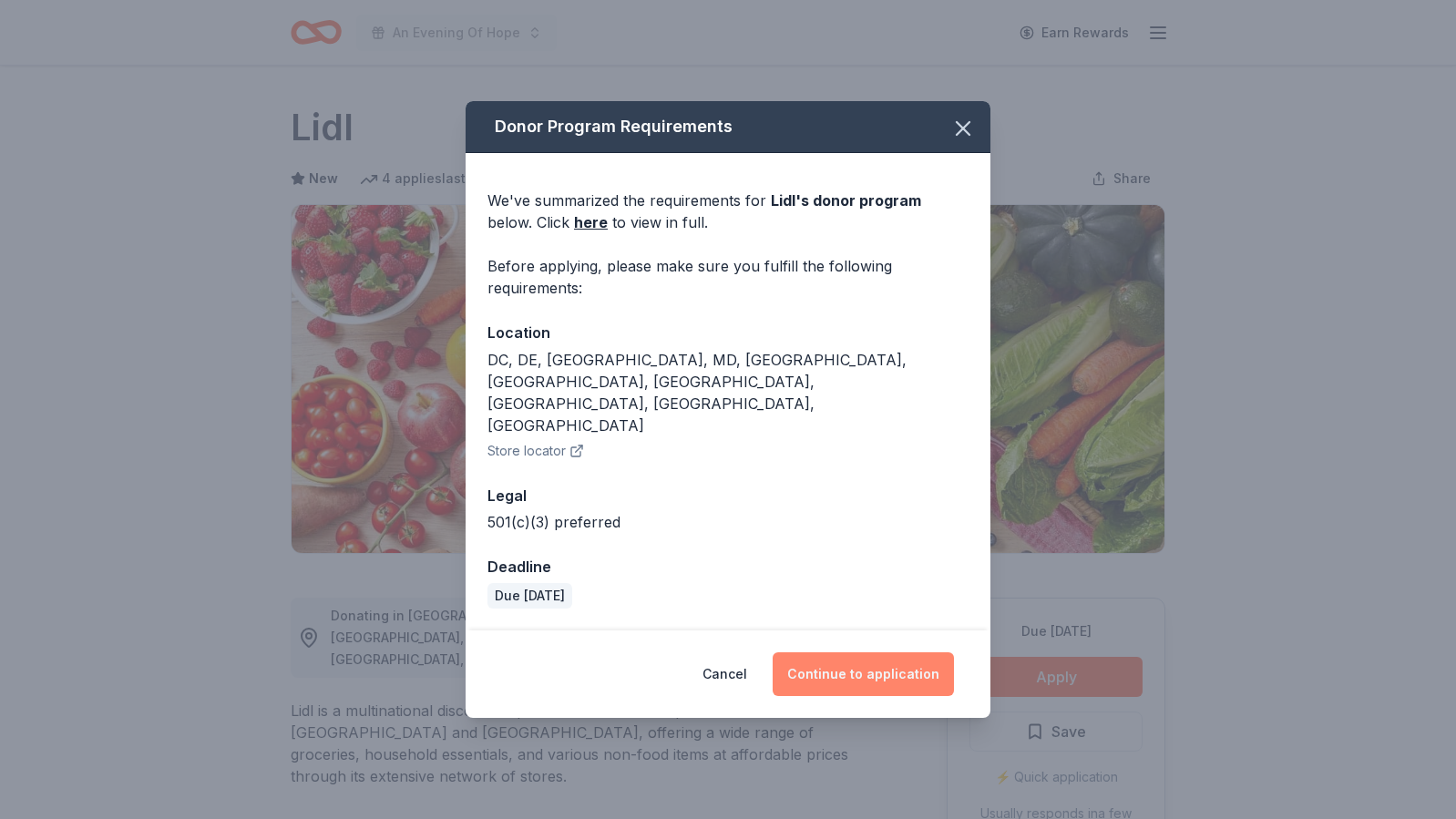
click at [850, 653] on button "Continue to application" at bounding box center [863, 675] width 182 height 44
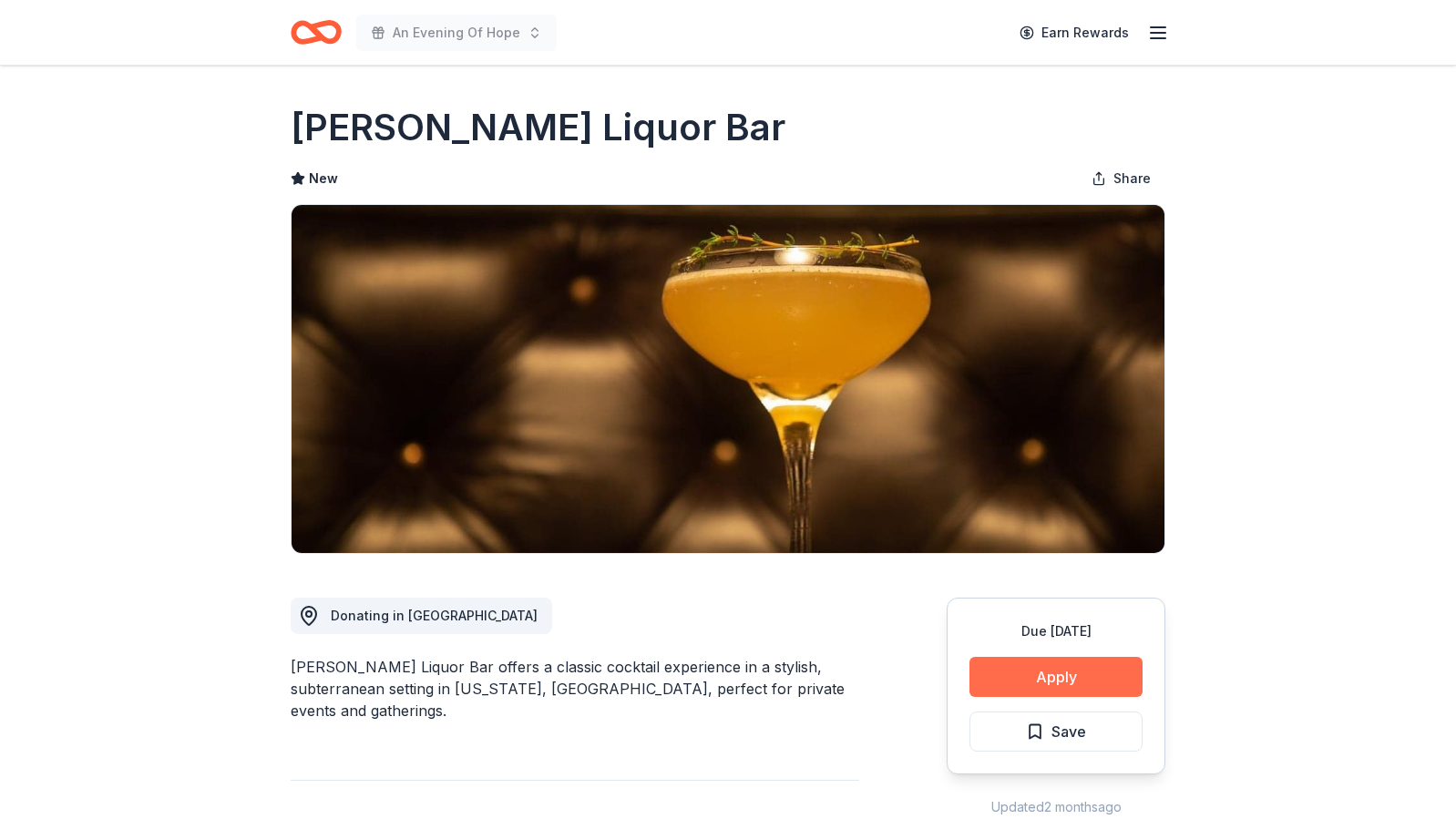
click at [1044, 678] on button "Apply" at bounding box center [1055, 677] width 173 height 40
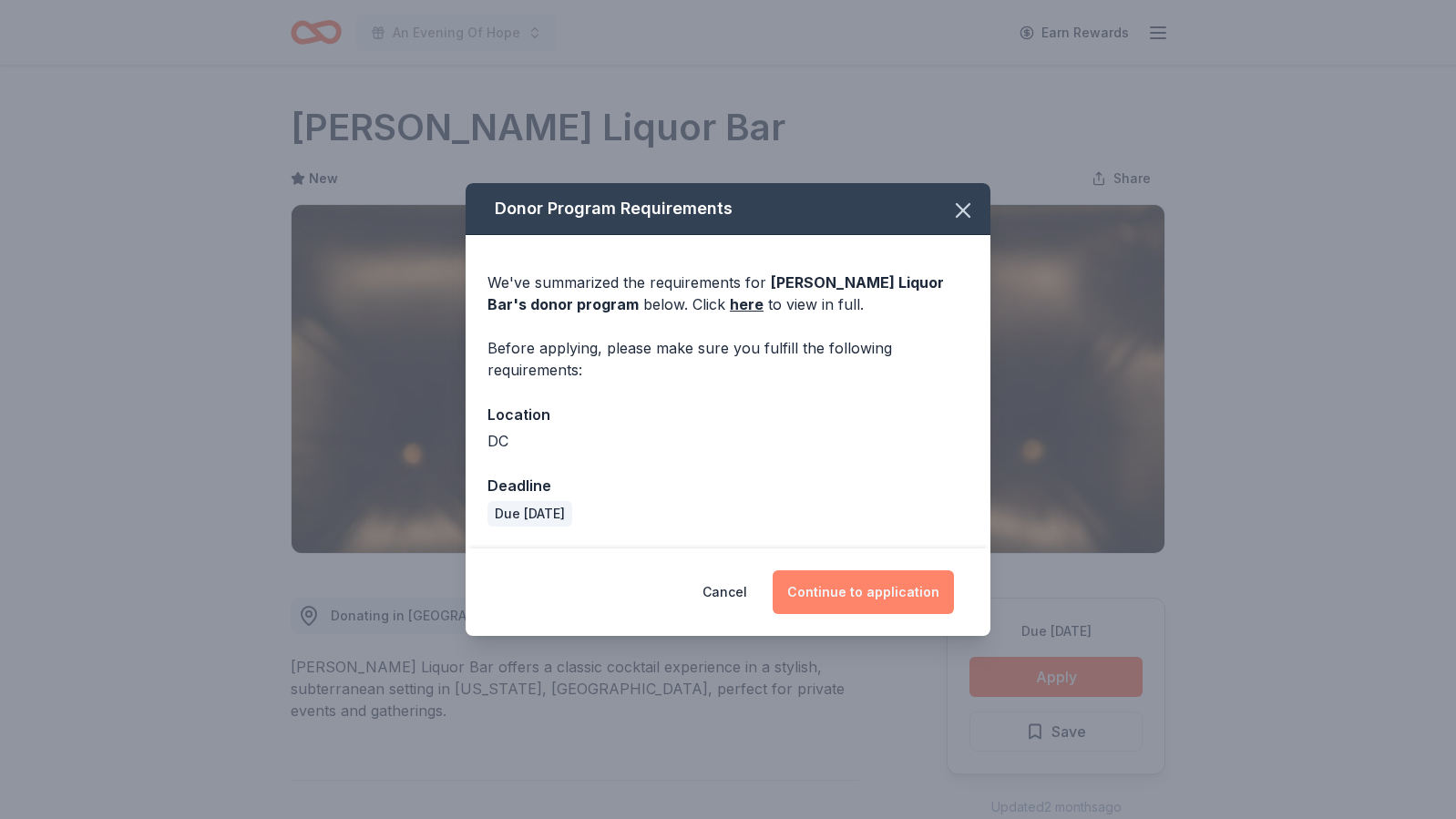
click at [874, 593] on button "Continue to application" at bounding box center [863, 593] width 182 height 44
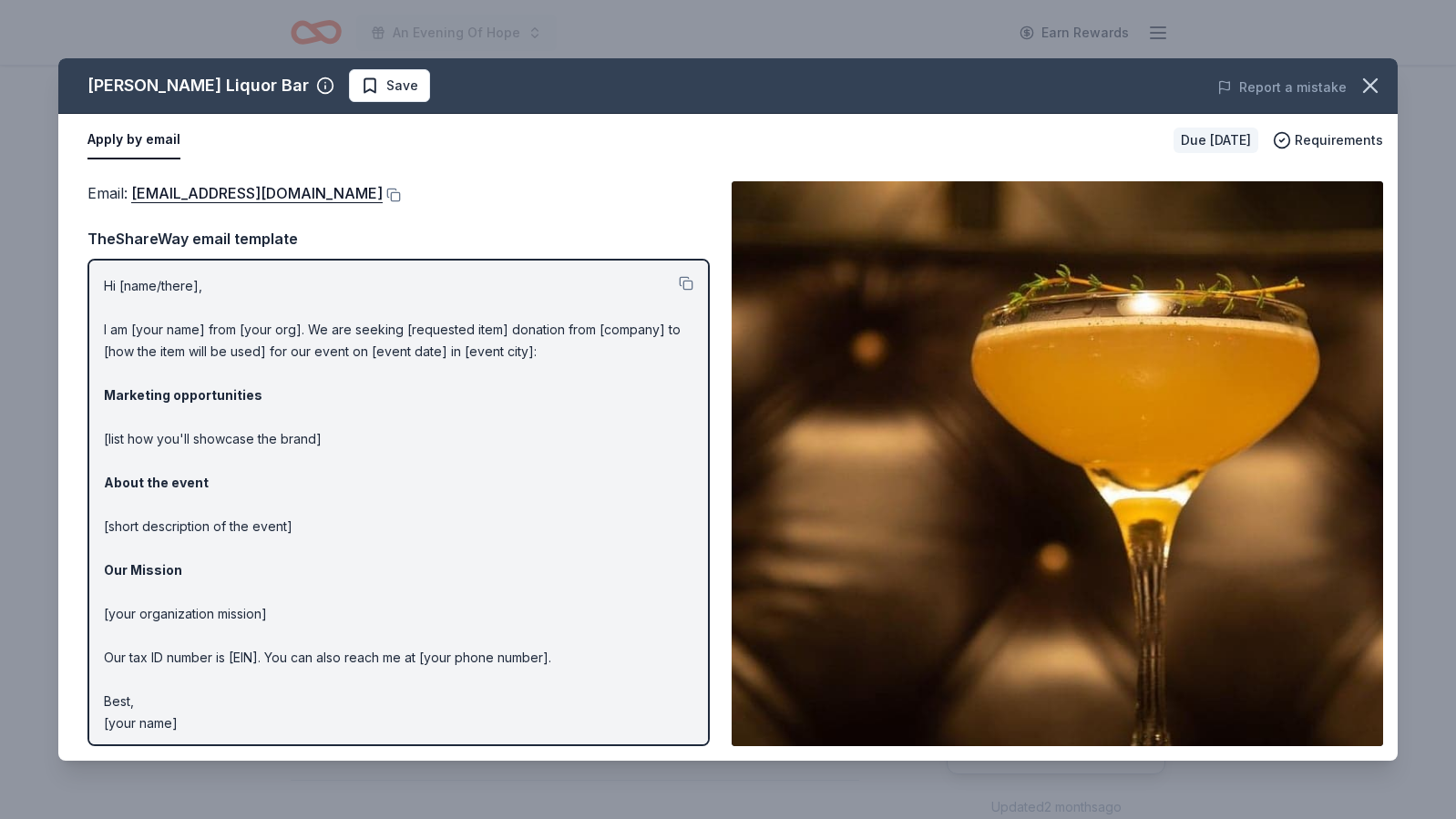
drag, startPoint x: 101, startPoint y: 284, endPoint x: 319, endPoint y: 614, distance: 395.5
click at [319, 614] on div "Hi [name/there], I am [your name] from [your org]. We are seeking [requested it…" at bounding box center [399, 503] width 622 height 487
drag, startPoint x: 183, startPoint y: 719, endPoint x: 94, endPoint y: 322, distance: 406.9
click at [94, 322] on div "Hi [name/there], I am [your name] from [your org]. We are seeking [requested it…" at bounding box center [399, 503] width 622 height 487
click at [194, 318] on p "Hi [name/there], I am [your name] from [your org]. We are seeking [requested it…" at bounding box center [399, 505] width 590 height 459
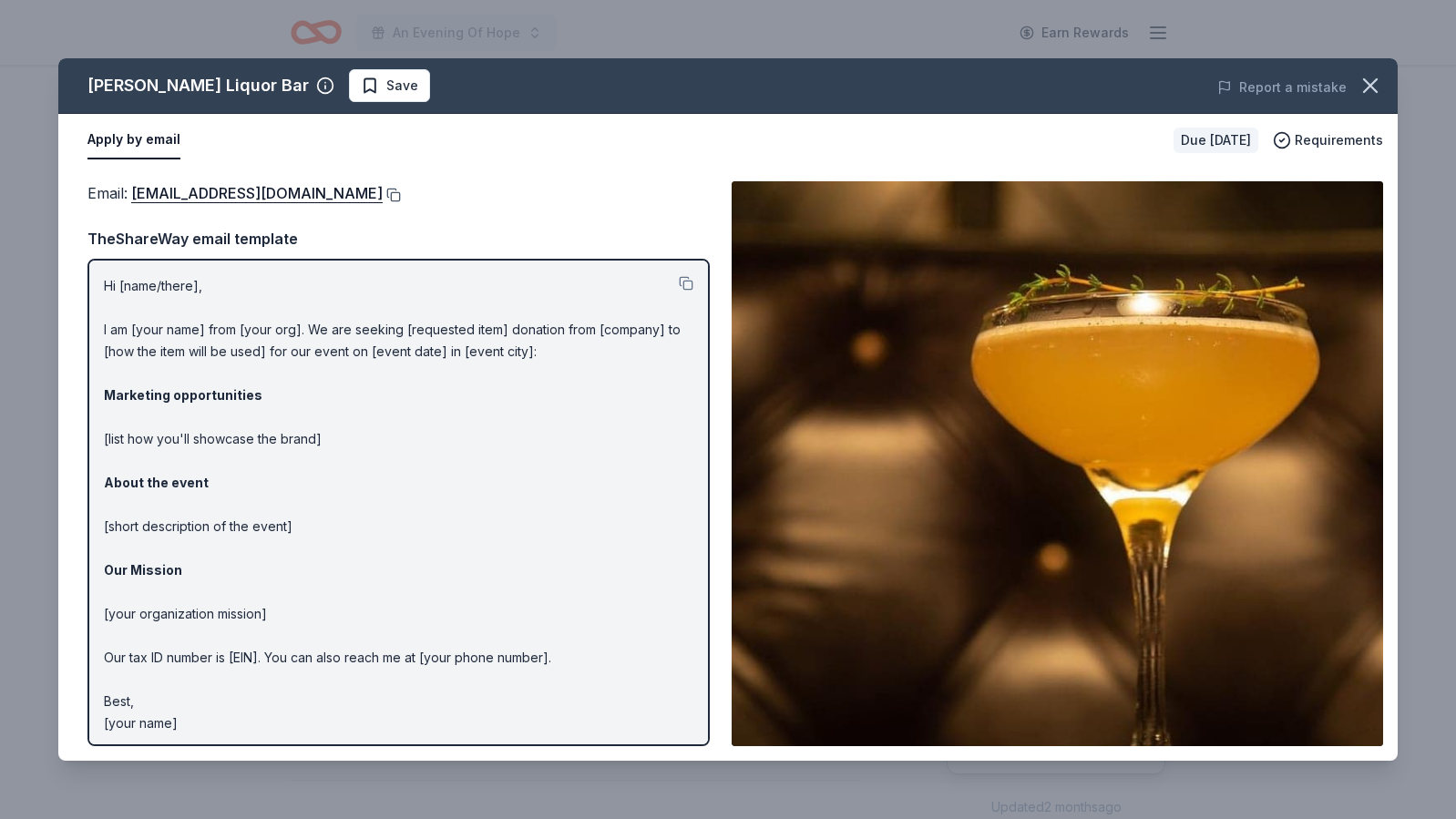
click at [382, 195] on button at bounding box center [391, 194] width 18 height 14
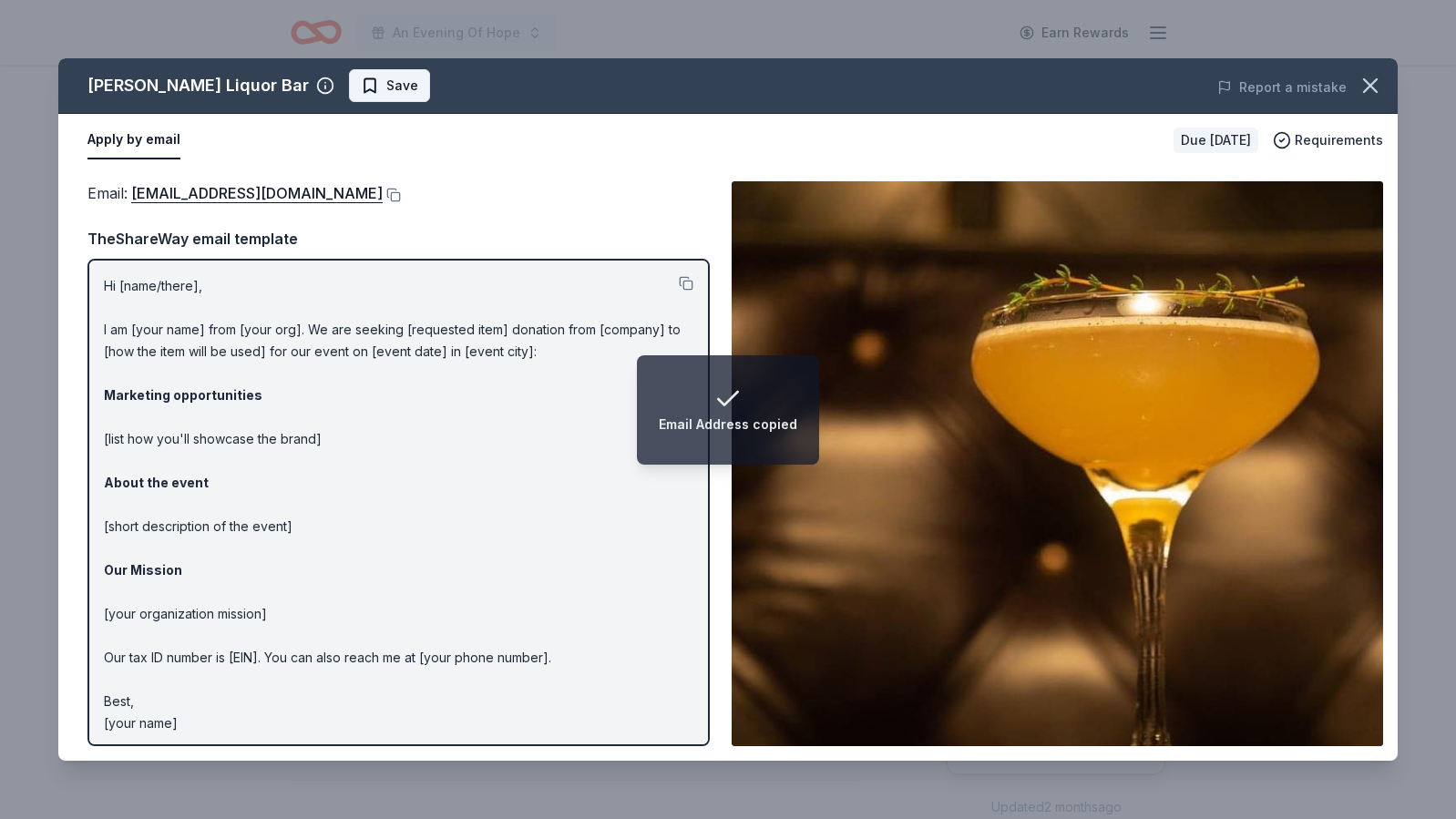
click at [386, 88] on span "Save" at bounding box center [402, 85] width 32 height 22
click at [328, 88] on html "Email Address copied An Evening Of Hope Earn Rewards Due [DATE] Share [PERSON_N…" at bounding box center [728, 409] width 1456 height 819
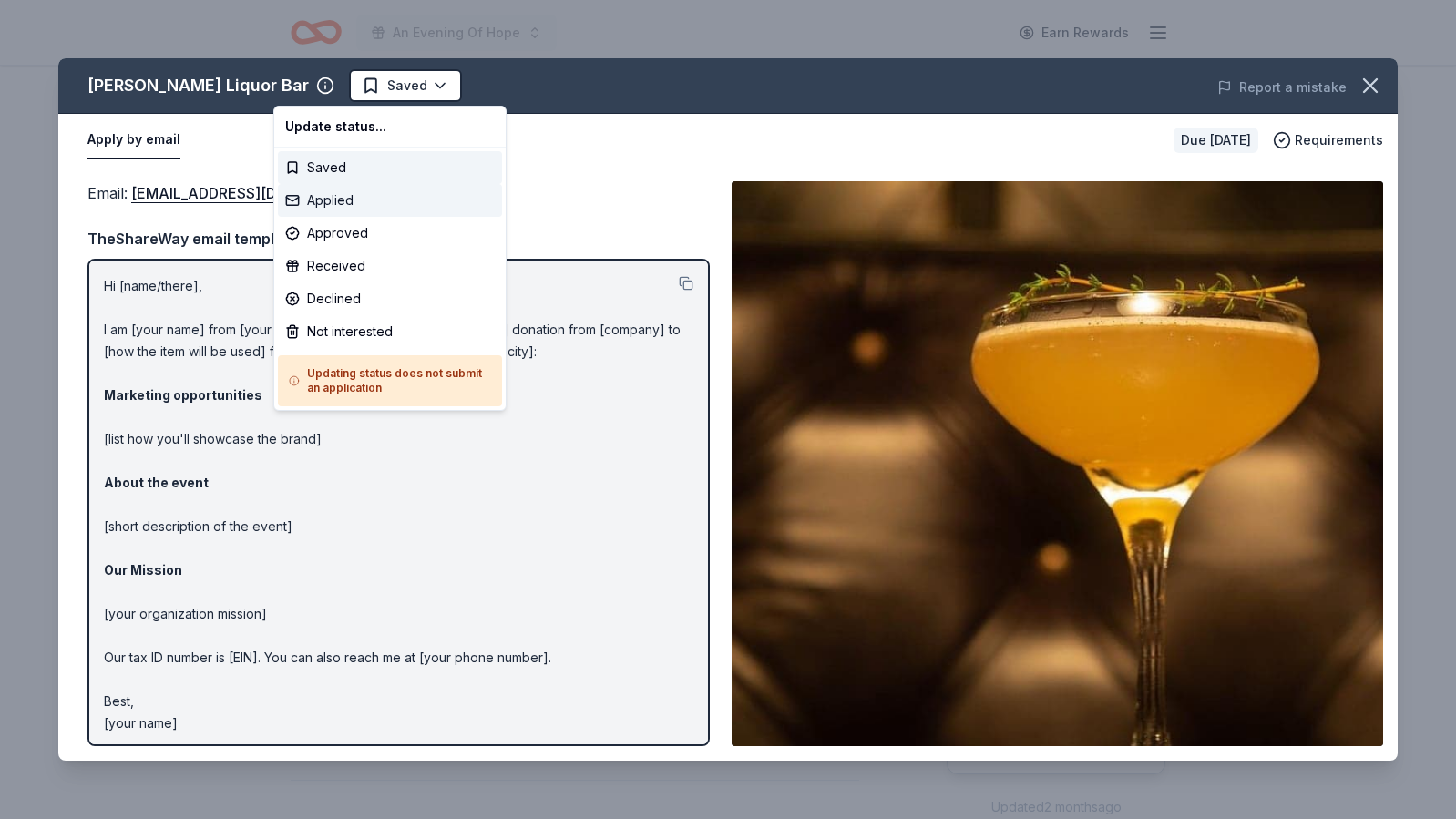
click at [311, 204] on div "Applied" at bounding box center [390, 201] width 225 height 32
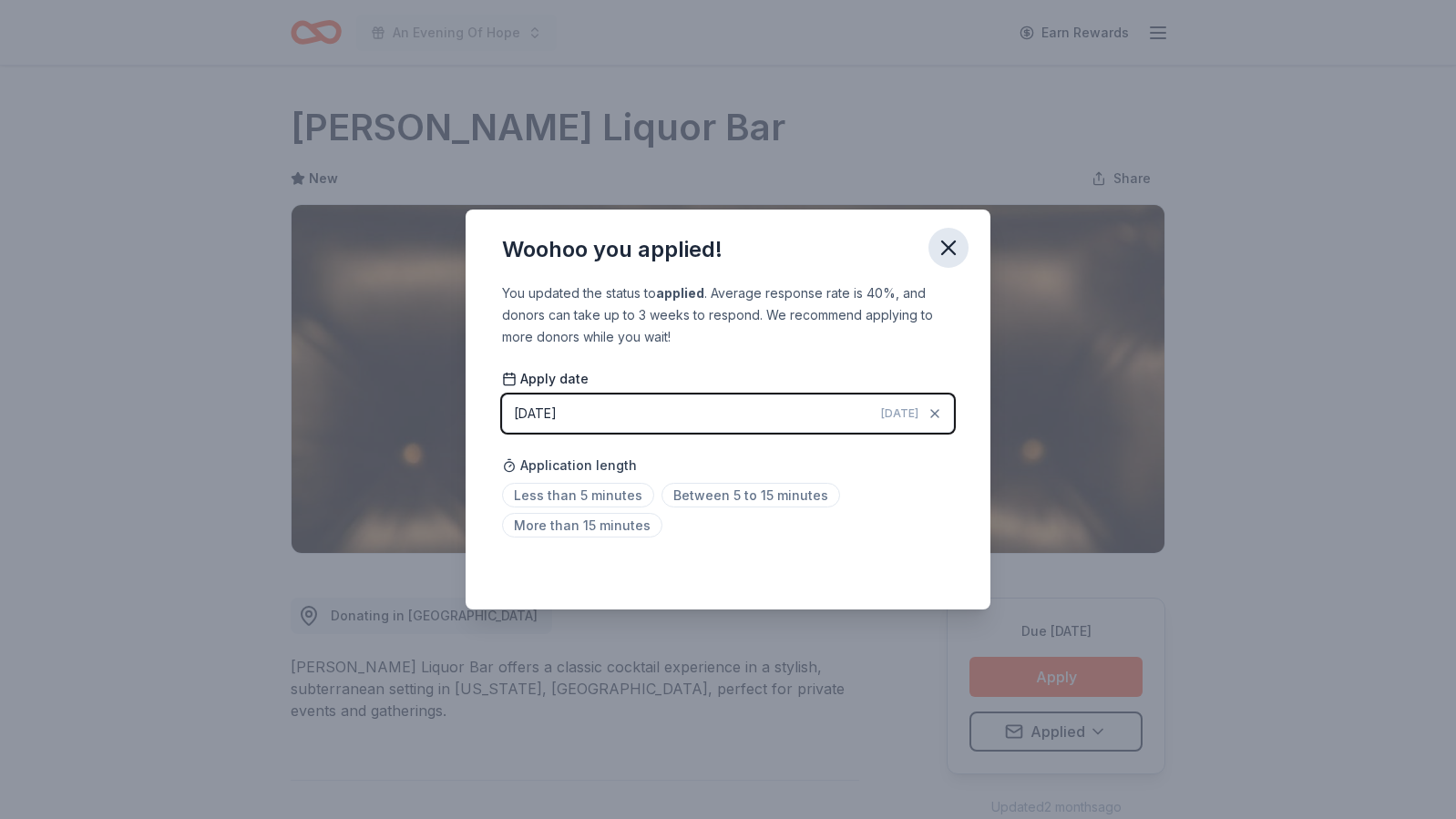
click at [951, 254] on icon "button" at bounding box center [948, 248] width 26 height 26
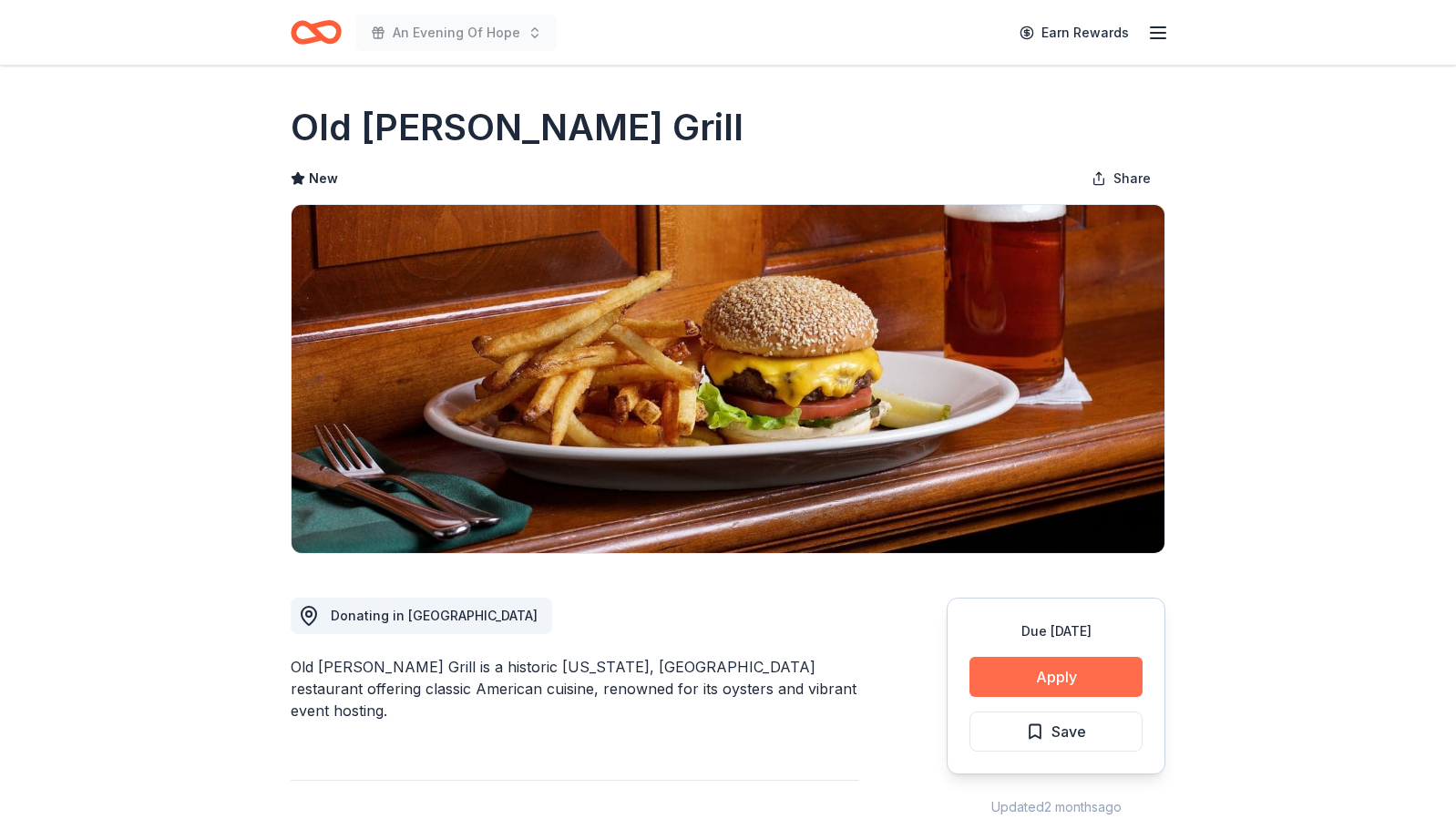
click at [1001, 673] on button "Apply" at bounding box center [1055, 677] width 173 height 40
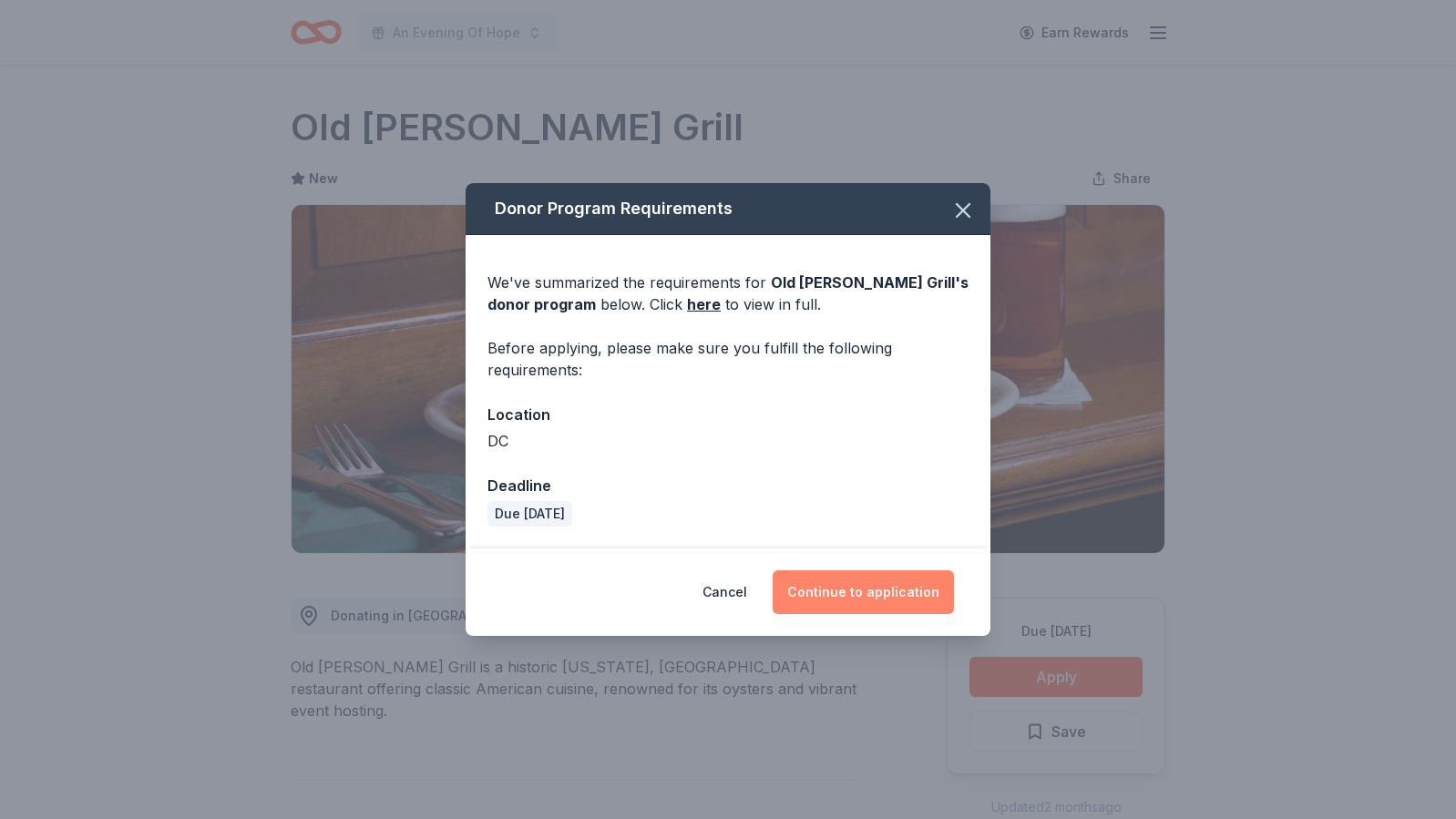
click at [877, 587] on button "Continue to application" at bounding box center [863, 593] width 182 height 44
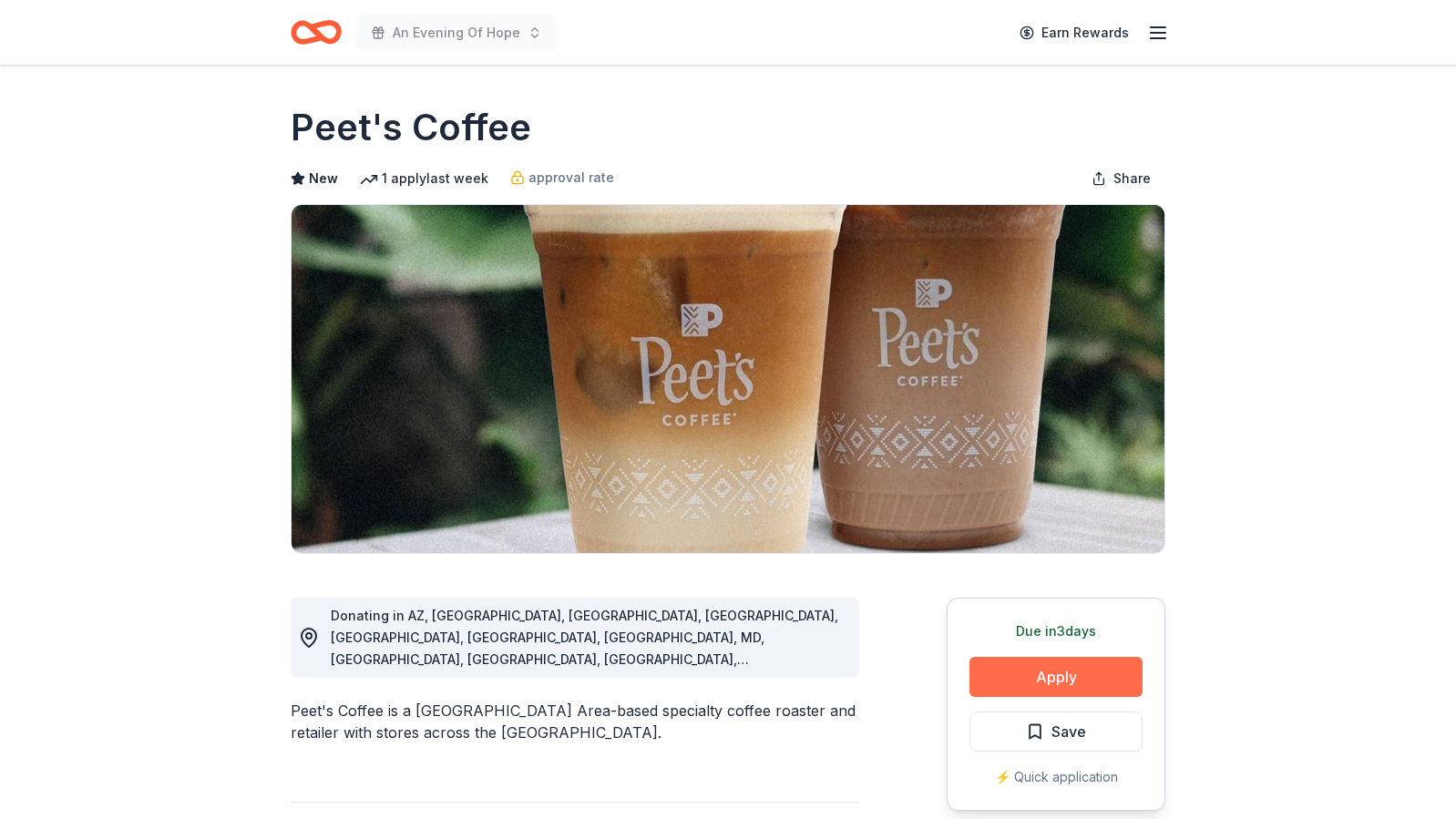
click at [1077, 688] on button "Apply" at bounding box center [1055, 677] width 173 height 40
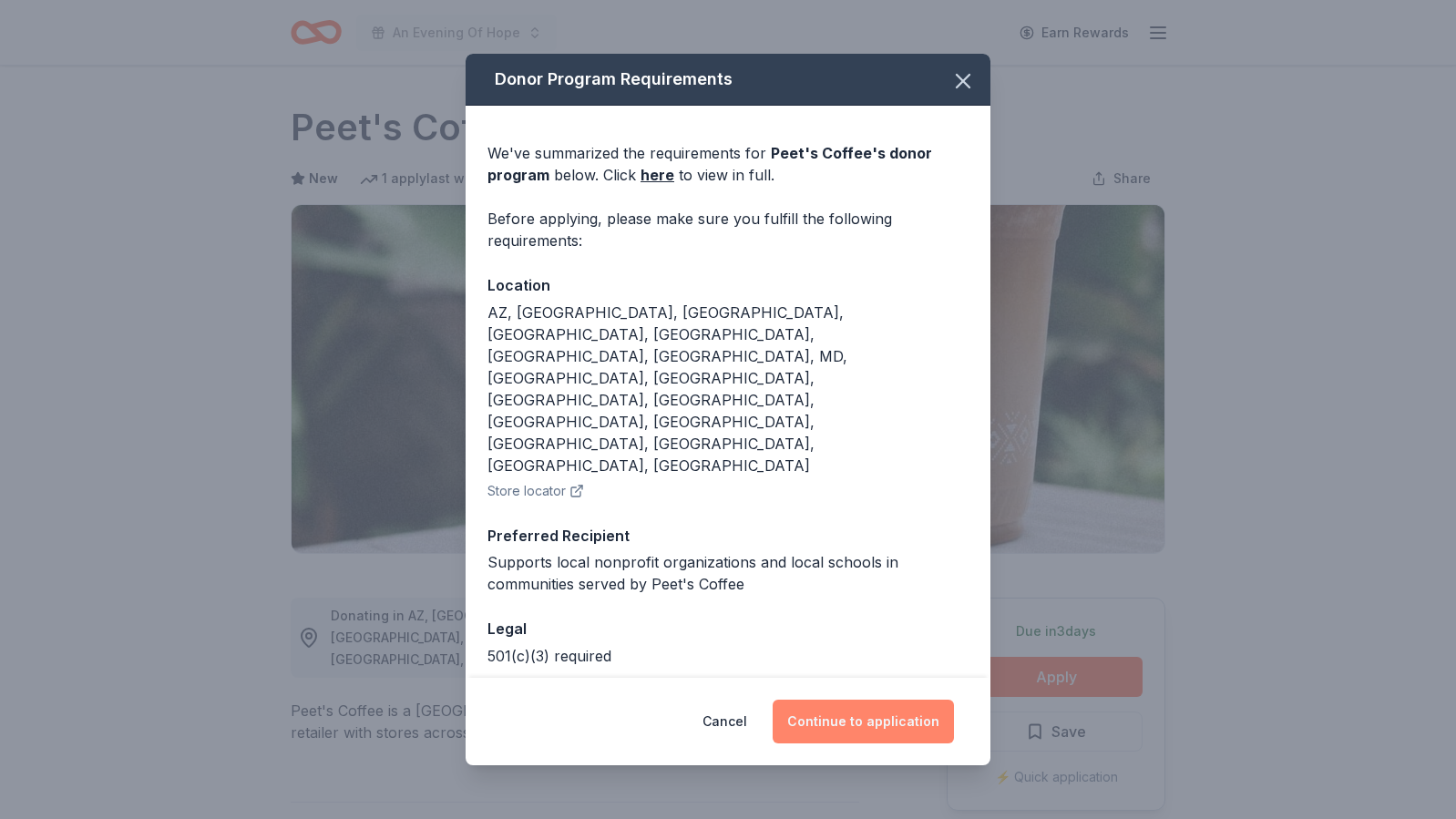
click at [870, 700] on button "Continue to application" at bounding box center [863, 722] width 182 height 44
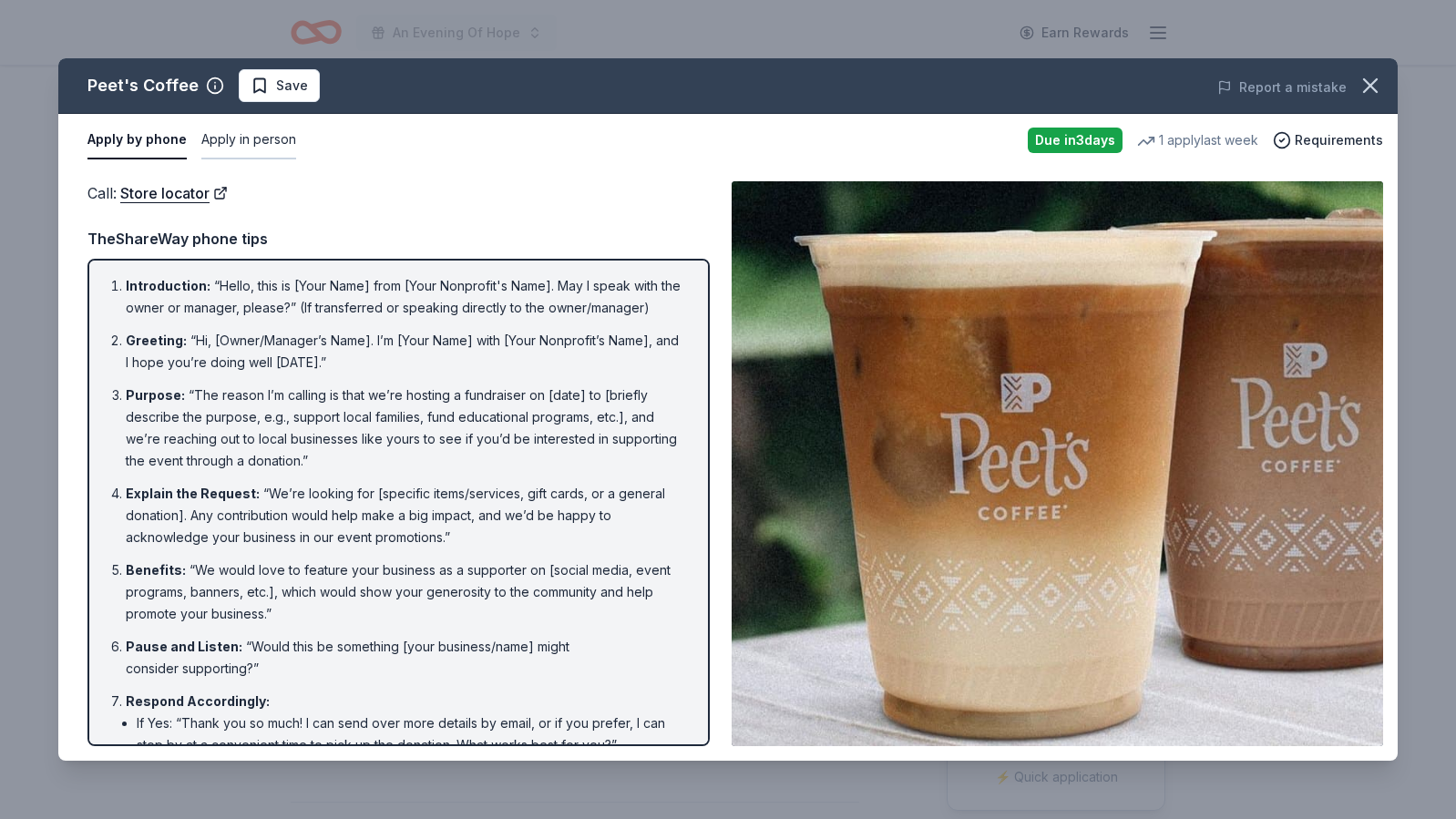
click at [246, 137] on button "Apply in person" at bounding box center [249, 140] width 95 height 38
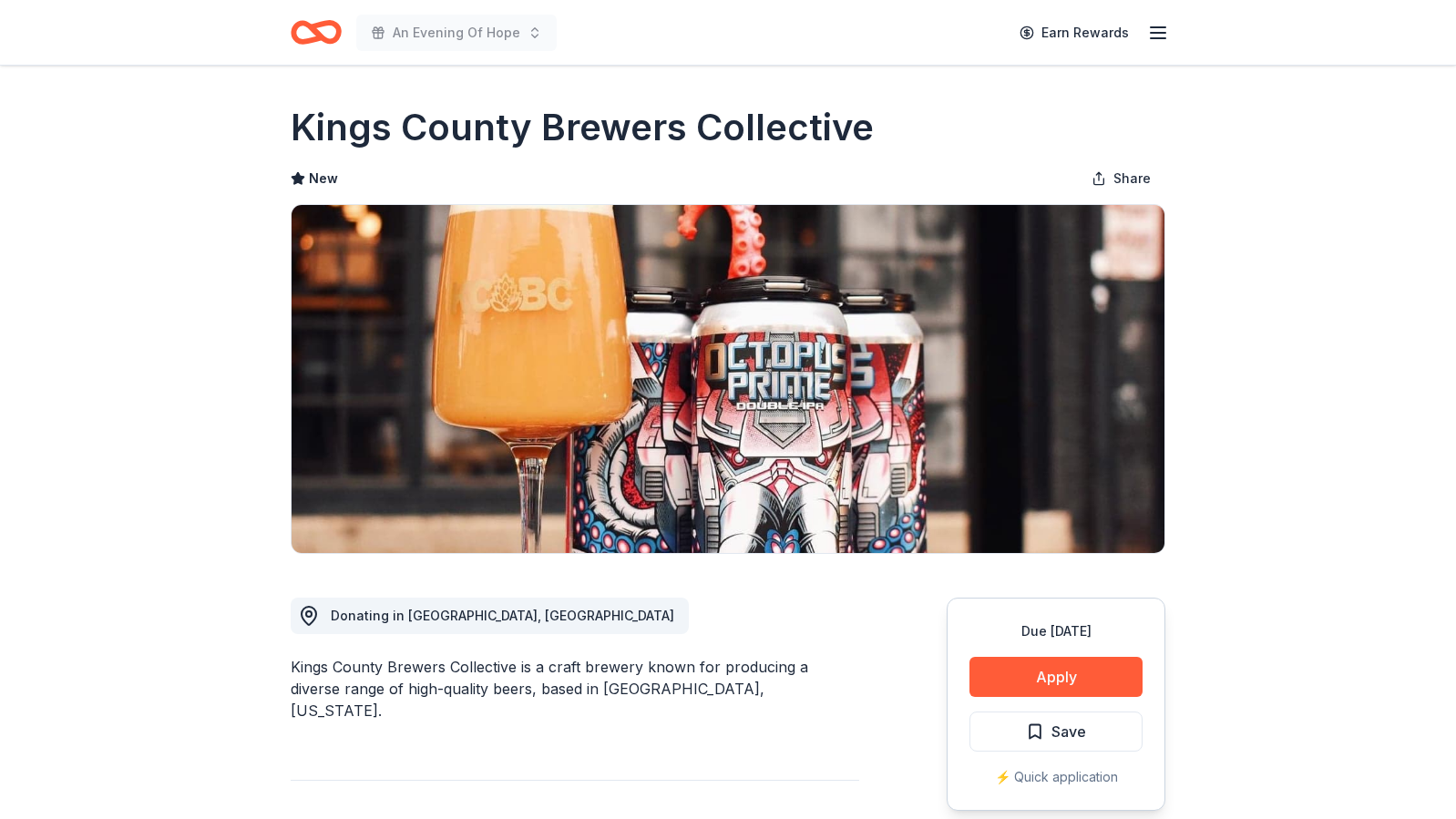
drag, startPoint x: 293, startPoint y: 667, endPoint x: 511, endPoint y: 668, distance: 218.0
click at [512, 668] on div "Kings County Brewers Collective is a craft brewery known for producing a divers…" at bounding box center [575, 688] width 569 height 66
click at [511, 668] on div "Kings County Brewers Collective is a craft brewery known for producing a divers…" at bounding box center [575, 688] width 569 height 66
click at [770, 104] on h1 "Kings County Brewers Collective" at bounding box center [582, 127] width 583 height 51
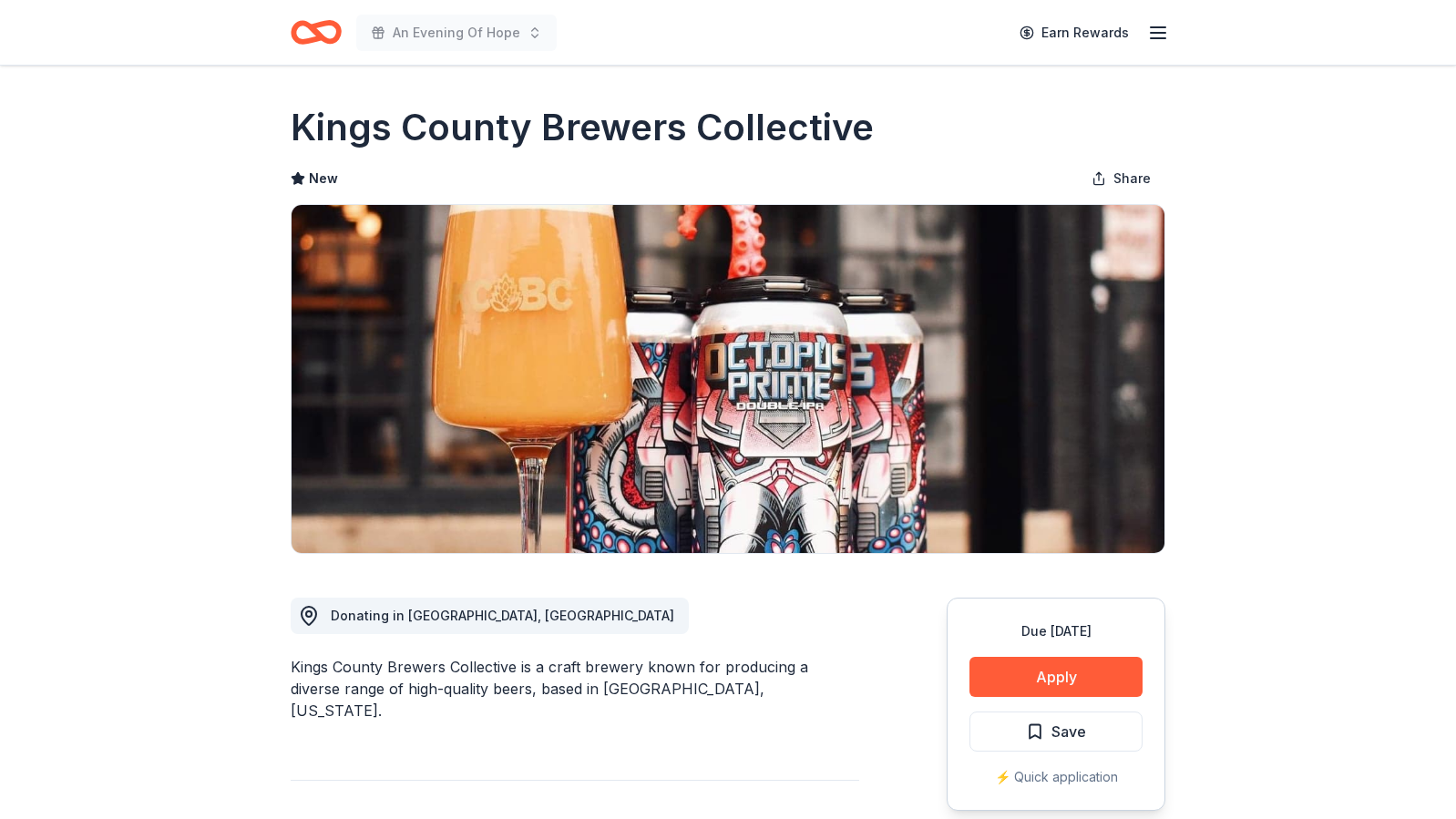
click at [767, 137] on h1 "Kings County Brewers Collective" at bounding box center [582, 127] width 583 height 51
drag, startPoint x: 871, startPoint y: 134, endPoint x: 487, endPoint y: 130, distance: 384.0
click at [487, 129] on div "Kings County Brewers Collective" at bounding box center [728, 127] width 875 height 51
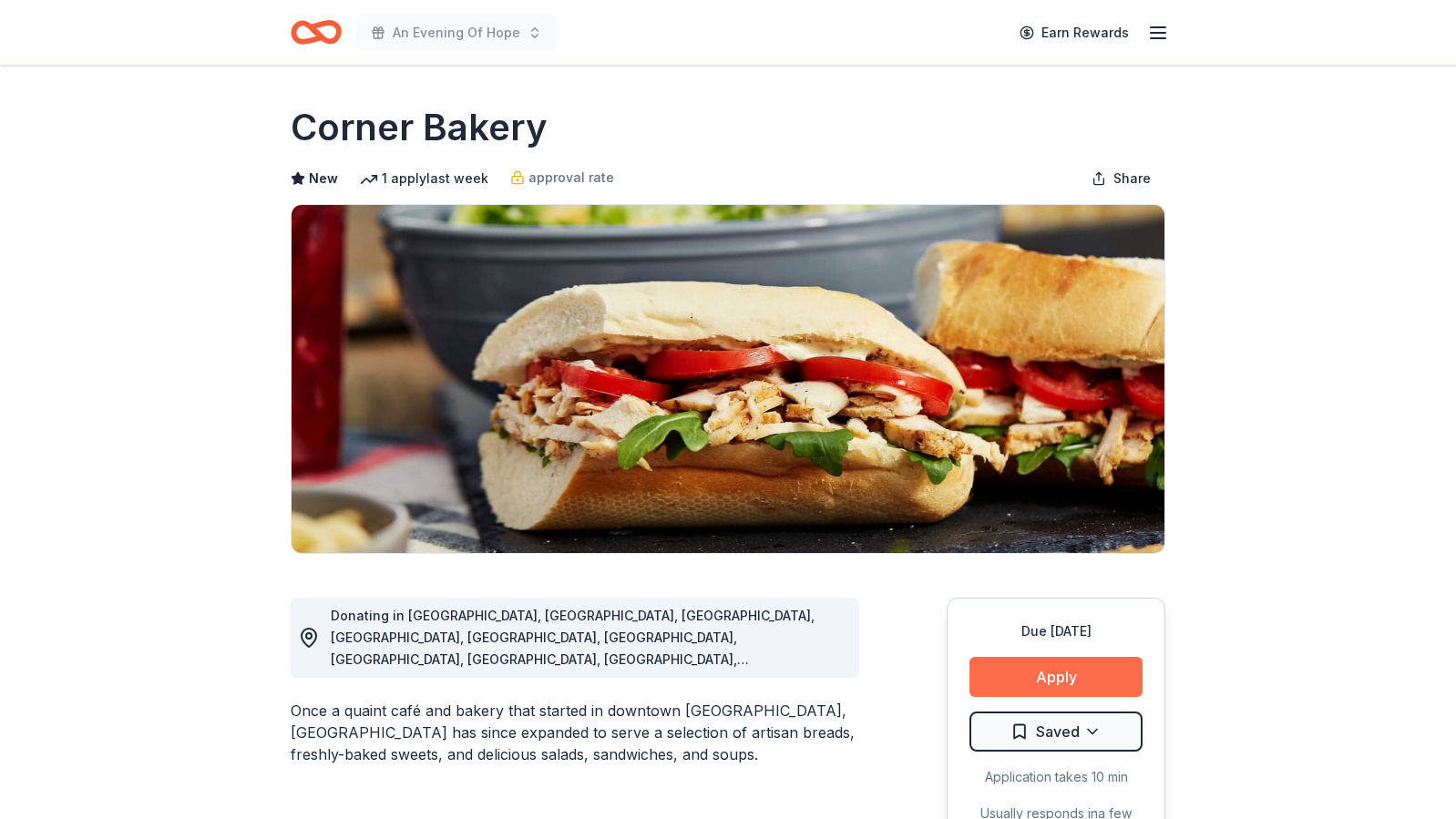
click at [1004, 678] on button "Apply" at bounding box center [1055, 677] width 173 height 40
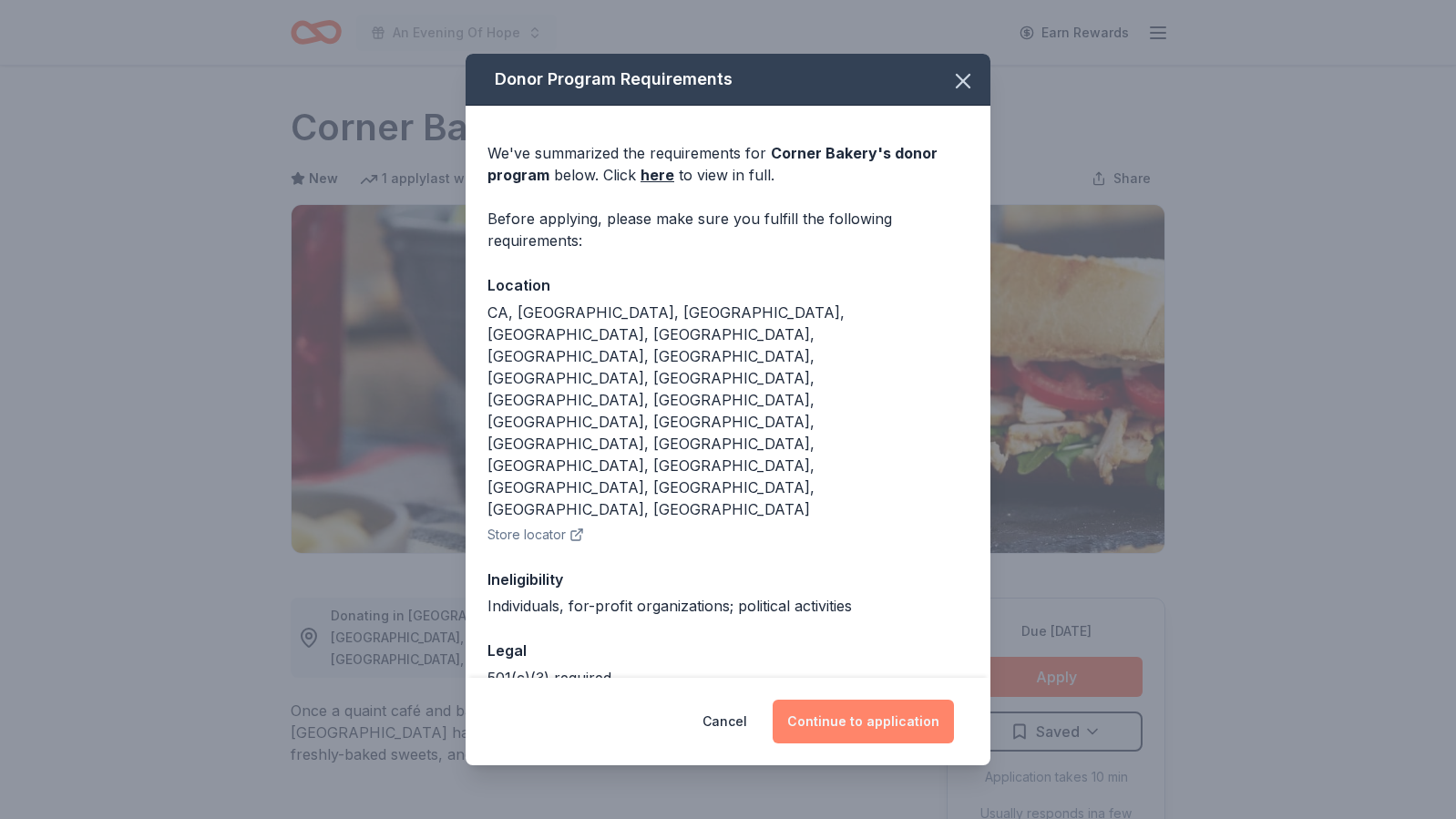
click at [852, 700] on button "Continue to application" at bounding box center [863, 722] width 182 height 44
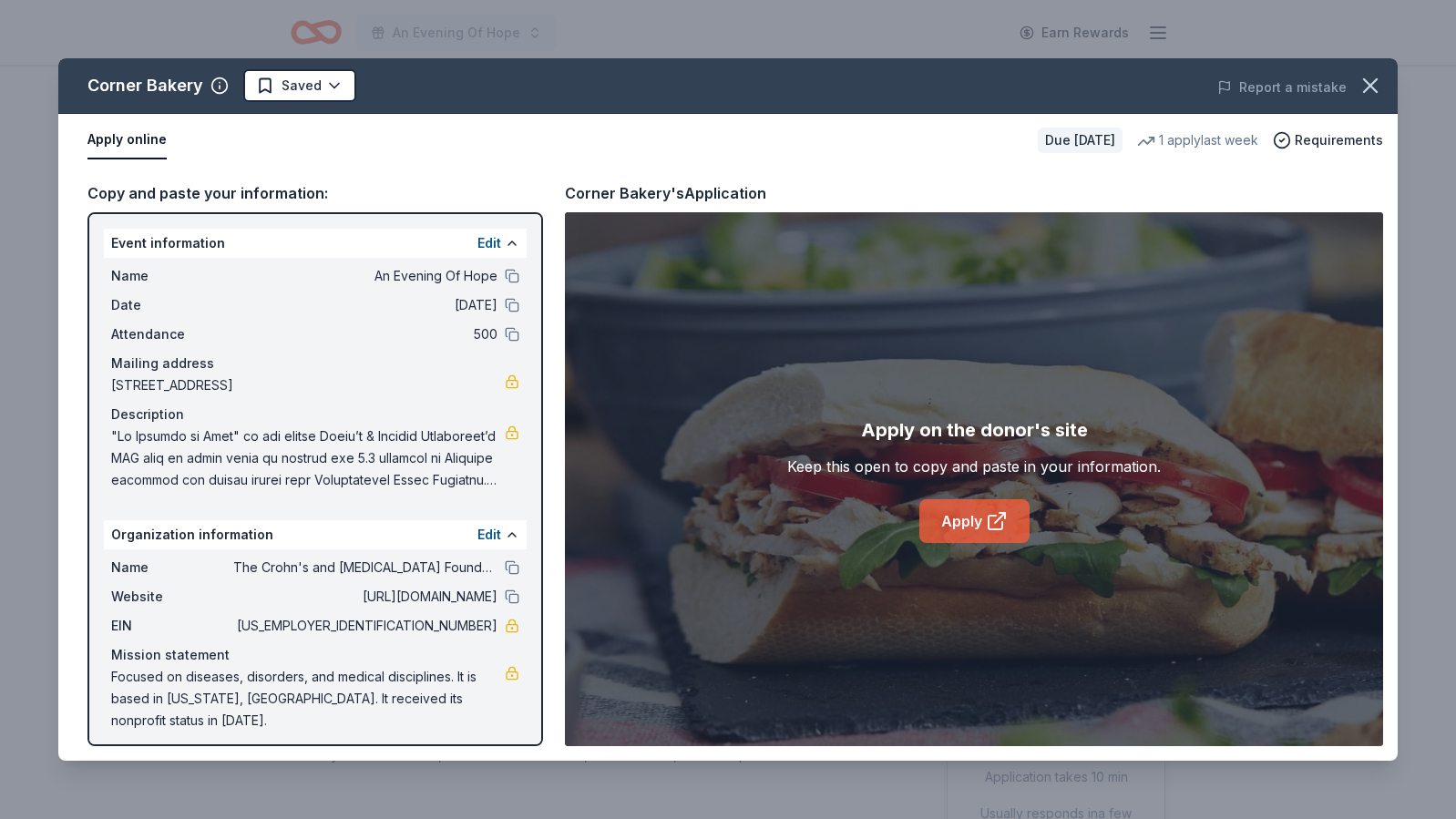
click at [982, 518] on link "Apply" at bounding box center [974, 521] width 110 height 44
click at [310, 77] on html "An Evening Of Hope Earn Rewards Due [DATE] Share Corner Bakery New 1 apply last…" at bounding box center [728, 409] width 1456 height 819
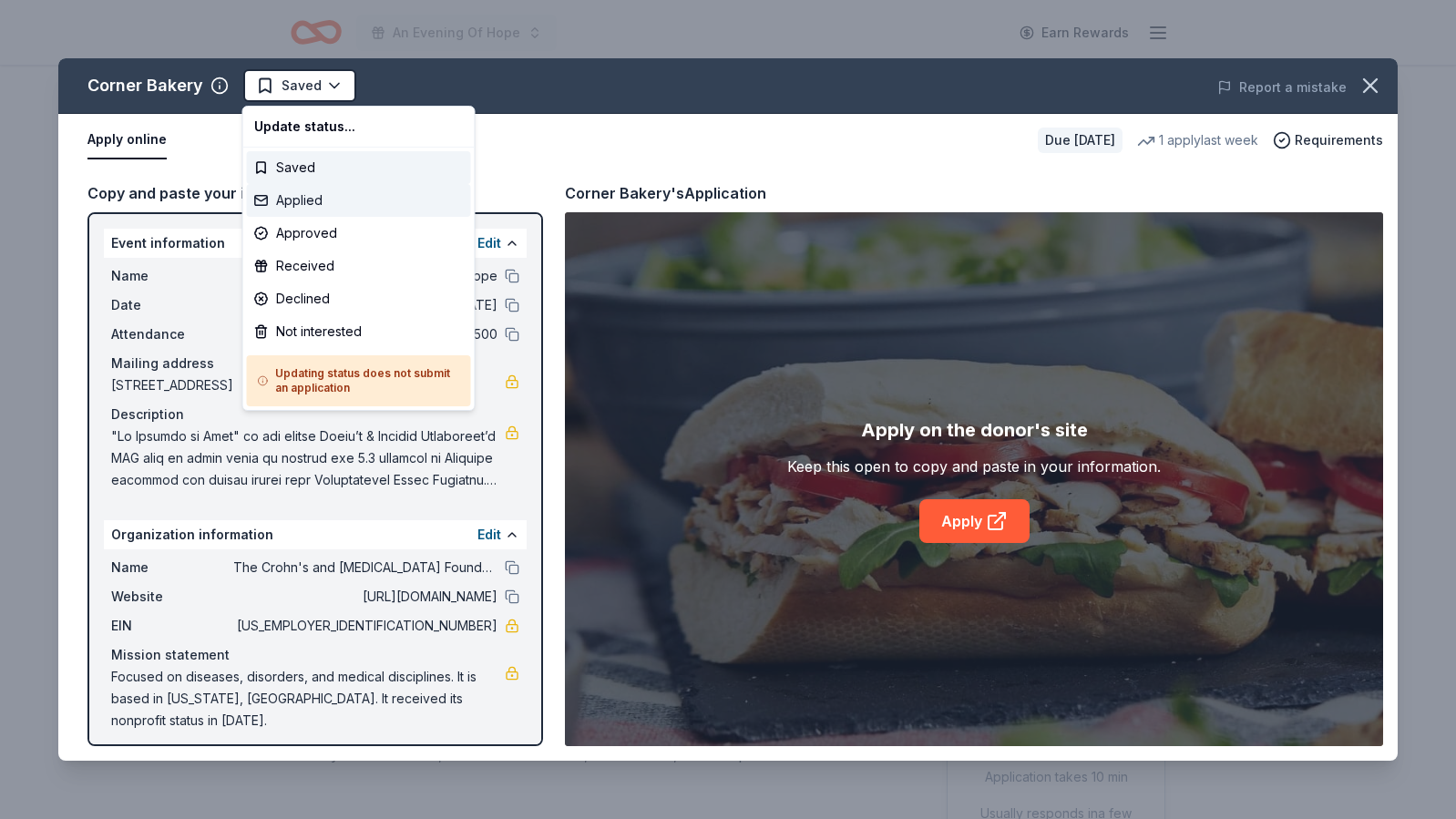
click at [293, 205] on div "Applied" at bounding box center [359, 201] width 225 height 32
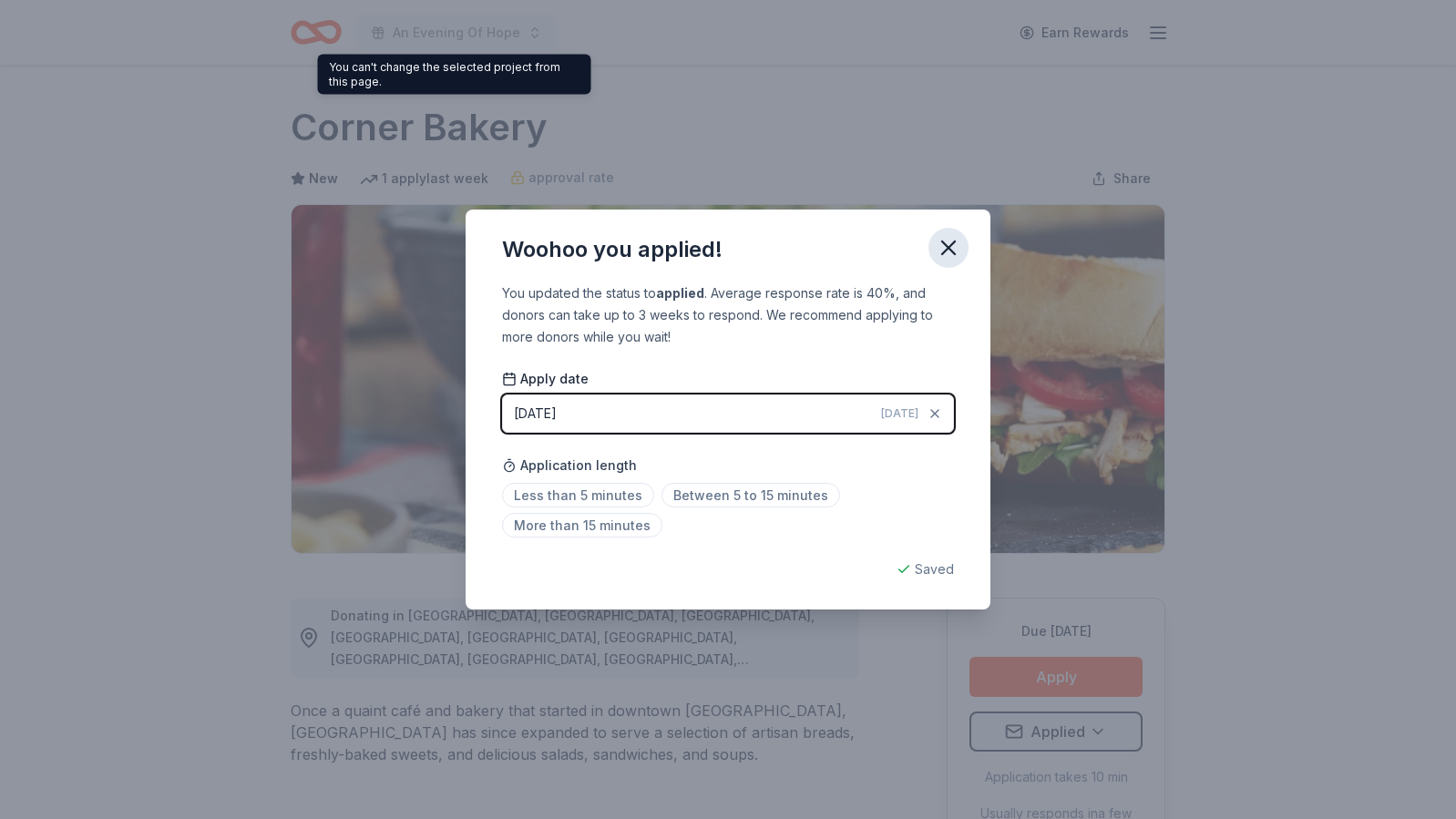
click at [958, 243] on icon "button" at bounding box center [948, 248] width 26 height 26
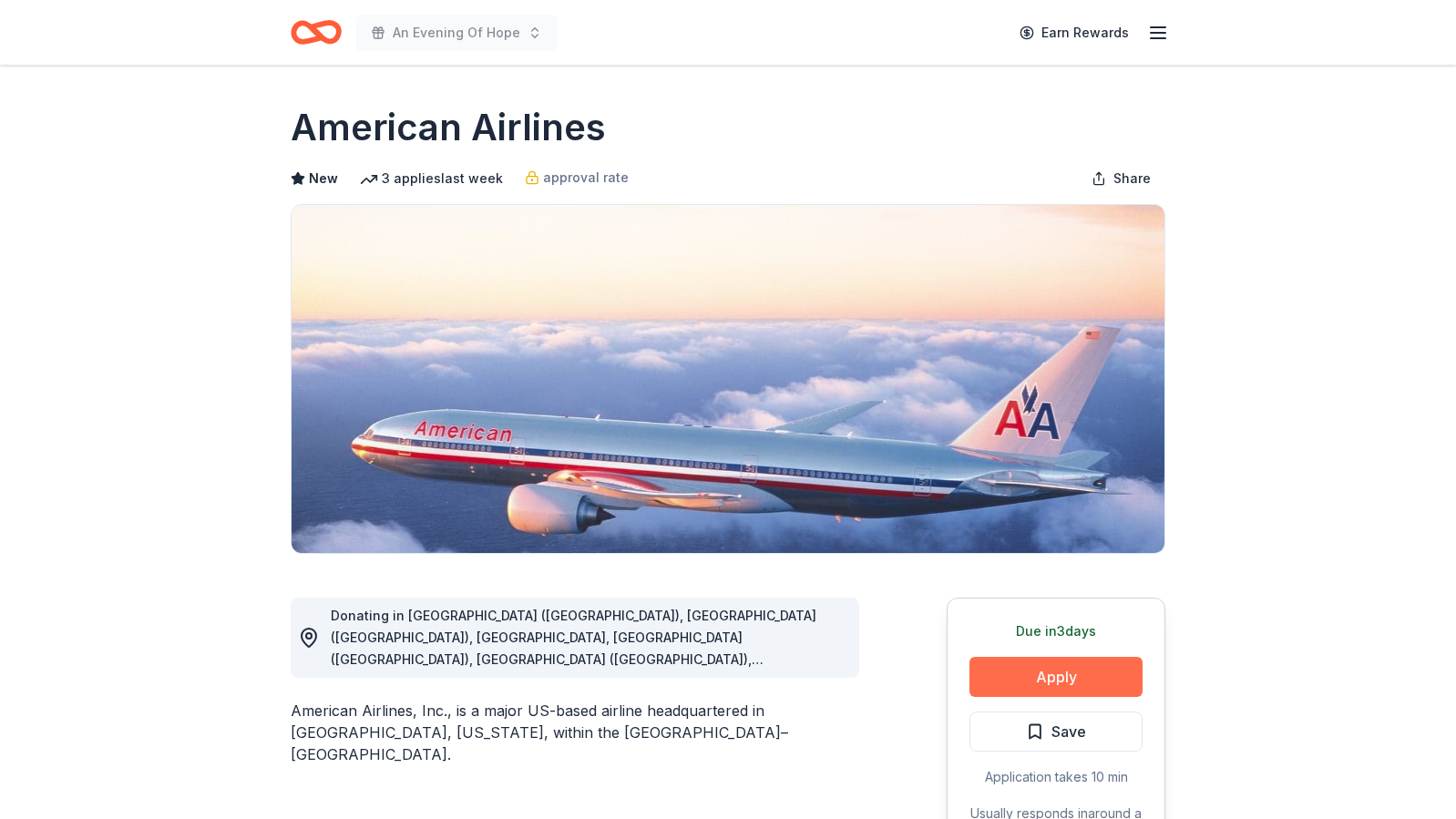
click at [1052, 673] on button "Apply" at bounding box center [1055, 677] width 173 height 40
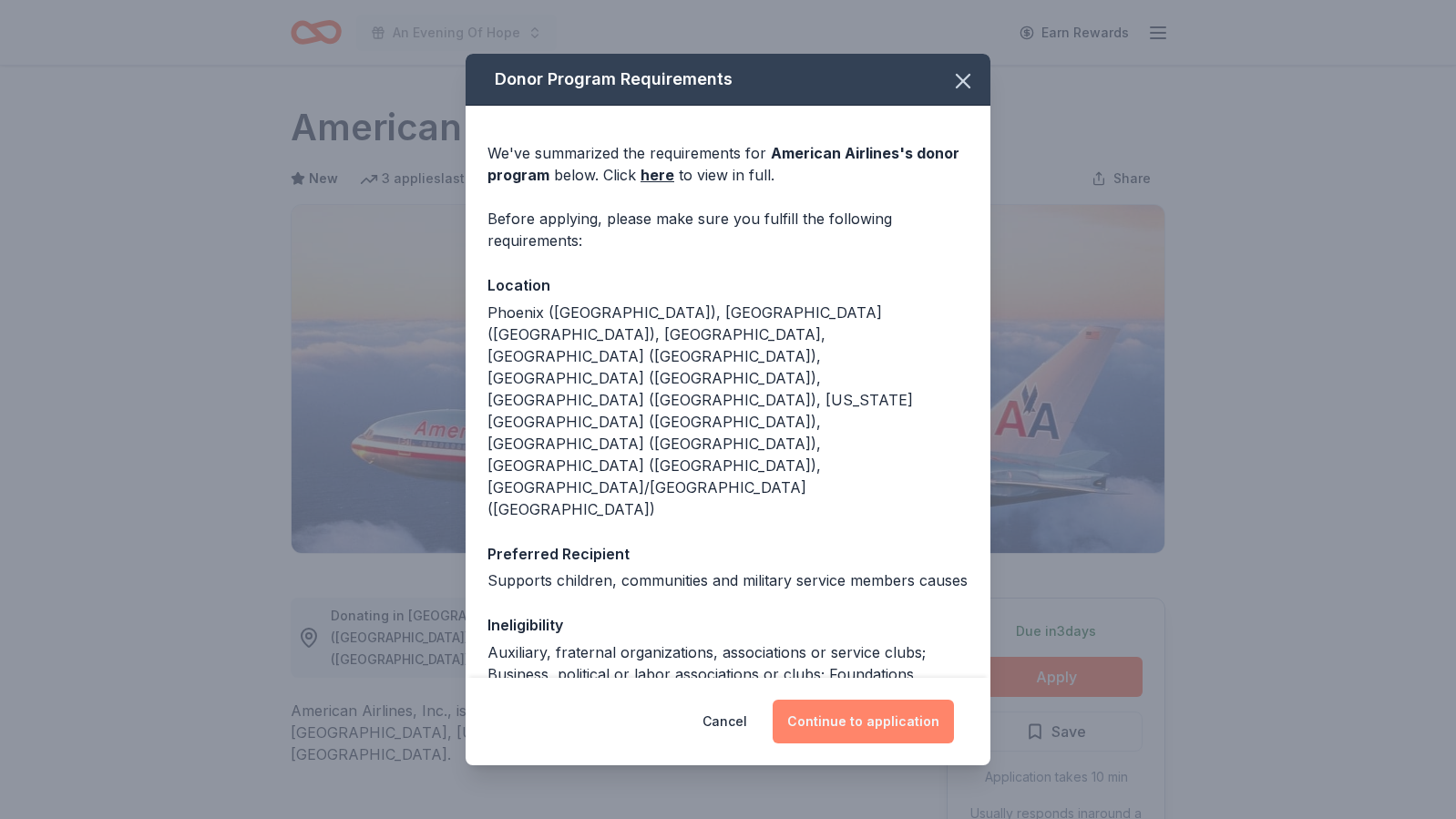
click at [830, 718] on button "Continue to application" at bounding box center [863, 722] width 182 height 44
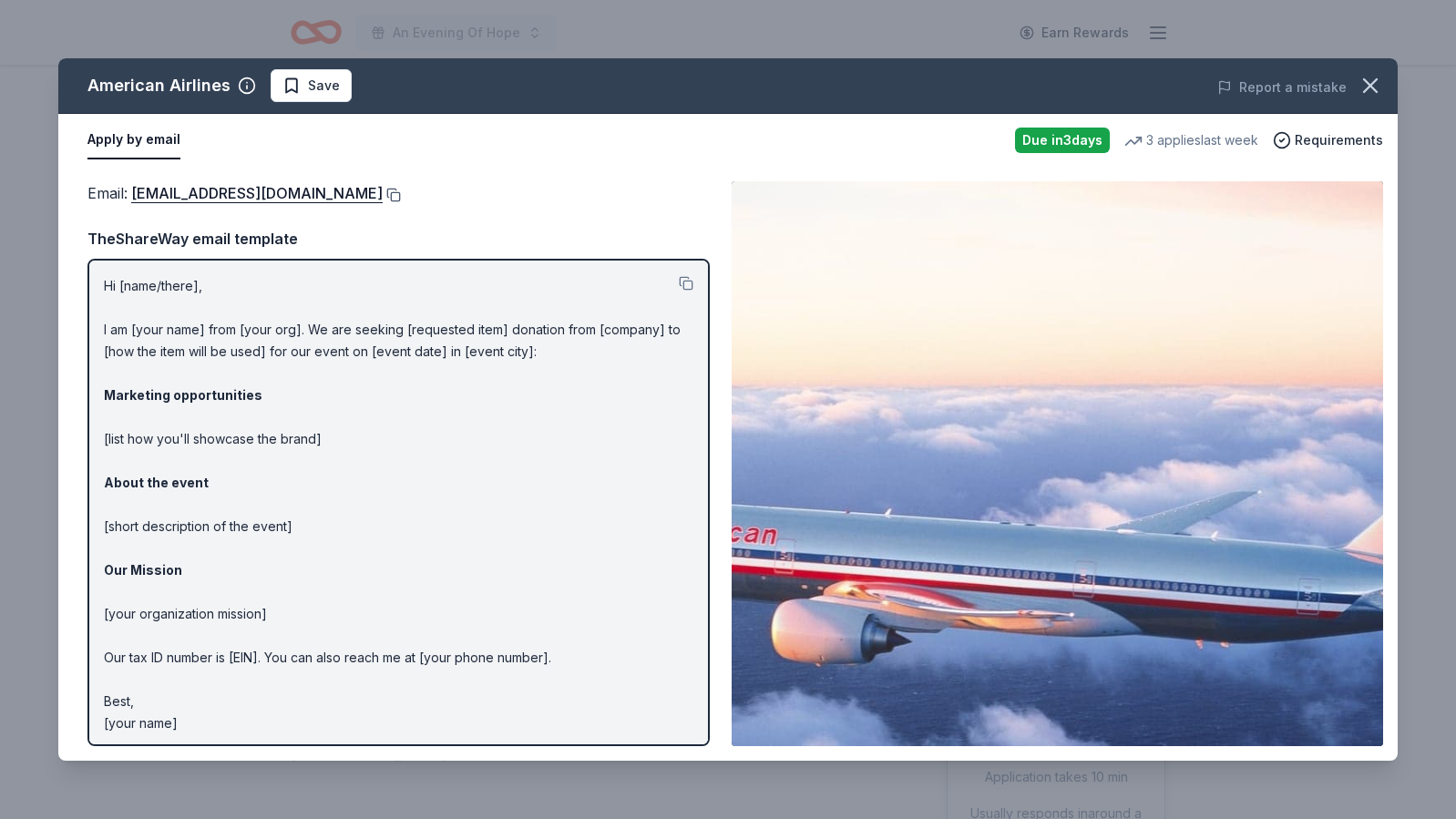
click at [382, 191] on button at bounding box center [391, 194] width 18 height 14
click at [318, 89] on span "Save" at bounding box center [323, 85] width 32 height 22
click at [318, 89] on html "An Evening Of Hope Earn Rewards Due in 3 days Share American Airlines New 3 app…" at bounding box center [728, 409] width 1456 height 819
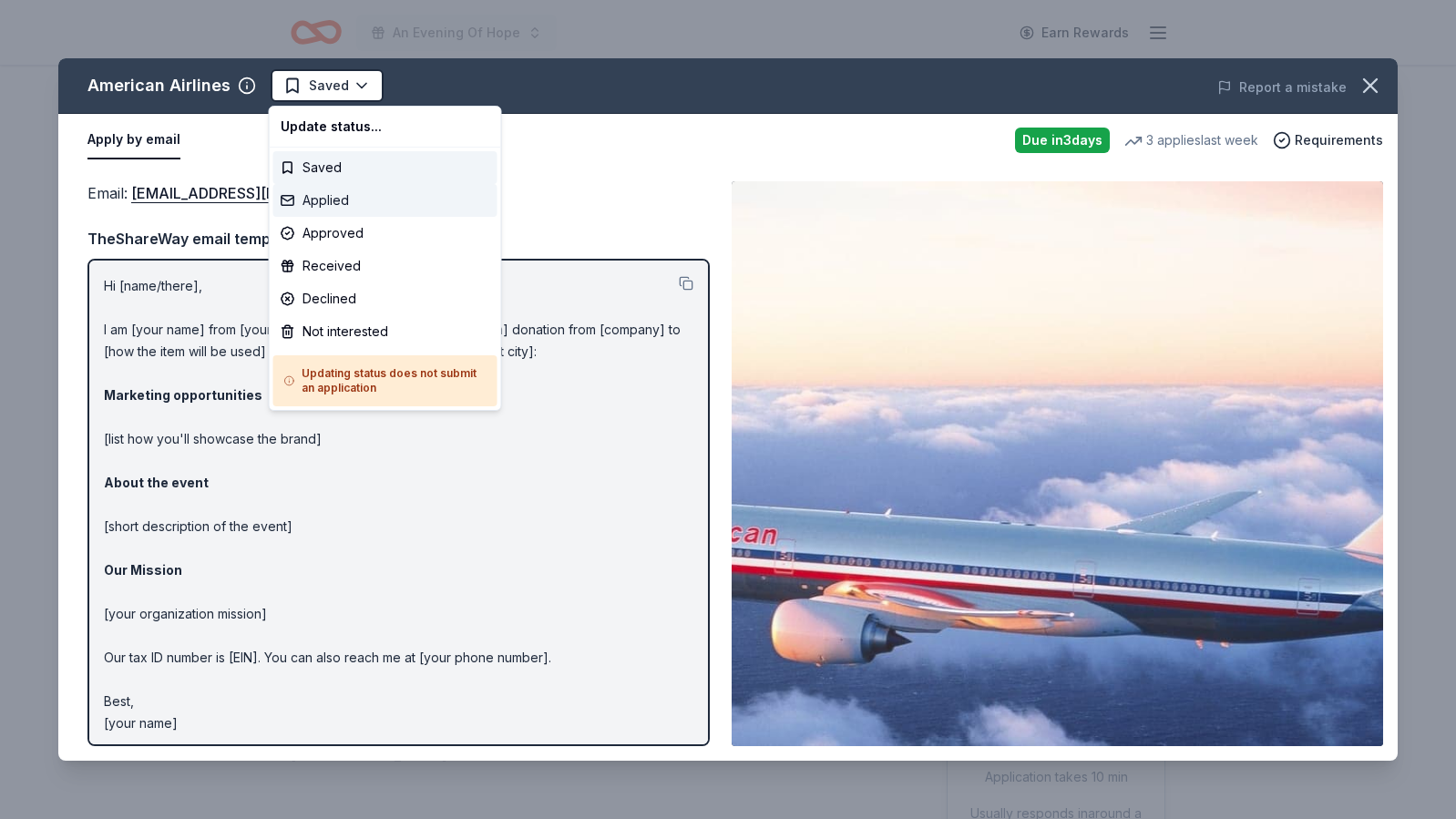
click at [311, 203] on div "Applied" at bounding box center [385, 201] width 225 height 32
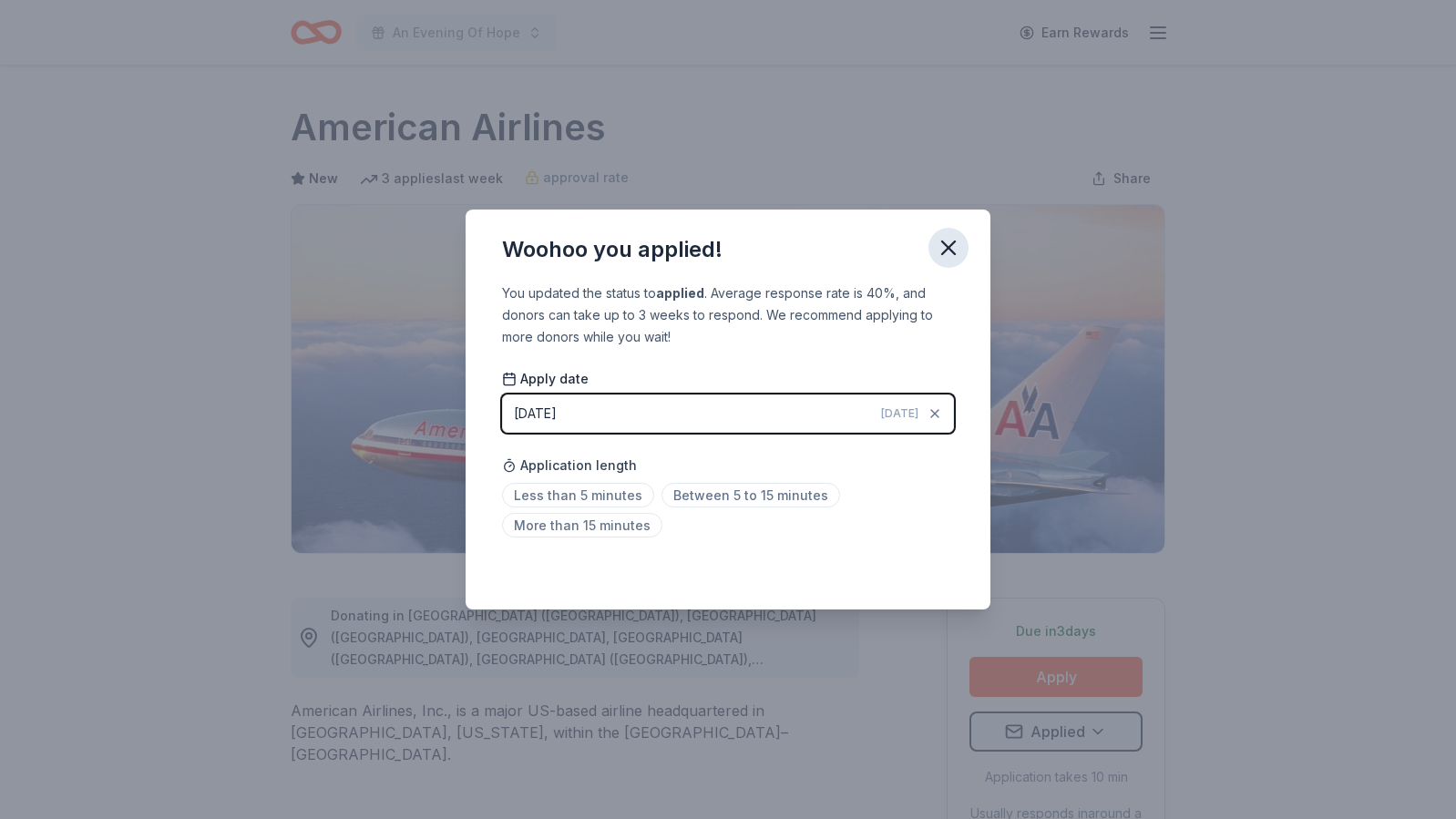
click at [947, 248] on icon "button" at bounding box center [948, 248] width 12 height 12
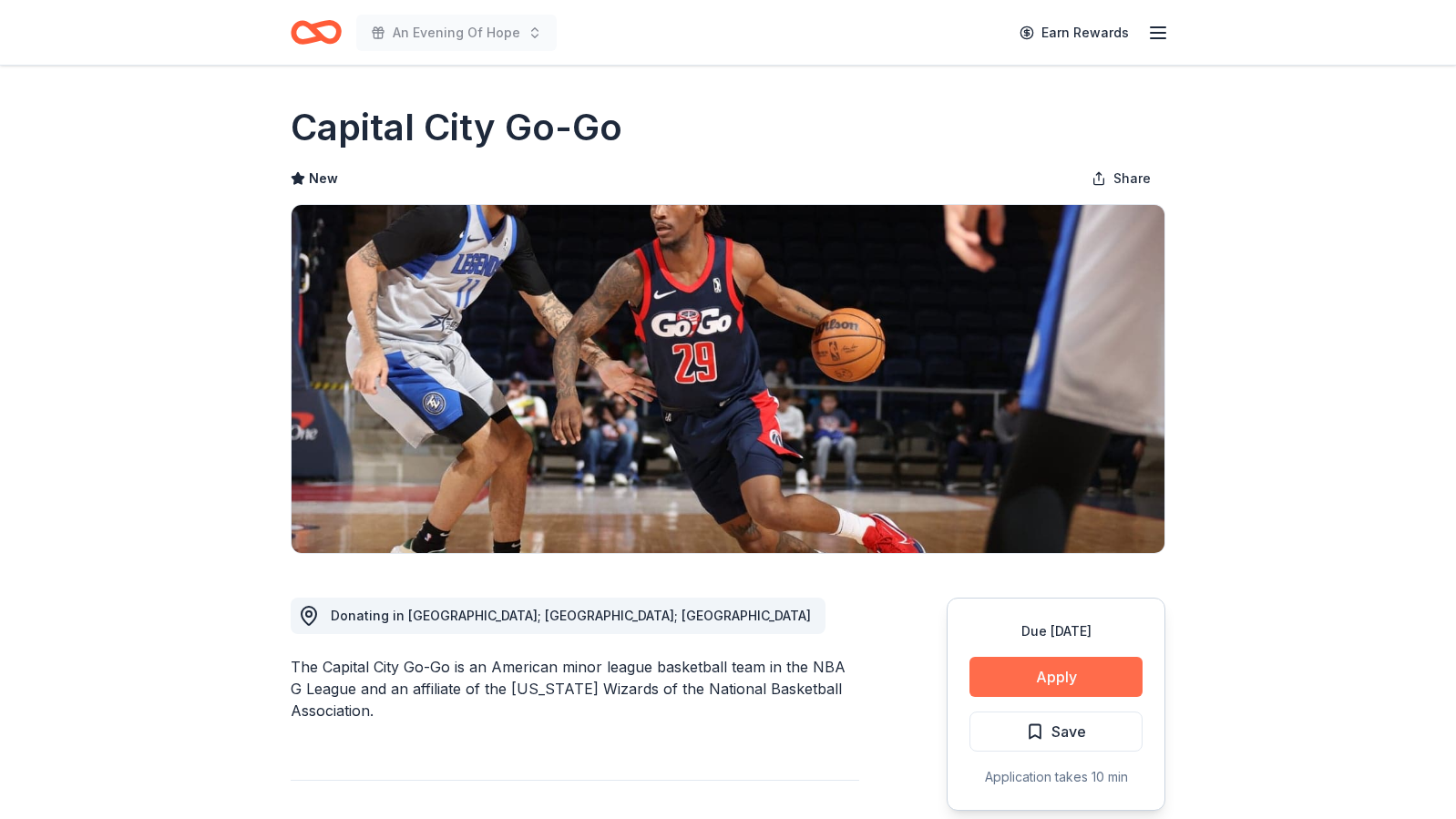
click at [1000, 671] on button "Apply" at bounding box center [1055, 677] width 173 height 40
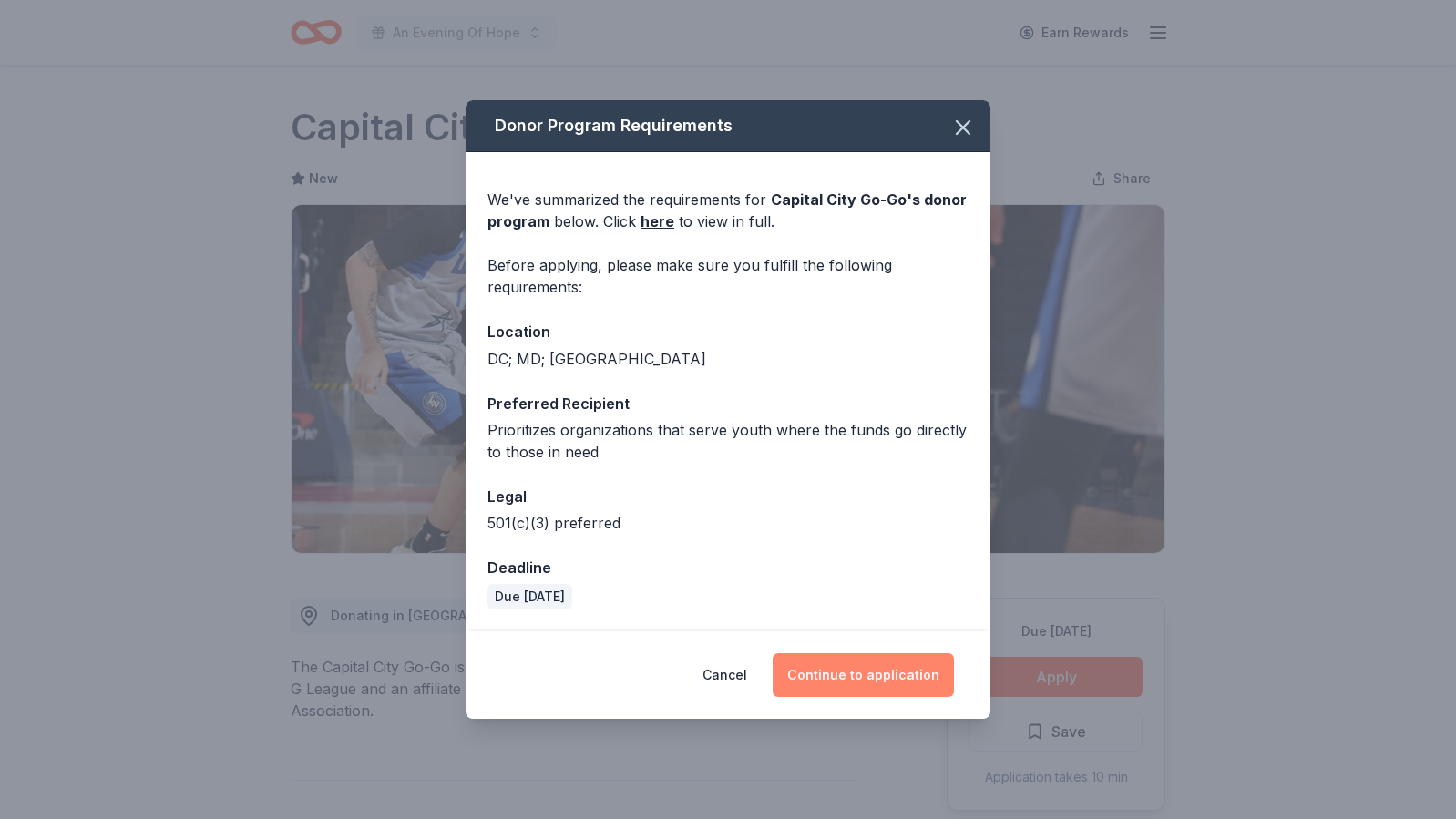
click at [843, 675] on button "Continue to application" at bounding box center [863, 676] width 182 height 44
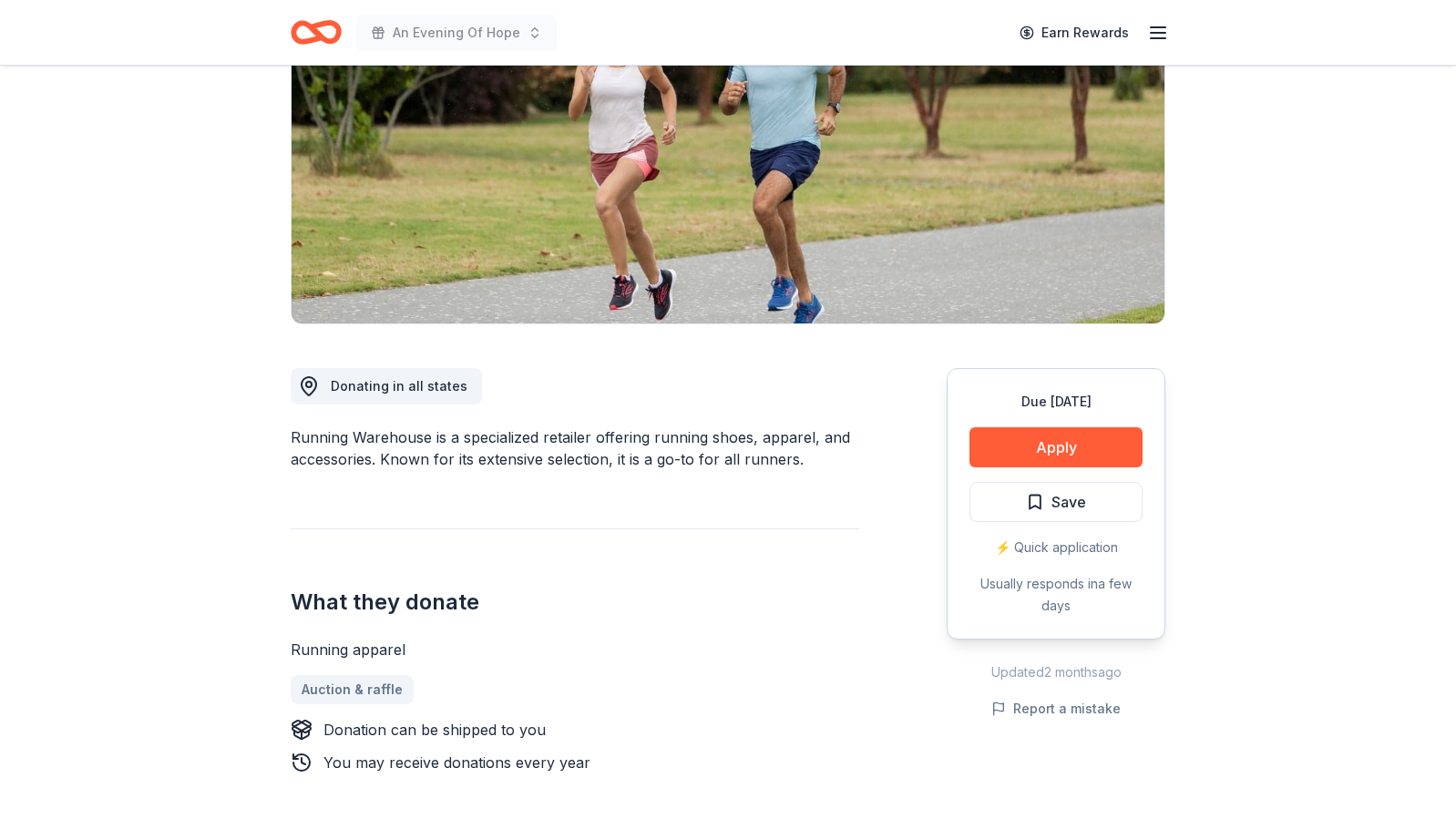
scroll to position [269, 0]
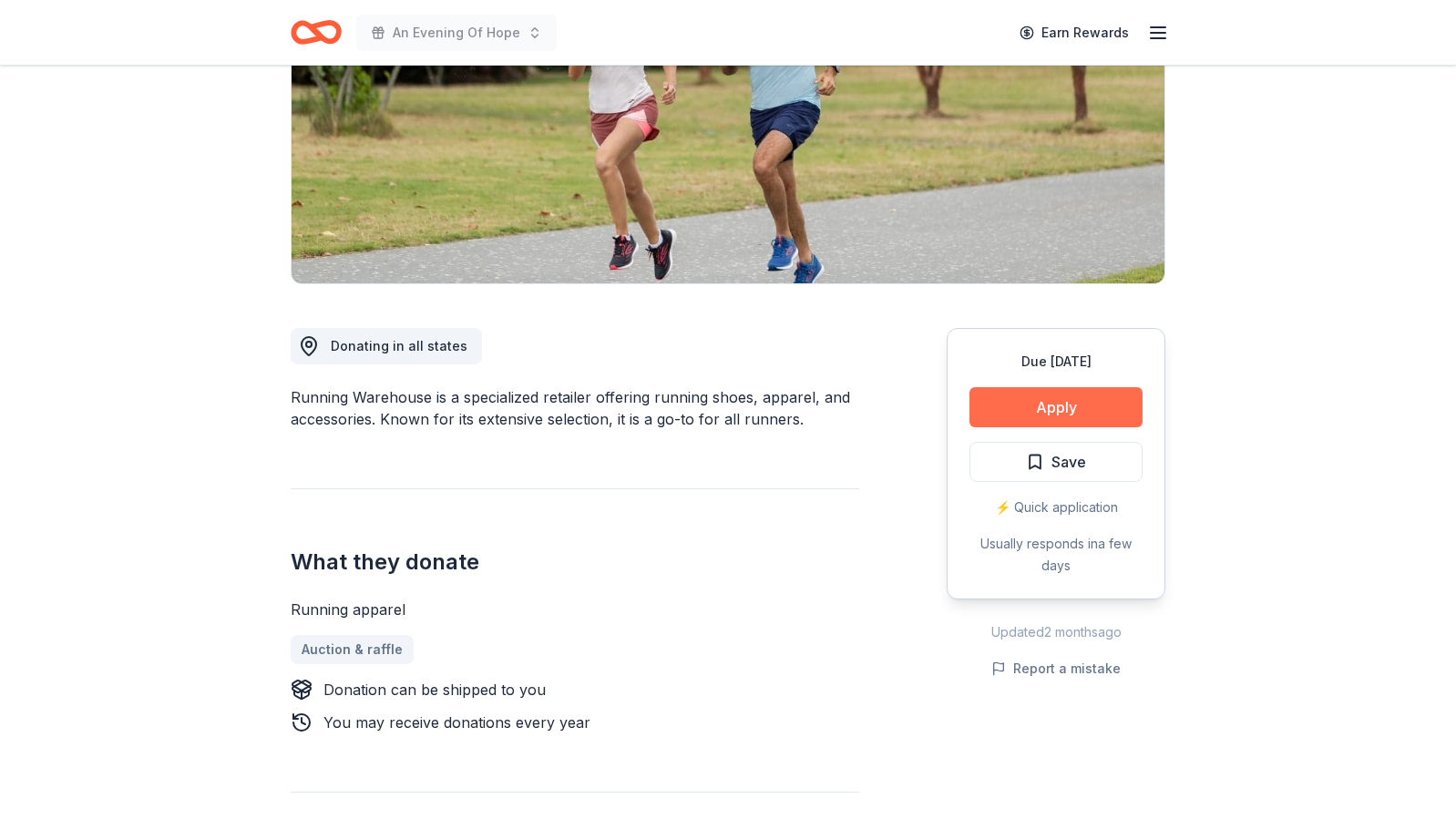
click at [1091, 406] on button "Apply" at bounding box center [1055, 407] width 173 height 40
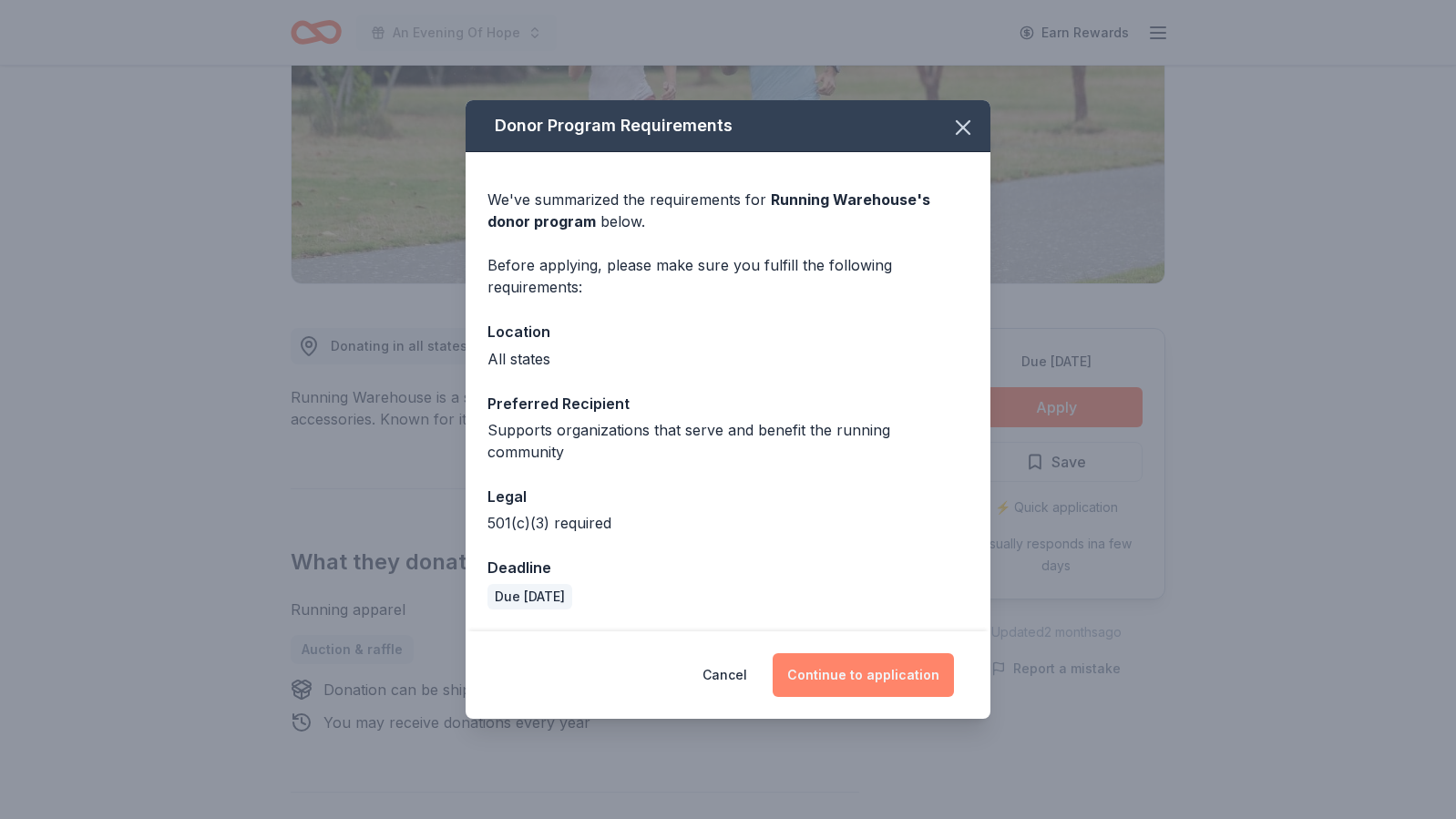
click at [848, 660] on button "Continue to application" at bounding box center [863, 676] width 182 height 44
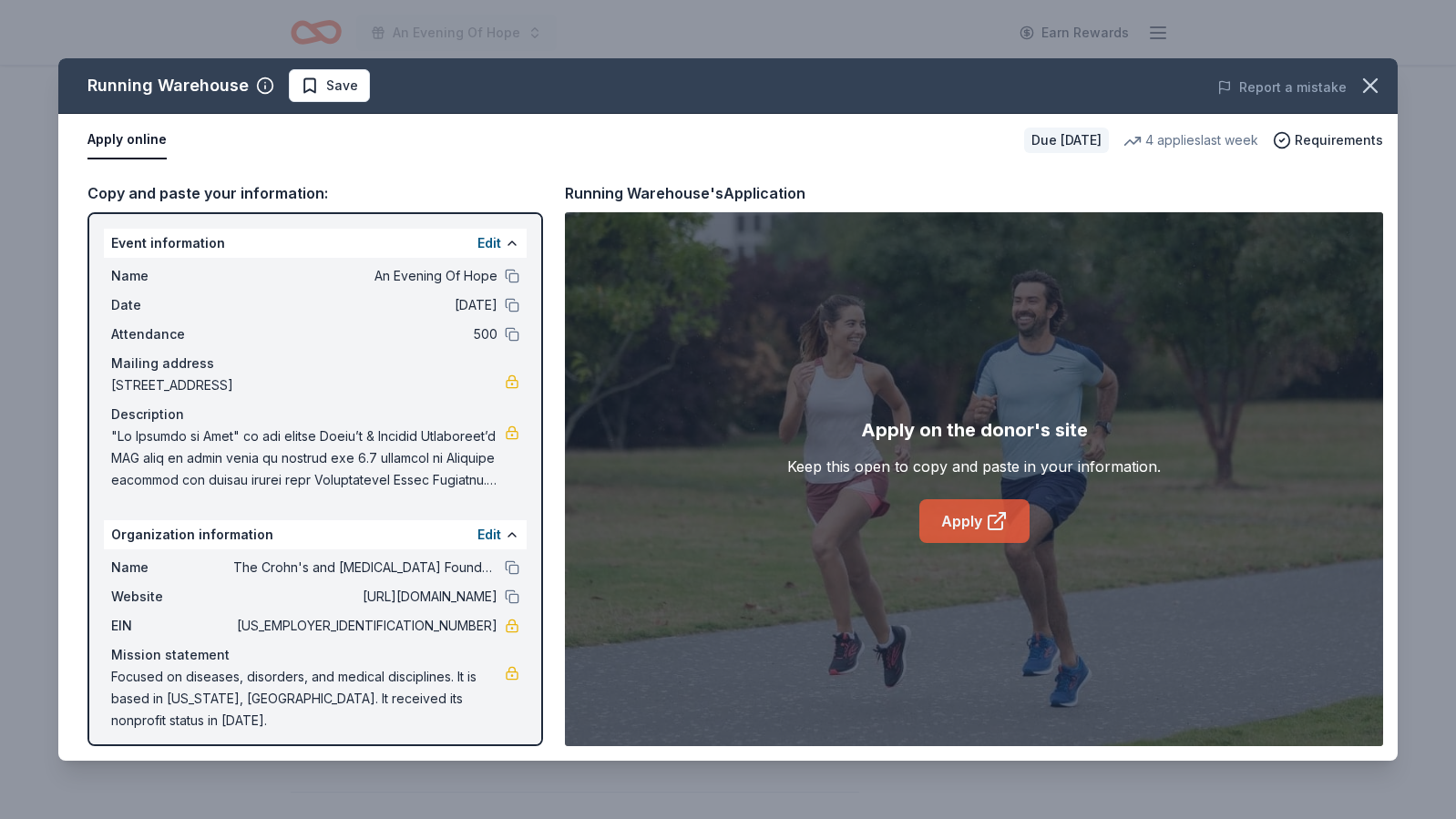
click at [960, 523] on link "Apply" at bounding box center [974, 521] width 110 height 44
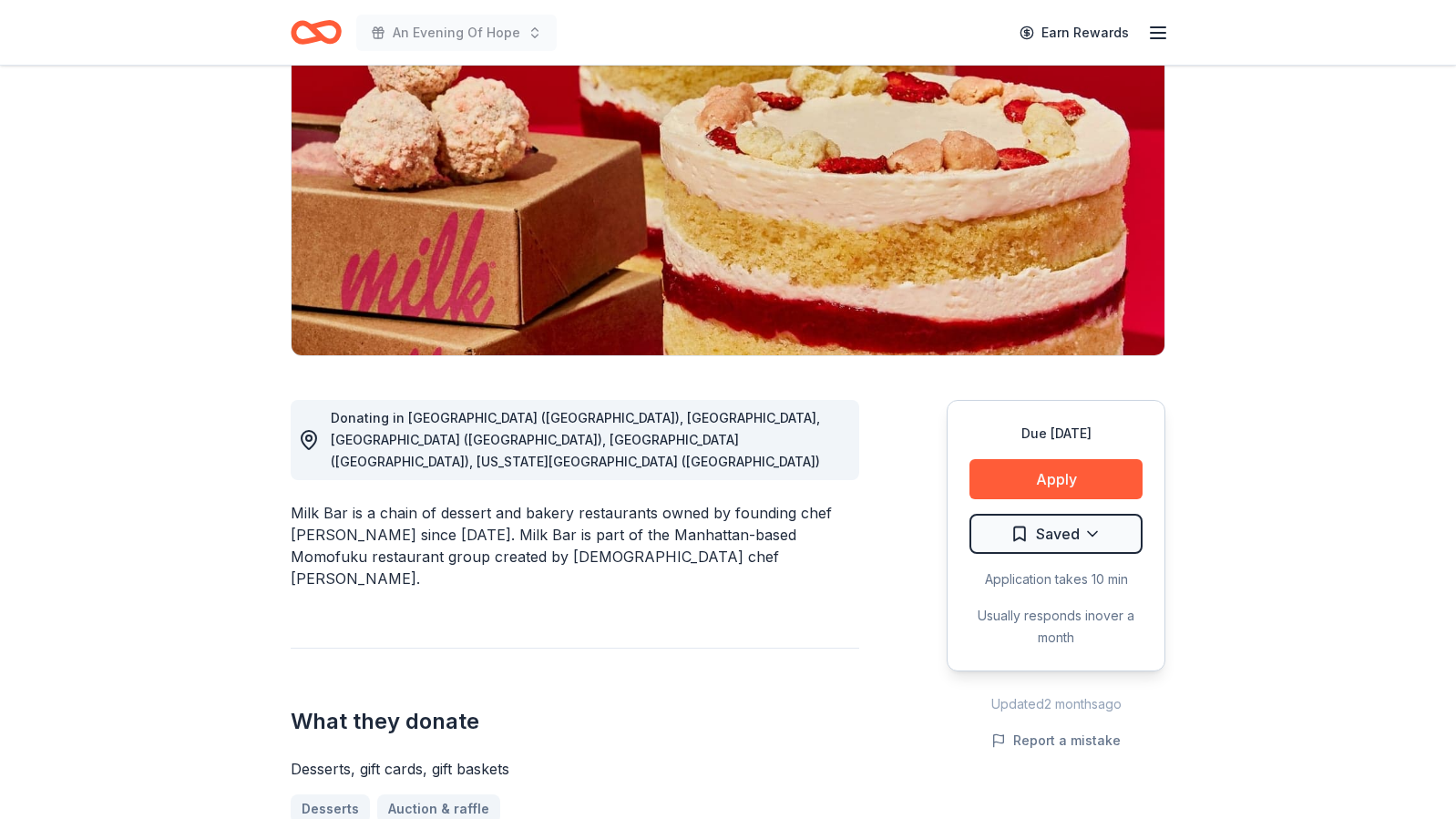
scroll to position [215, 0]
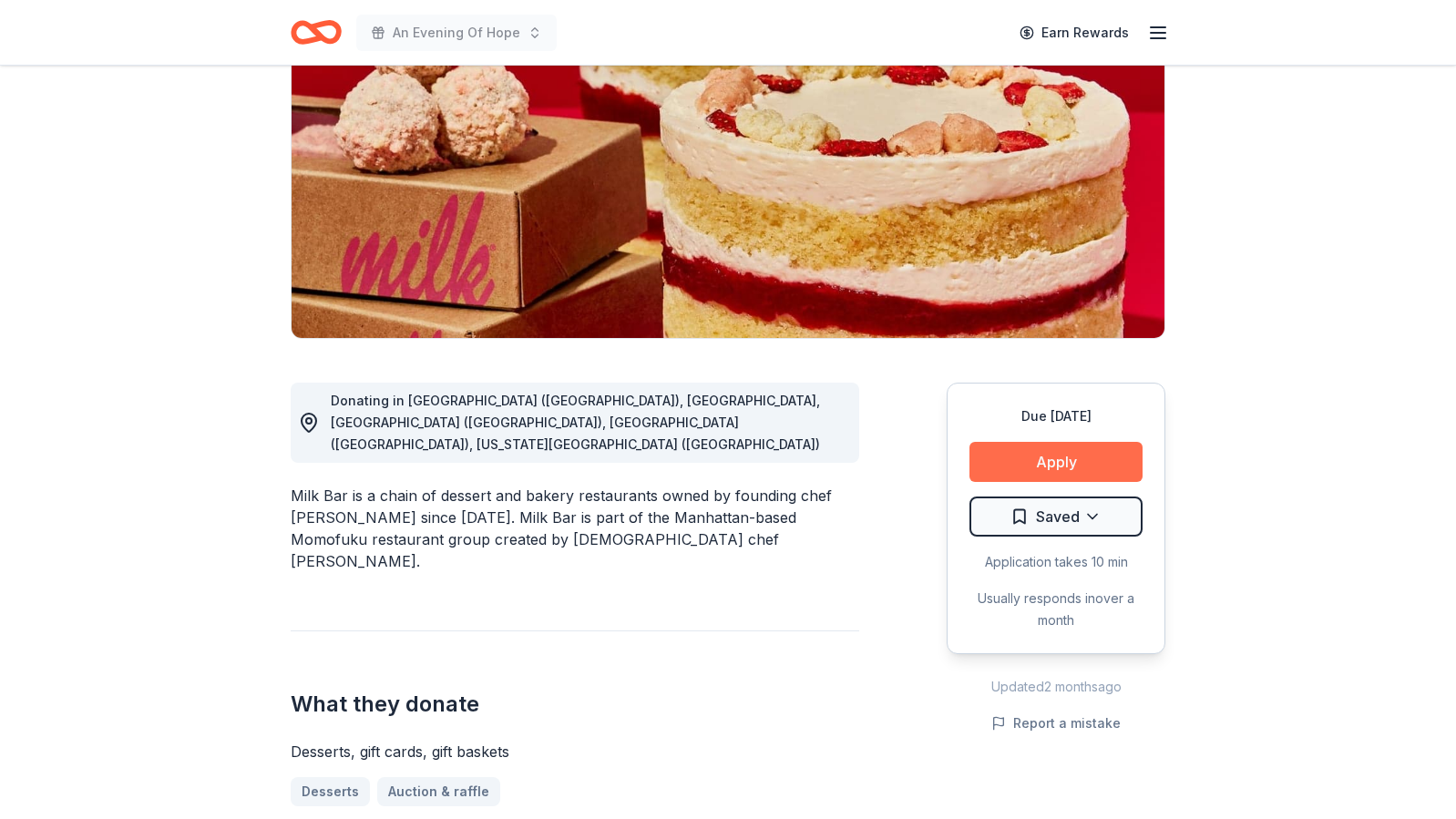
click at [1030, 450] on button "Apply" at bounding box center [1055, 462] width 173 height 40
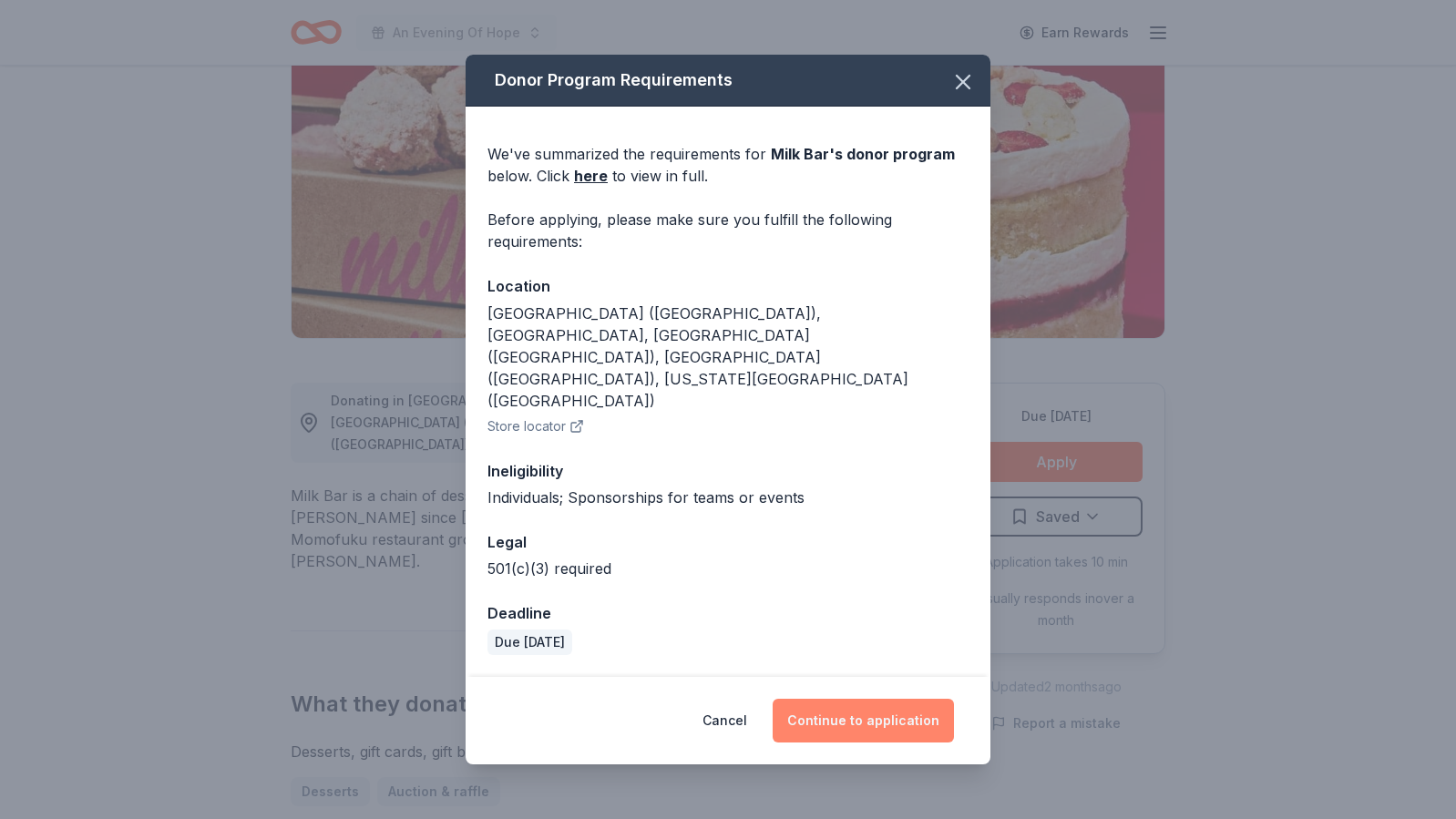
click at [837, 699] on button "Continue to application" at bounding box center [863, 721] width 182 height 44
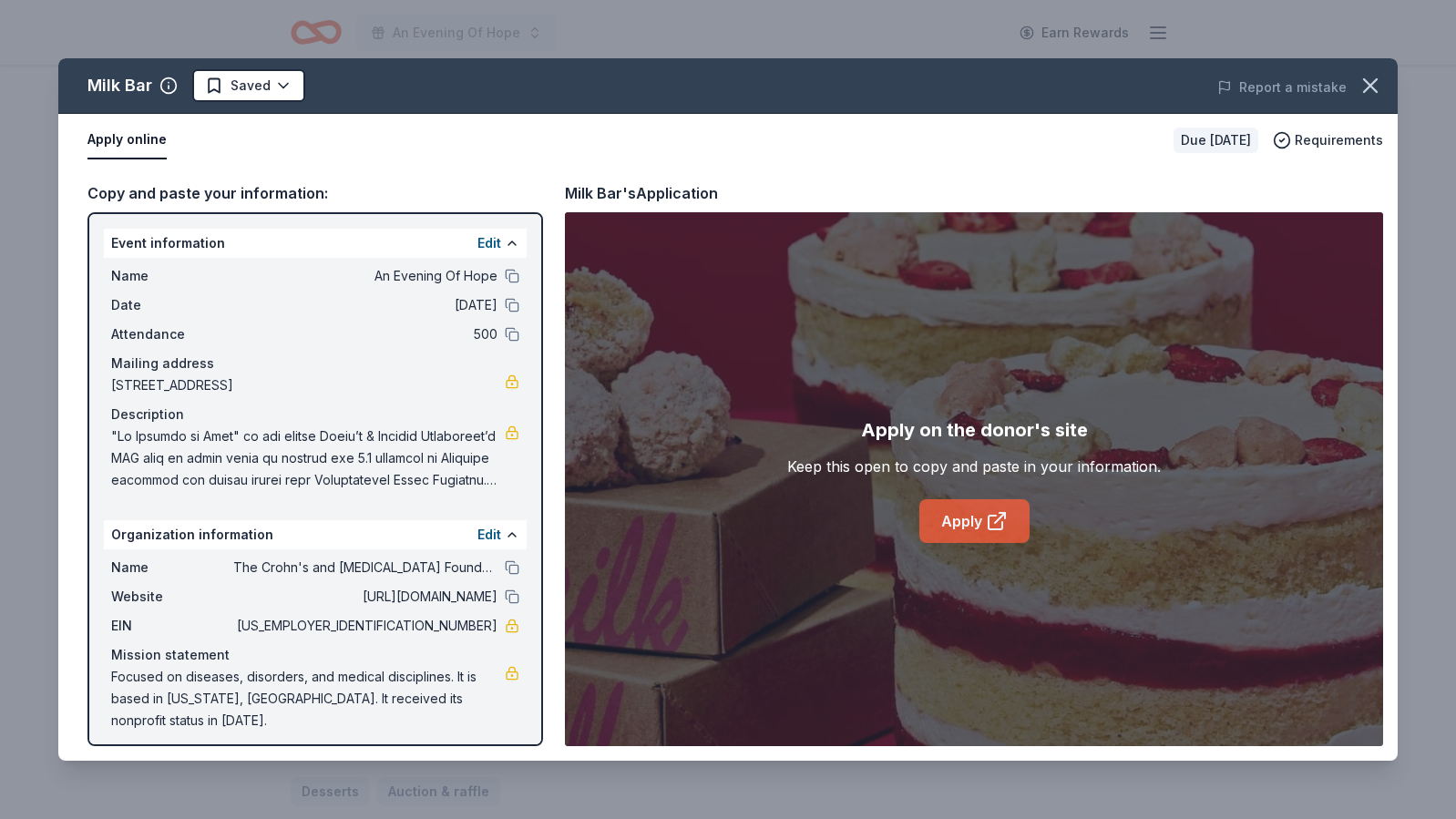
click at [952, 529] on link "Apply" at bounding box center [974, 521] width 110 height 44
